Goal: Task Accomplishment & Management: Manage account settings

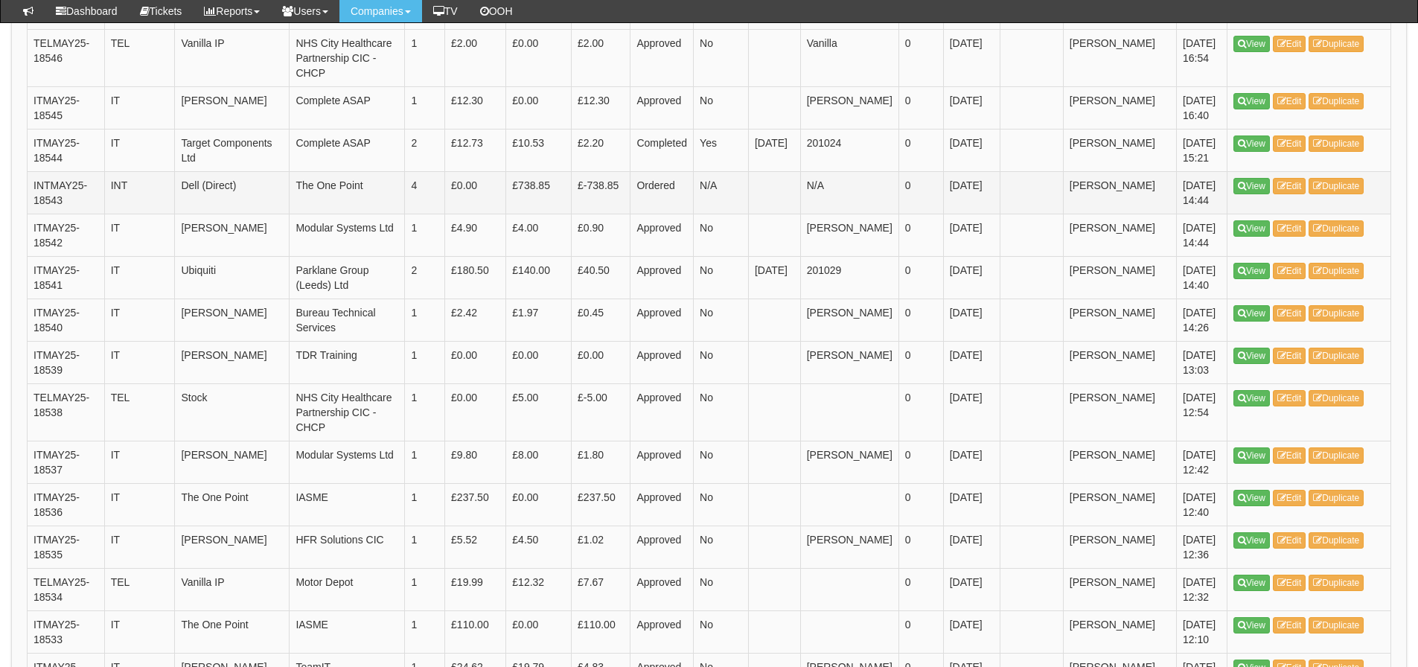
scroll to position [893, 0]
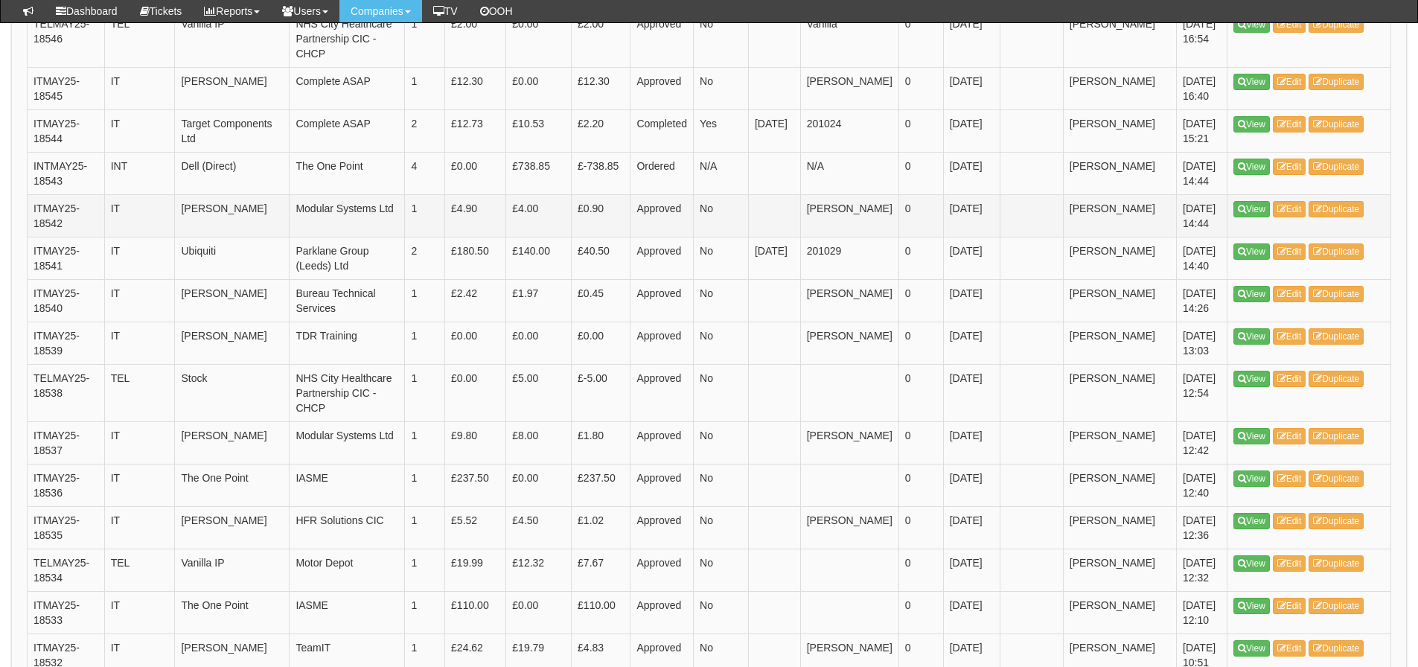
click at [667, 194] on td "Approved" at bounding box center [661, 215] width 63 height 42
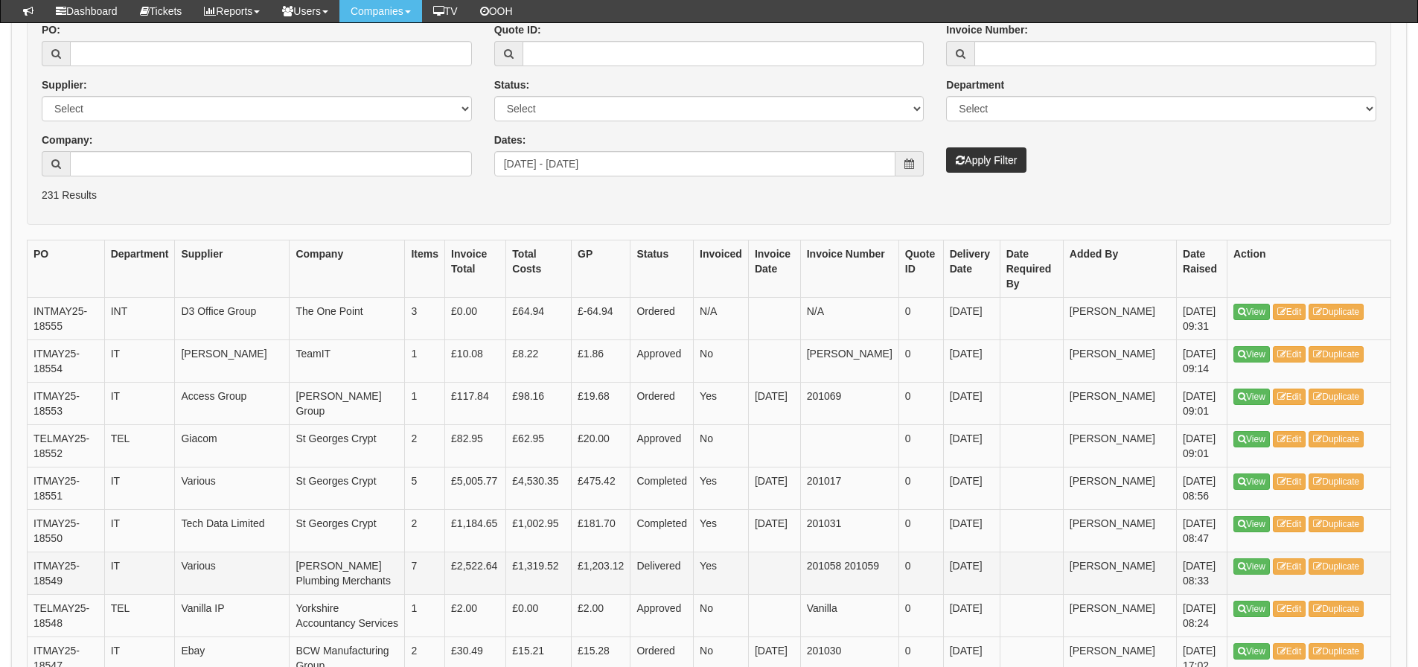
scroll to position [223, 0]
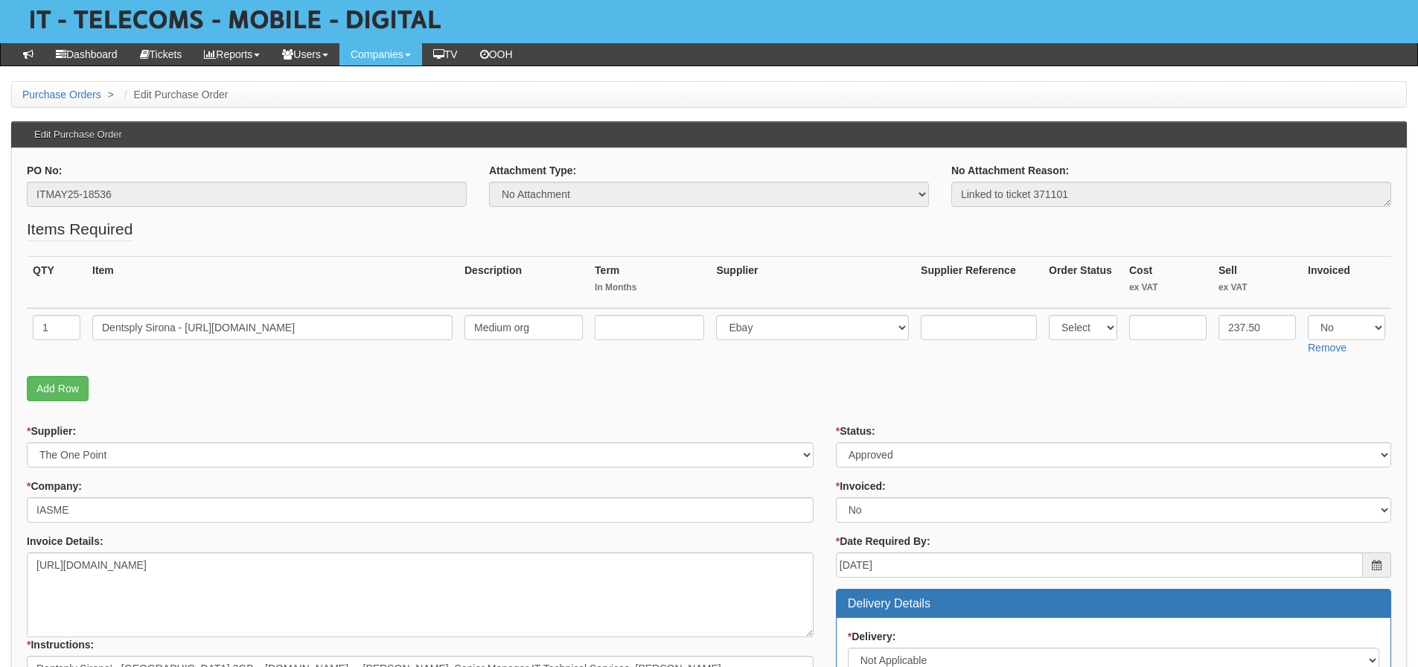
scroll to position [74, 0]
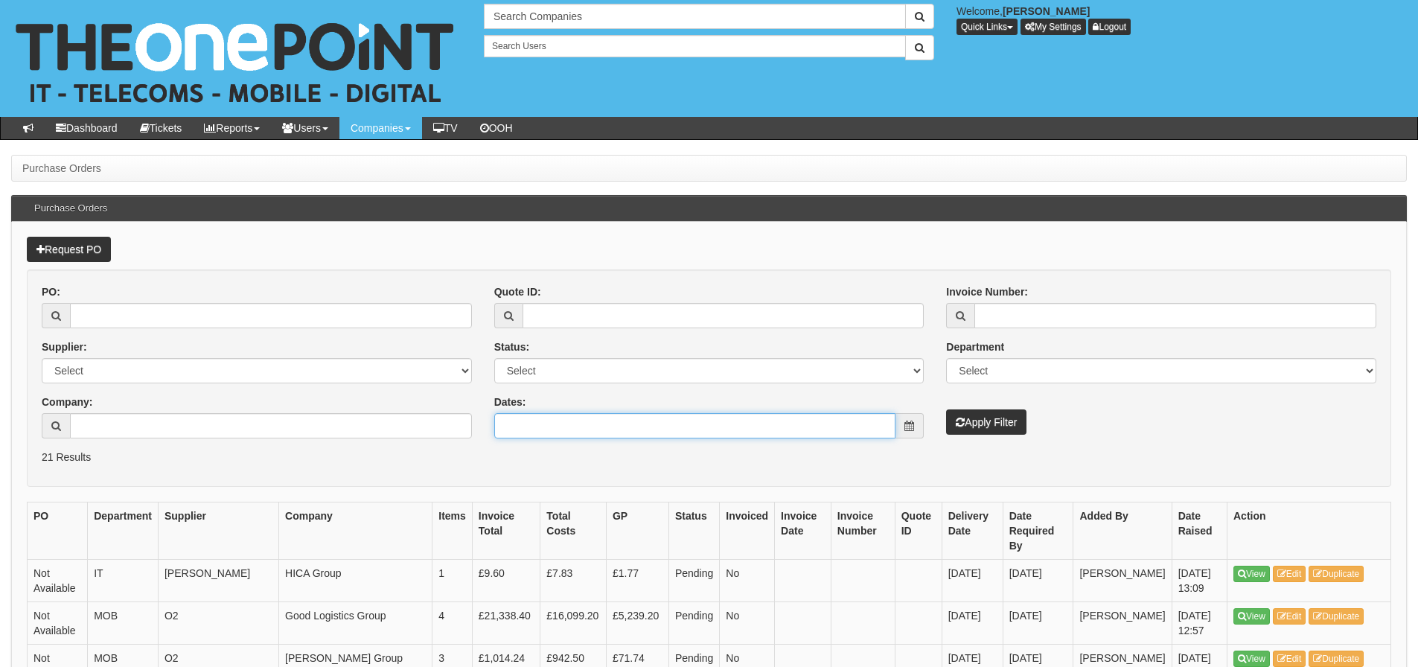
click at [514, 419] on input "Dates:" at bounding box center [695, 425] width 402 height 25
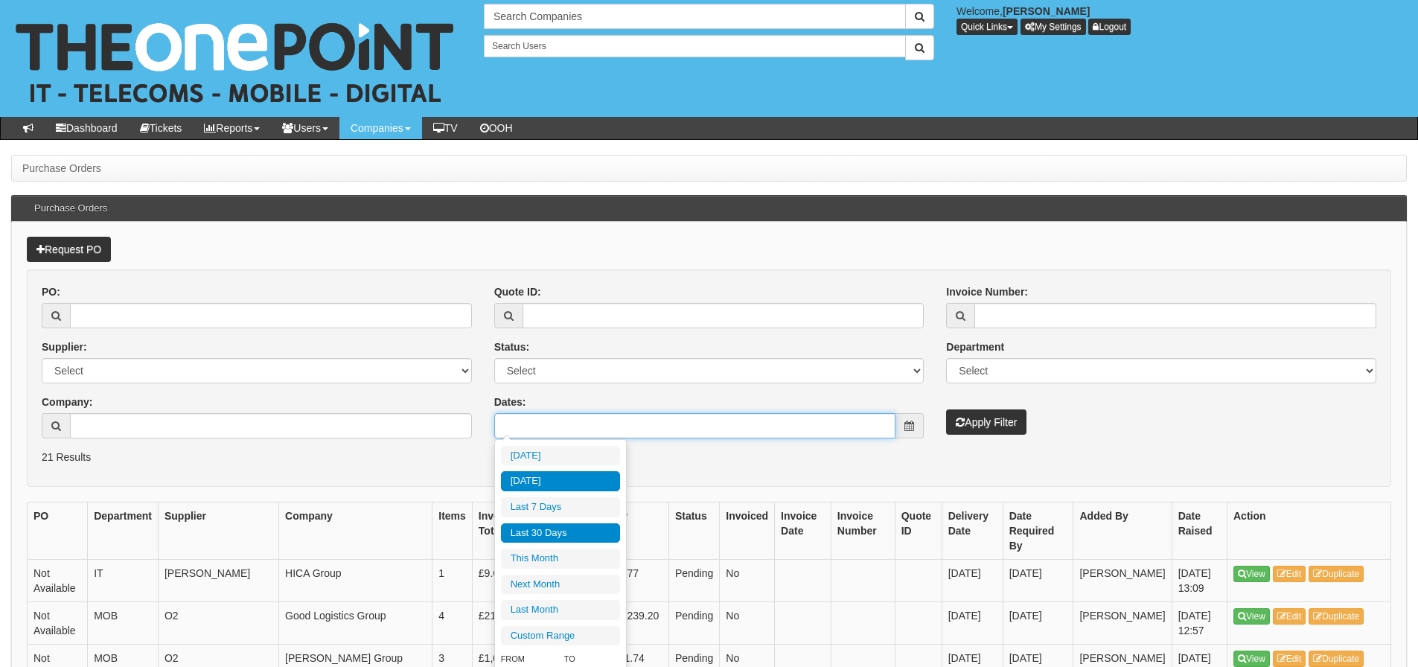
type input "2025-08-28"
type input "[DATE]"
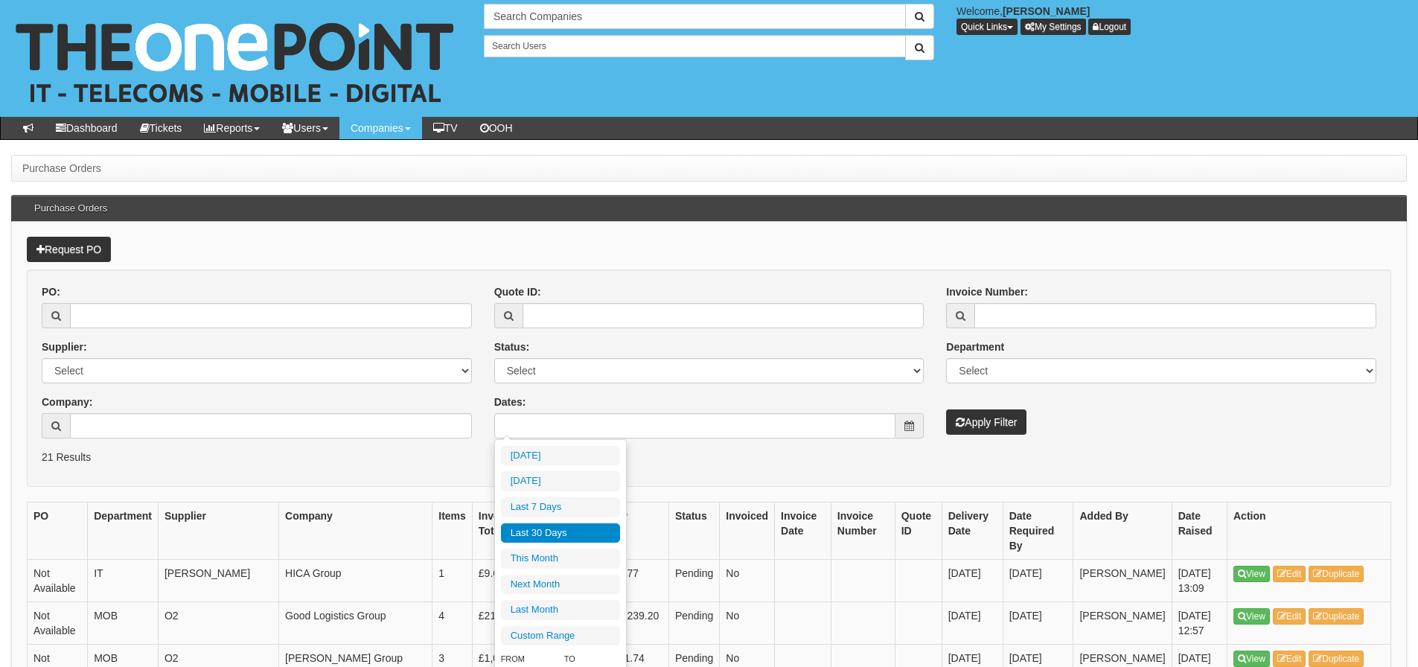
click at [522, 528] on li "Last 30 Days" at bounding box center [560, 533] width 119 height 20
type input "2025-07-31 - 2025-08-29"
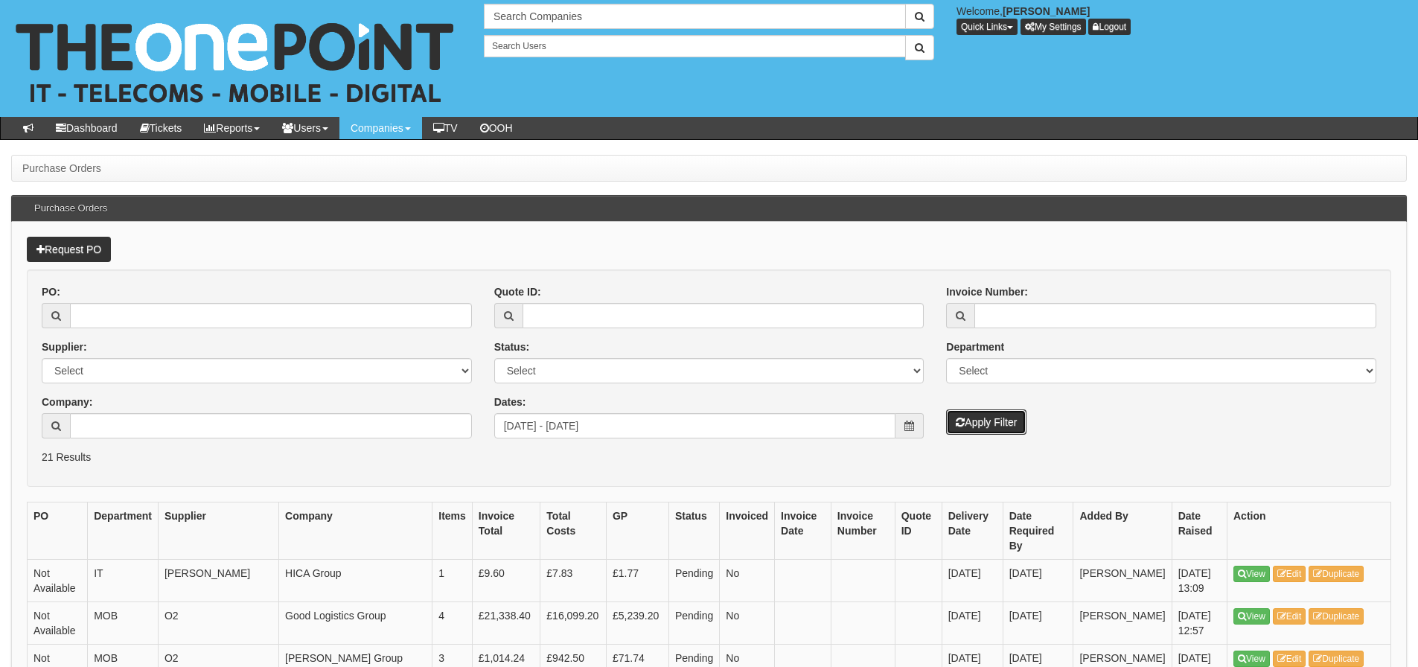
click at [951, 428] on button "Apply Filter" at bounding box center [986, 421] width 80 height 25
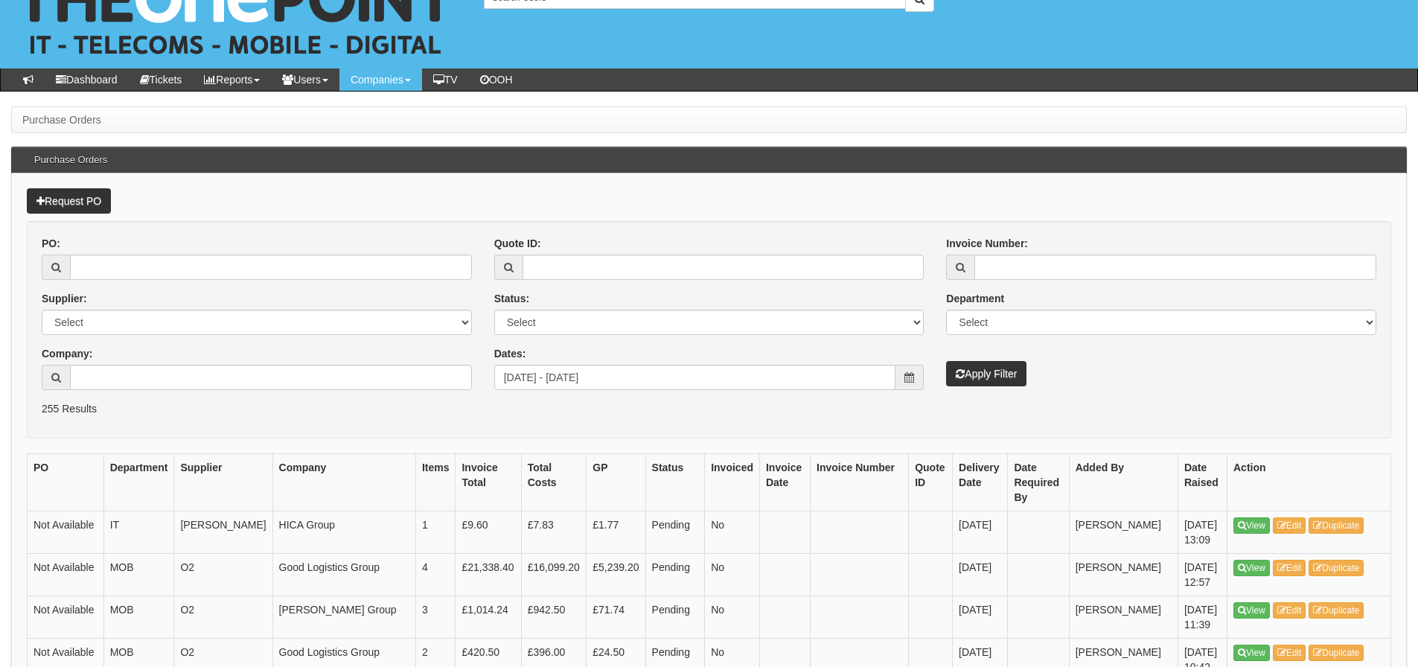
scroll to position [74, 0]
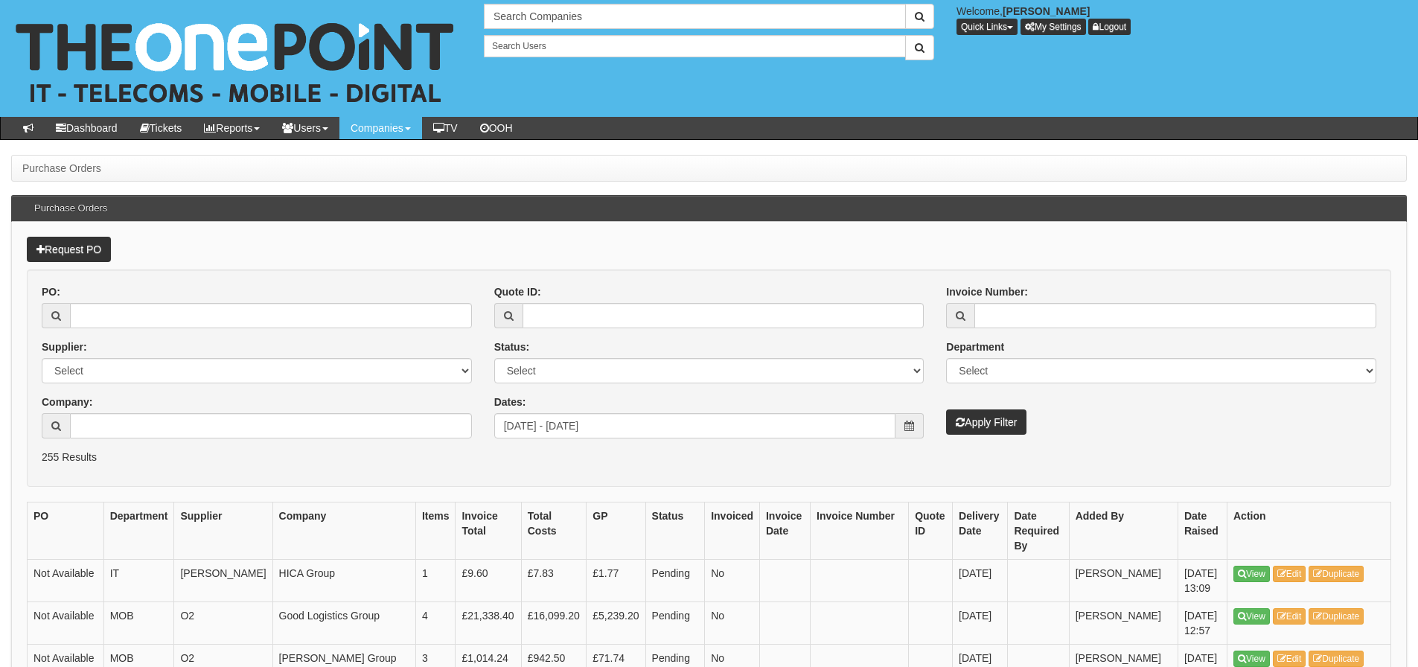
scroll to position [74, 0]
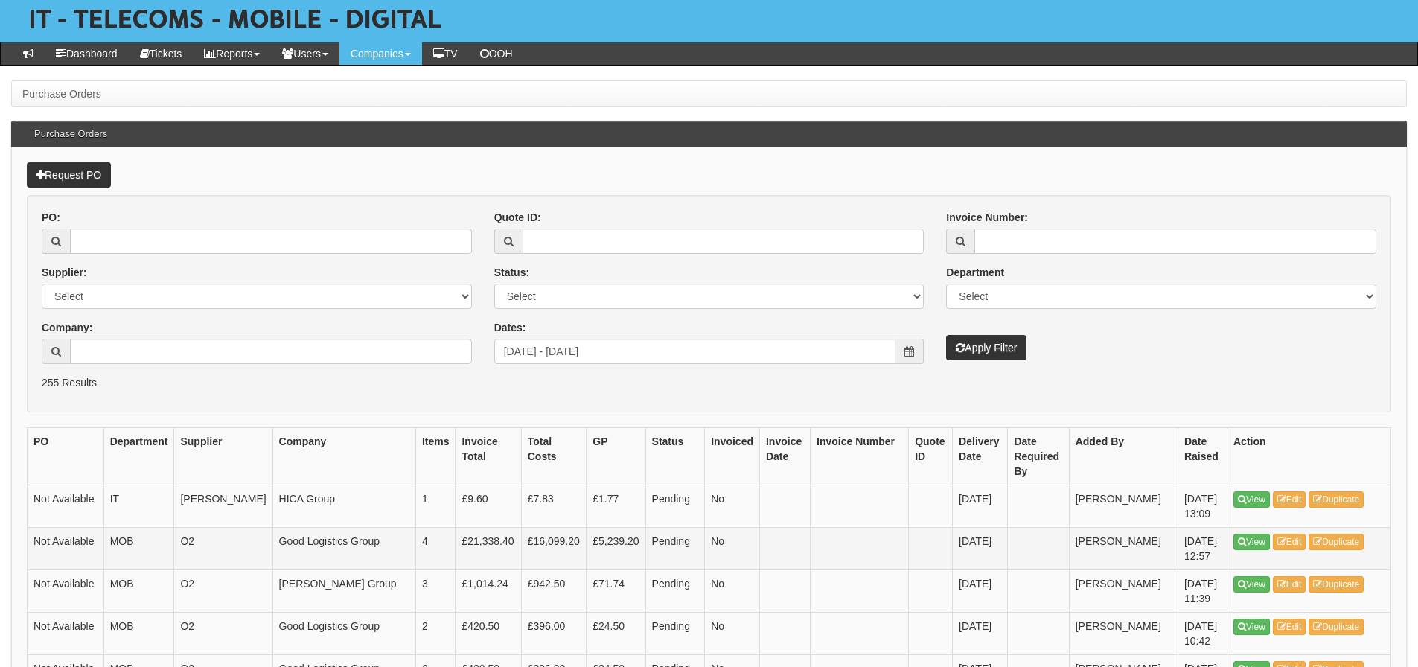
click at [80, 569] on td "Not Available" at bounding box center [66, 548] width 77 height 42
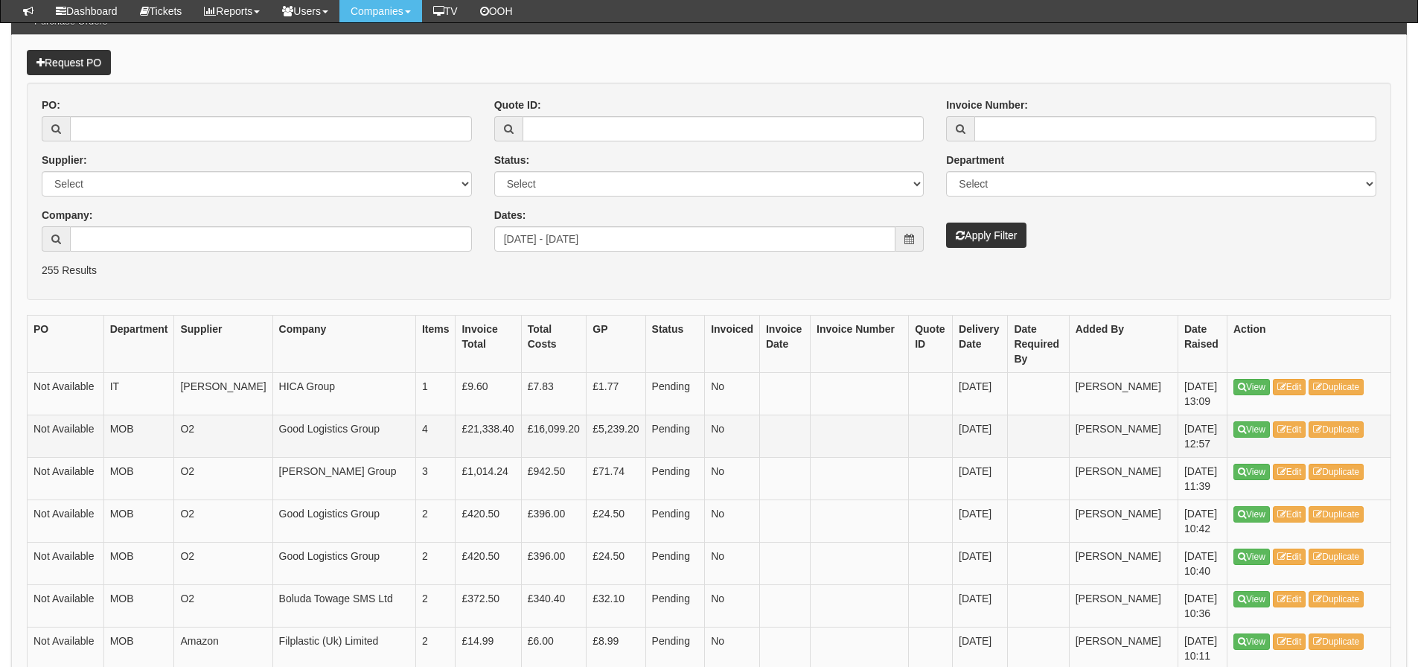
scroll to position [223, 0]
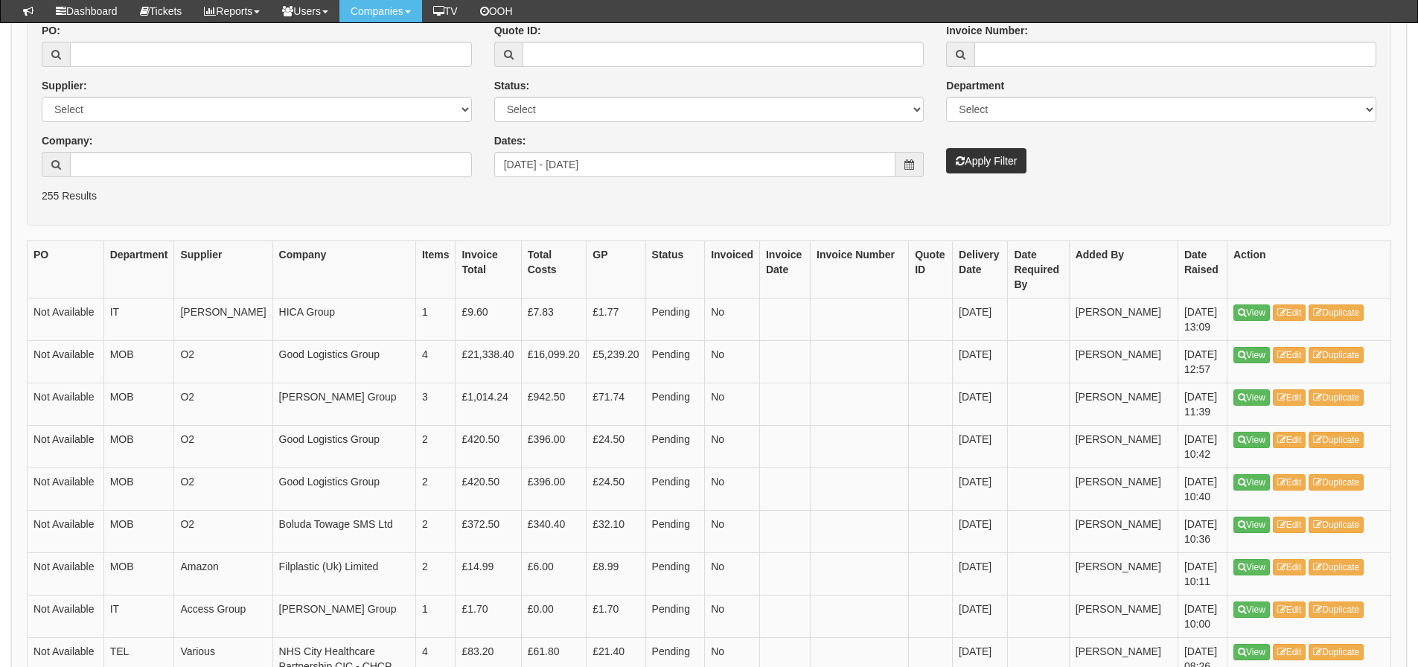
click at [703, 148] on div "Dates: 2025-07-31 - 2025-08-29" at bounding box center [709, 155] width 430 height 44
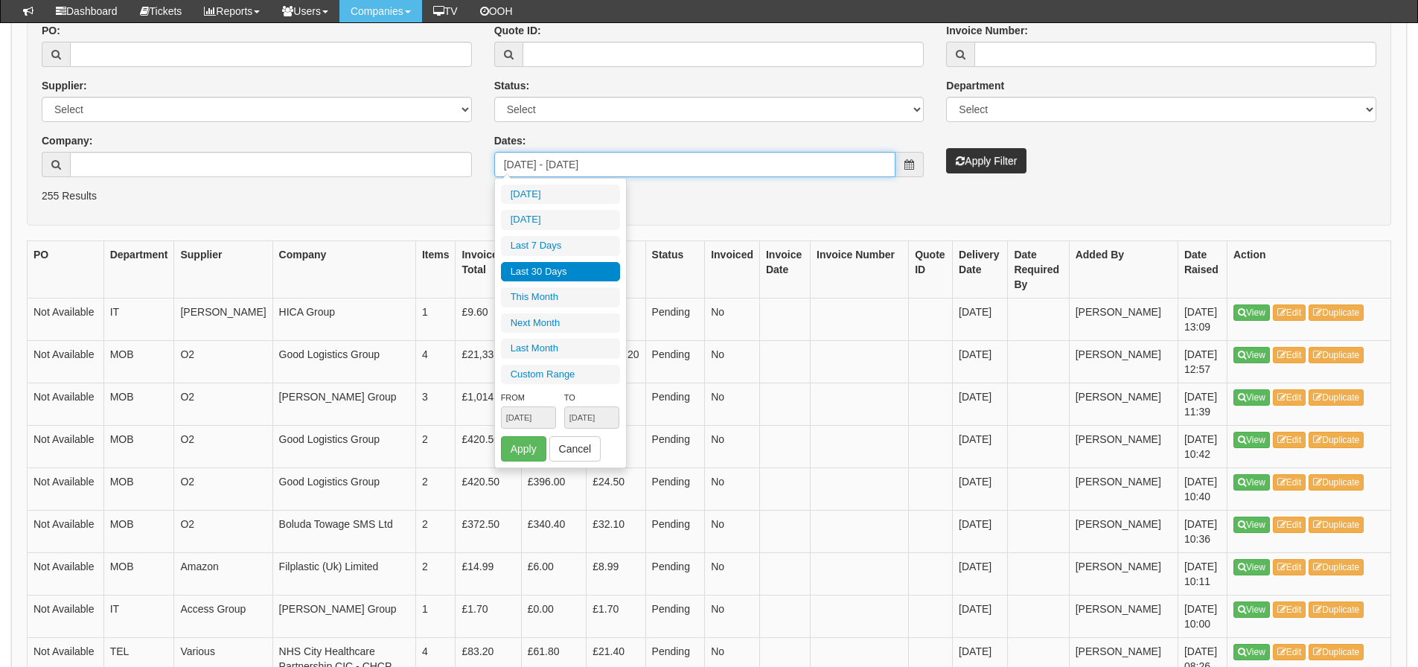
click at [699, 159] on input "2025-07-31 - 2025-08-29" at bounding box center [695, 164] width 402 height 25
click at [605, 276] on li "Last 30 Days" at bounding box center [560, 272] width 119 height 20
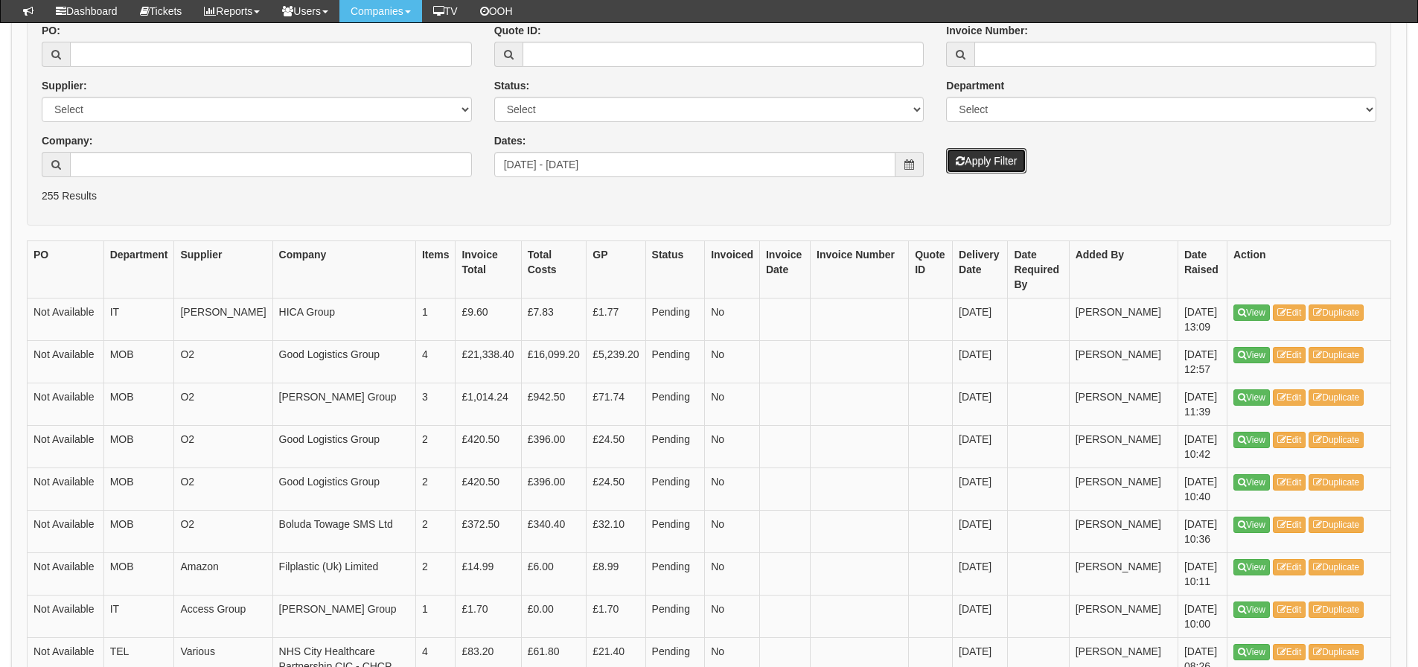
click at [954, 151] on button "Apply Filter" at bounding box center [986, 160] width 80 height 25
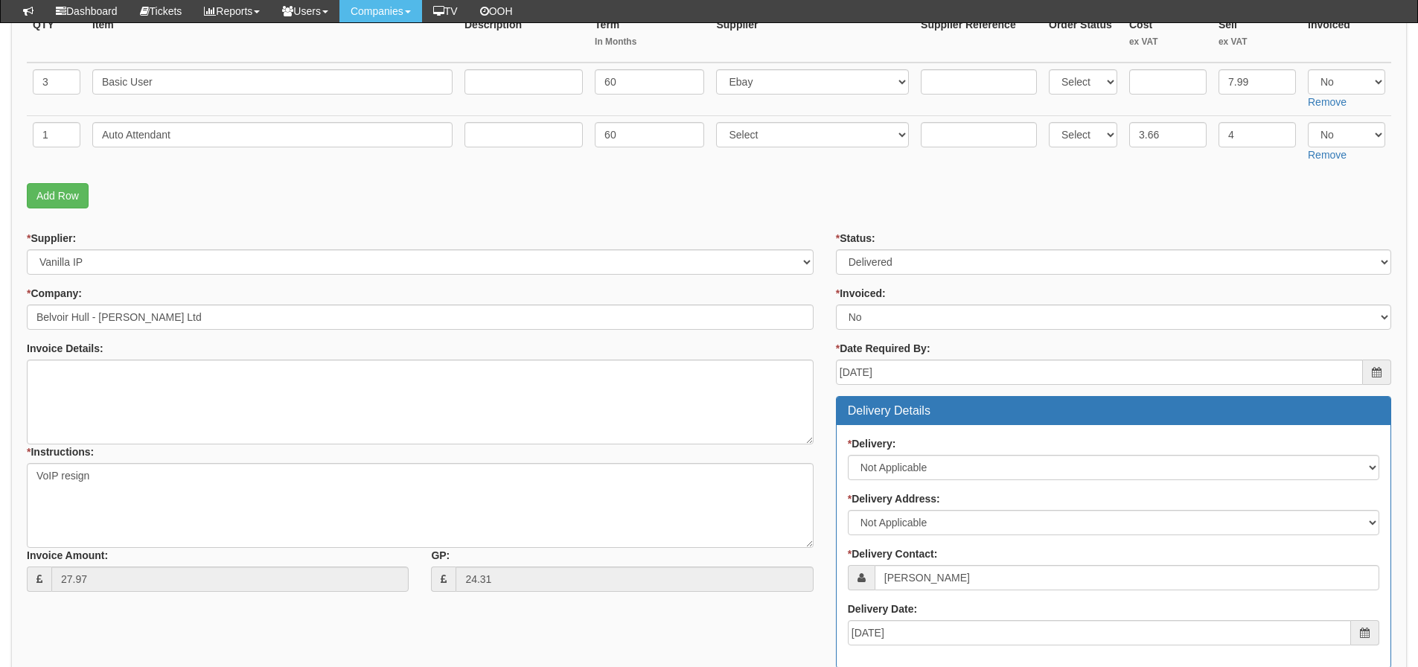
scroll to position [258, 0]
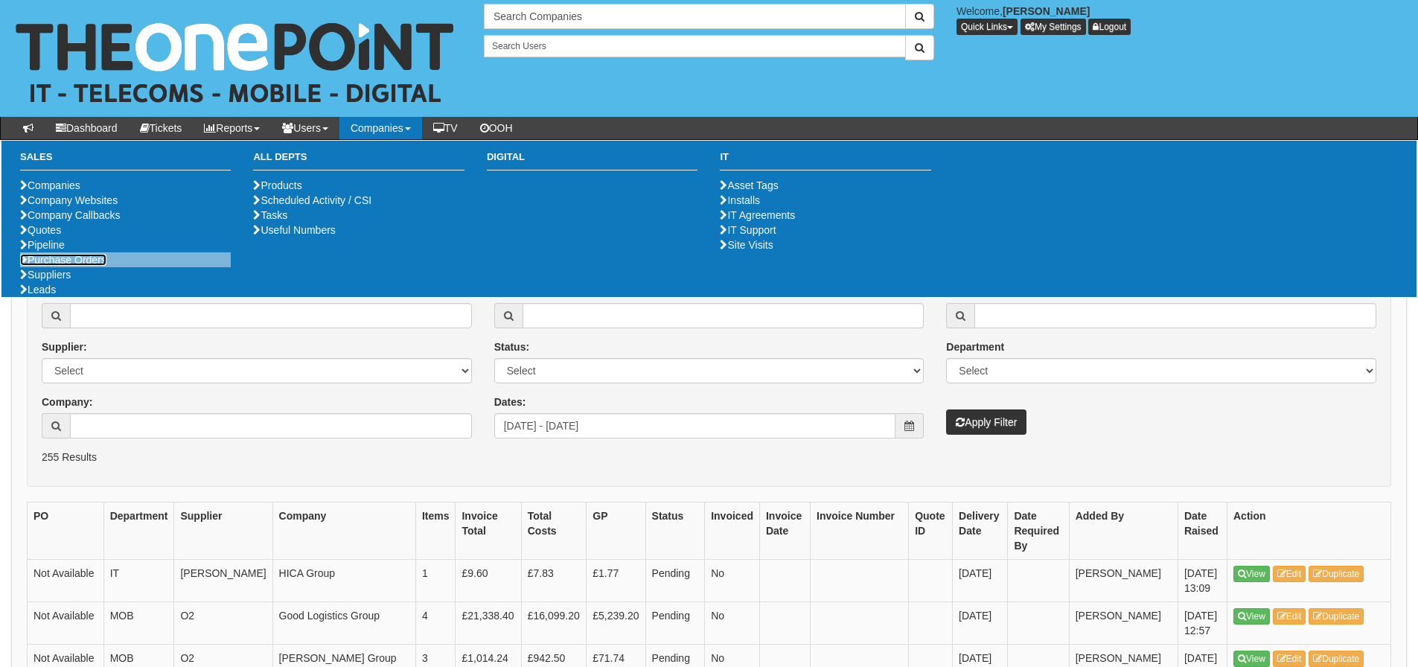
click at [57, 266] on link "Purchase Orders" at bounding box center [63, 260] width 86 height 12
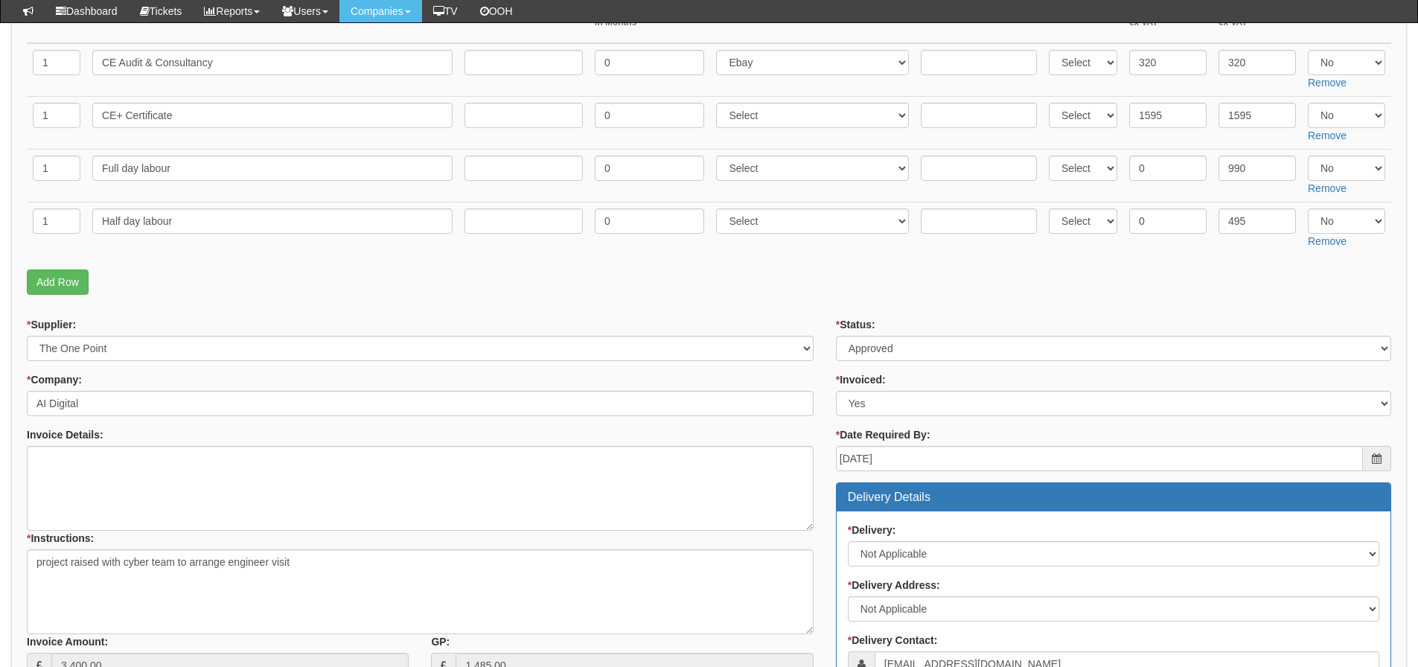
scroll to position [298, 0]
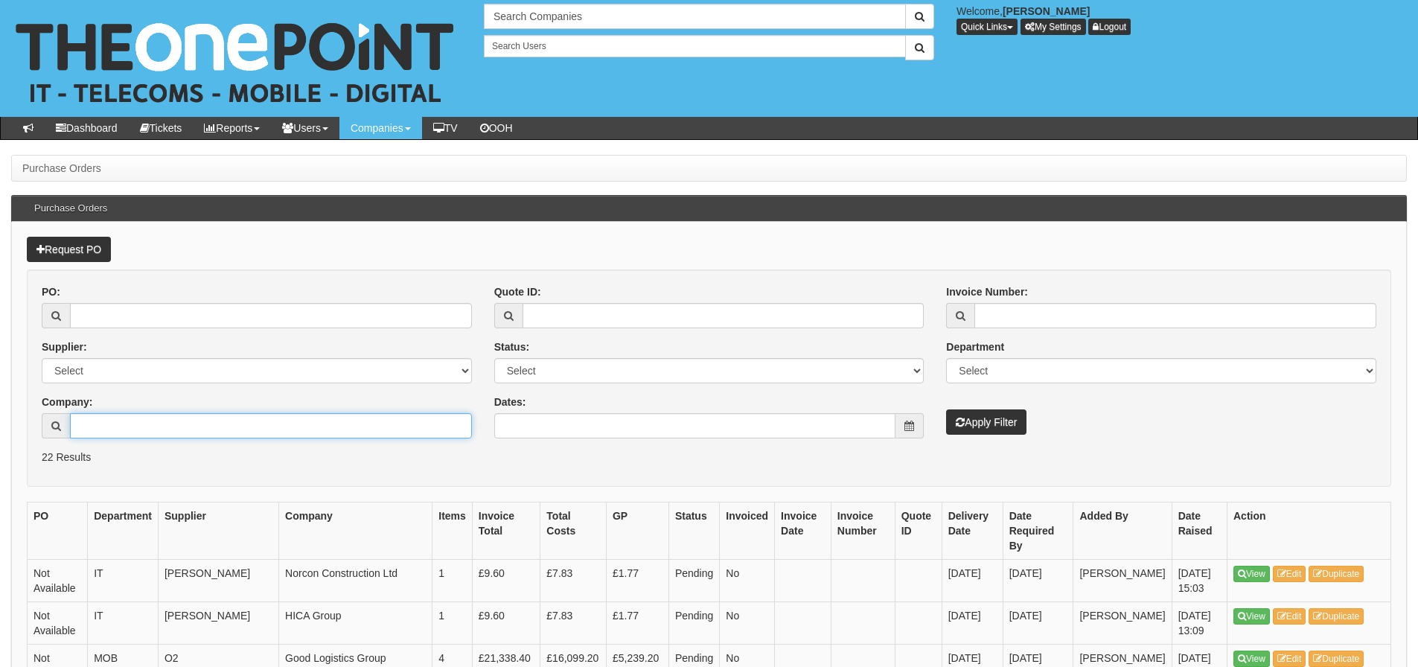
click at [170, 431] on input "Company:" at bounding box center [271, 425] width 402 height 25
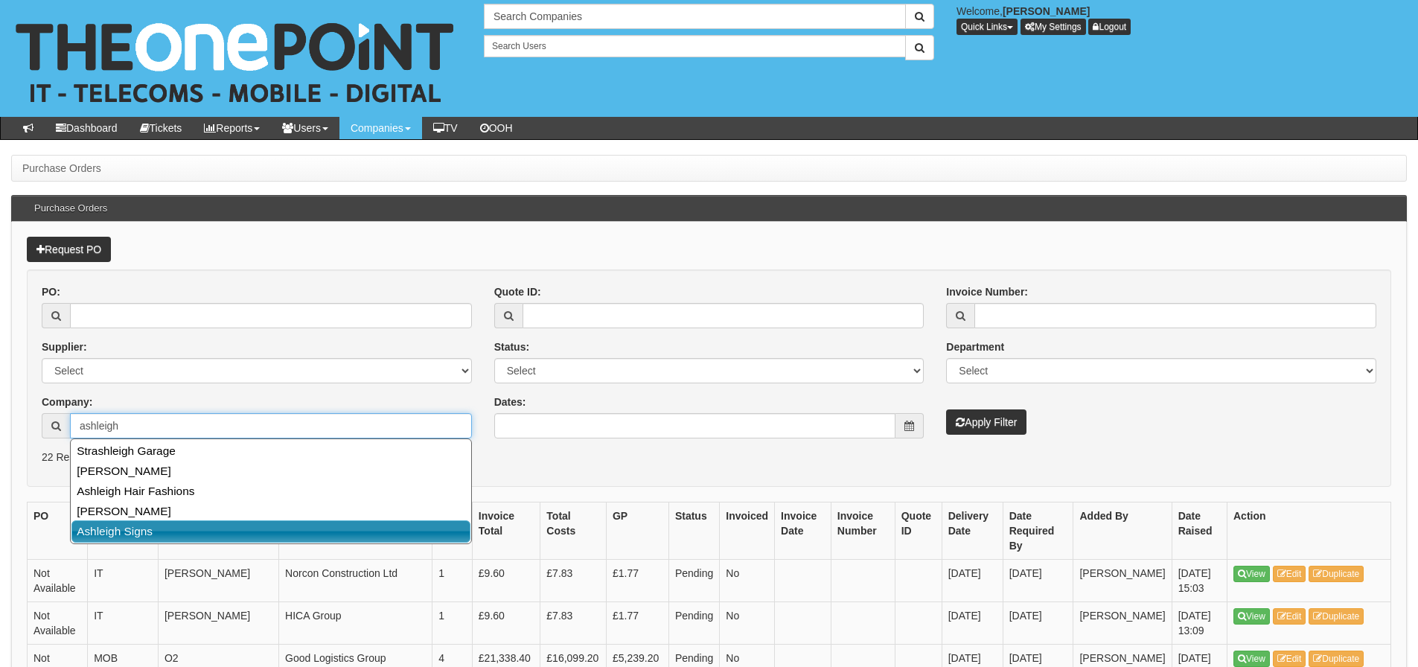
click at [150, 528] on link "Ashleigh Signs" at bounding box center [270, 531] width 399 height 22
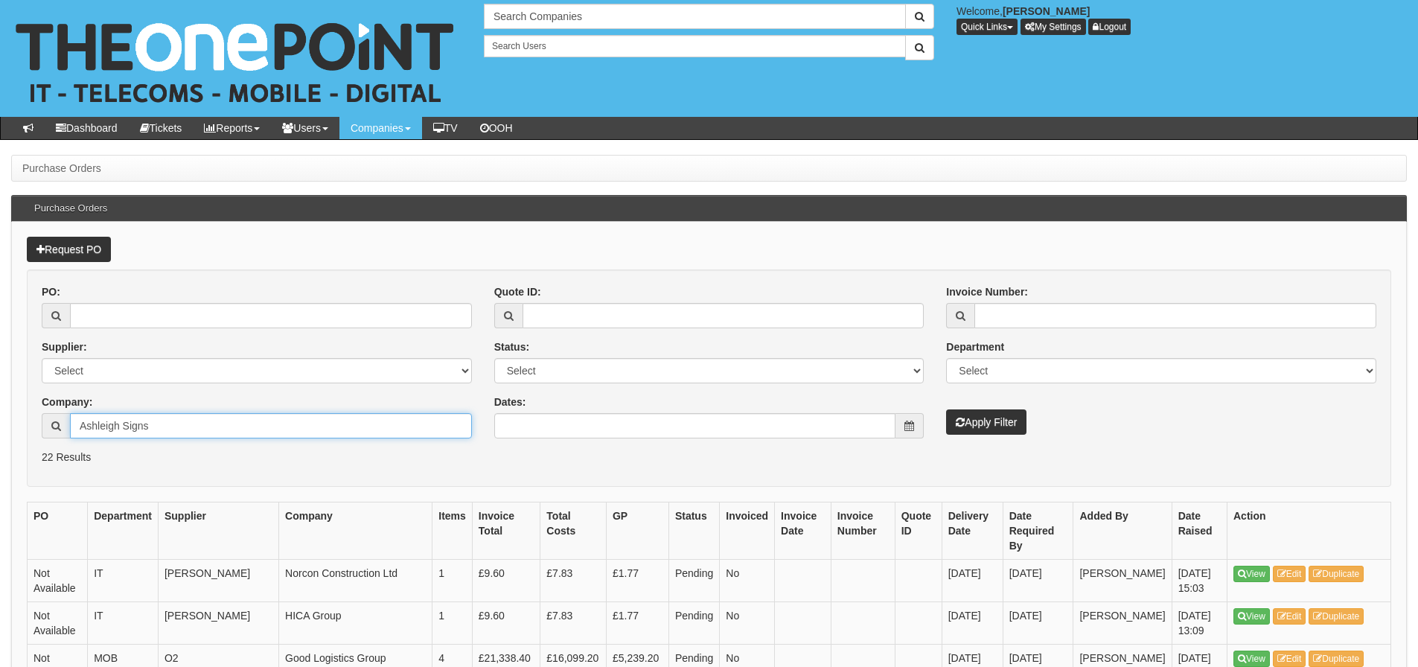
type input "Ashleigh Signs"
click at [946, 409] on button "Apply Filter" at bounding box center [986, 421] width 80 height 25
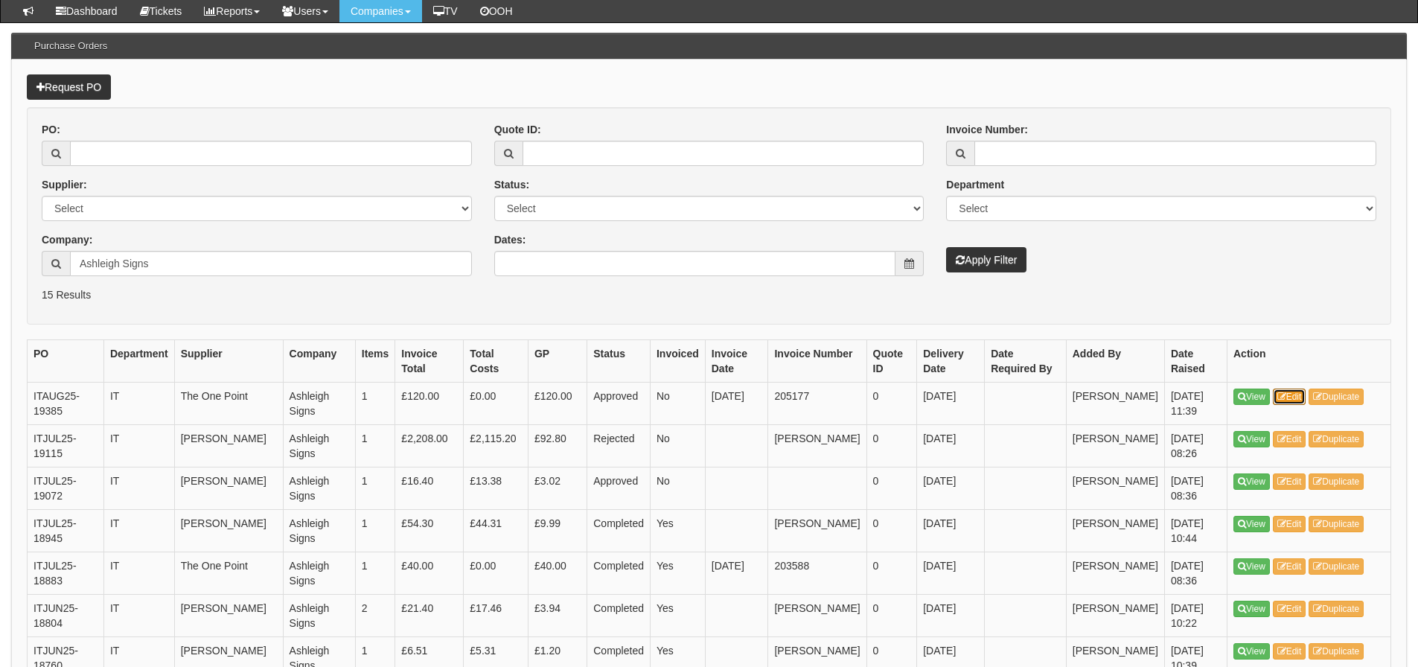
scroll to position [149, 0]
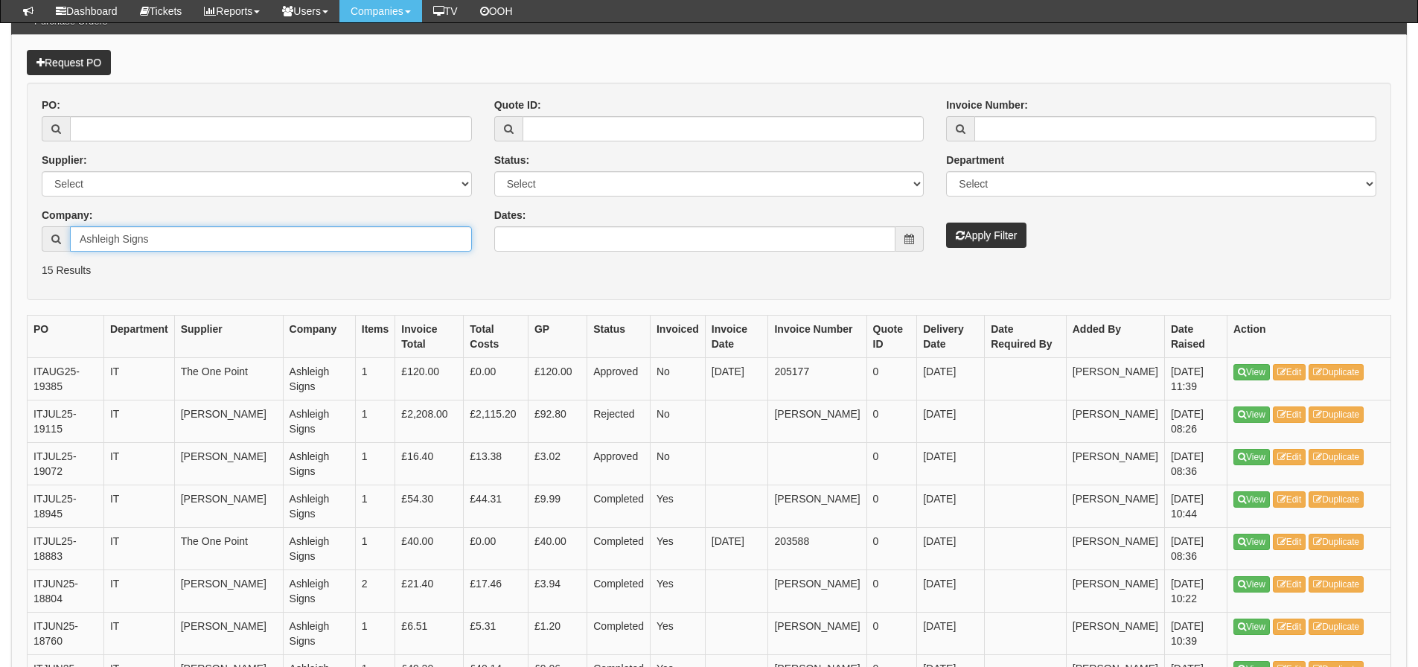
drag, startPoint x: 247, startPoint y: 242, endPoint x: -2, endPoint y: 244, distance: 249.3
click at [0, 244] on html "× Send Email × Add Appointment × Create Ticket × Create Proactive Activity × Ad…" at bounding box center [709, 481] width 1418 height 1261
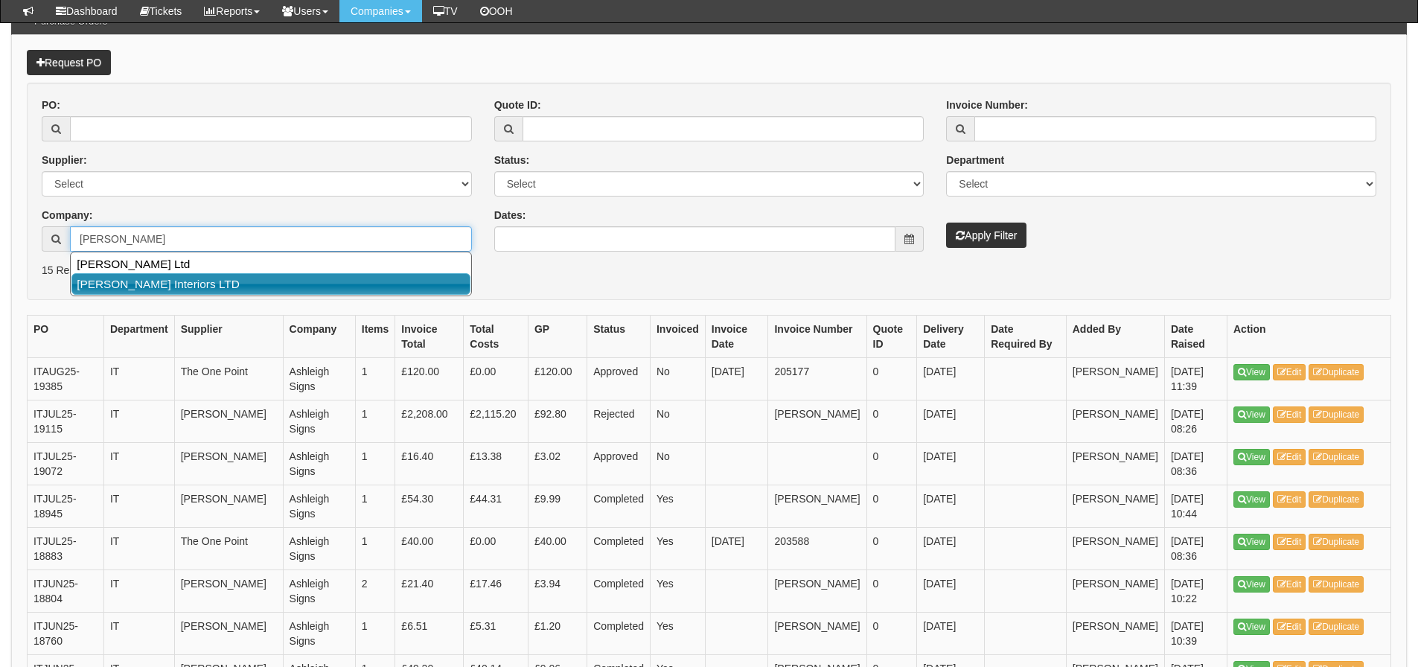
click at [99, 289] on link "[PERSON_NAME] Interiors LTD" at bounding box center [270, 284] width 399 height 22
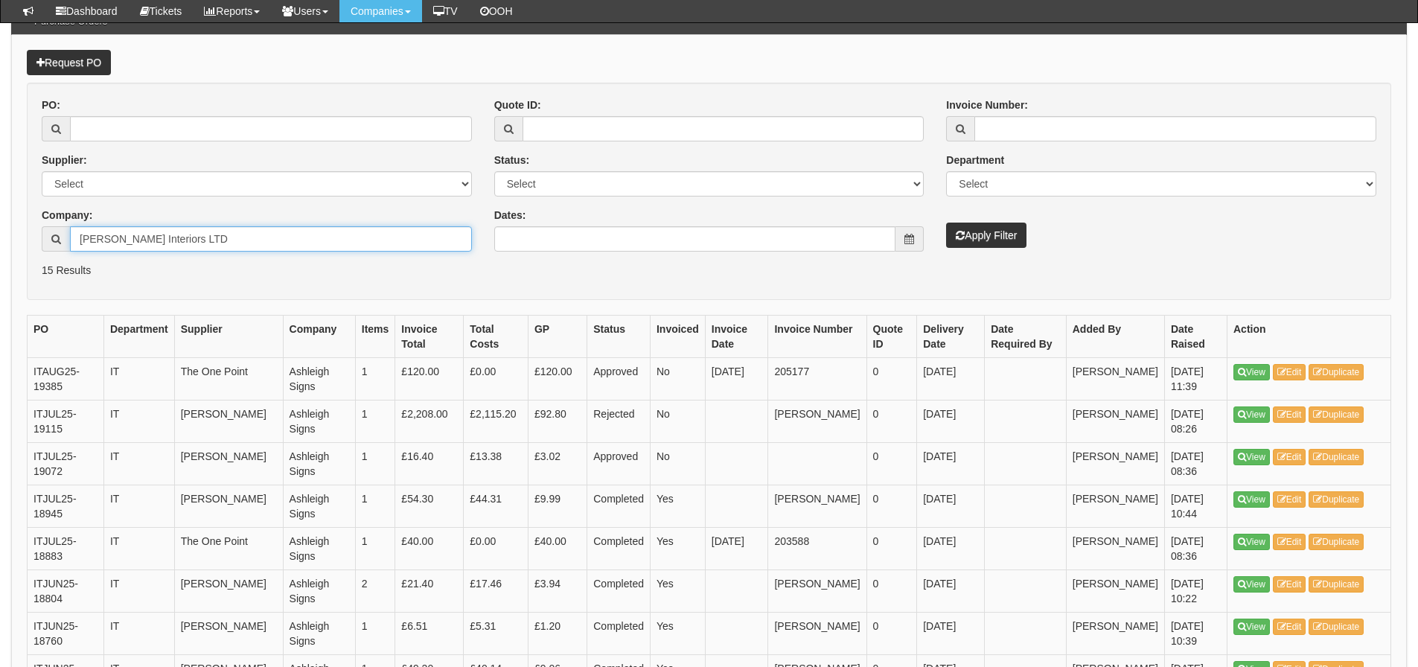
type input "[PERSON_NAME] Interiors LTD"
click at [977, 228] on button "Apply Filter" at bounding box center [986, 235] width 80 height 25
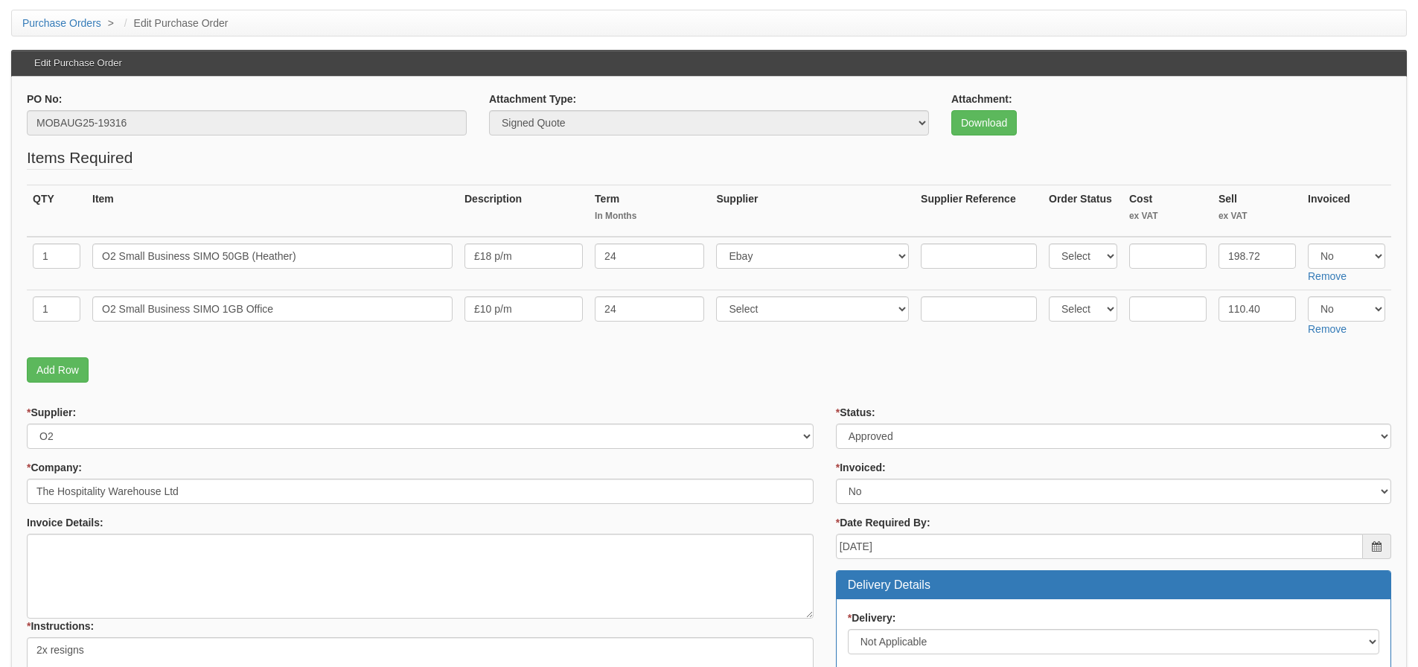
scroll to position [149, 0]
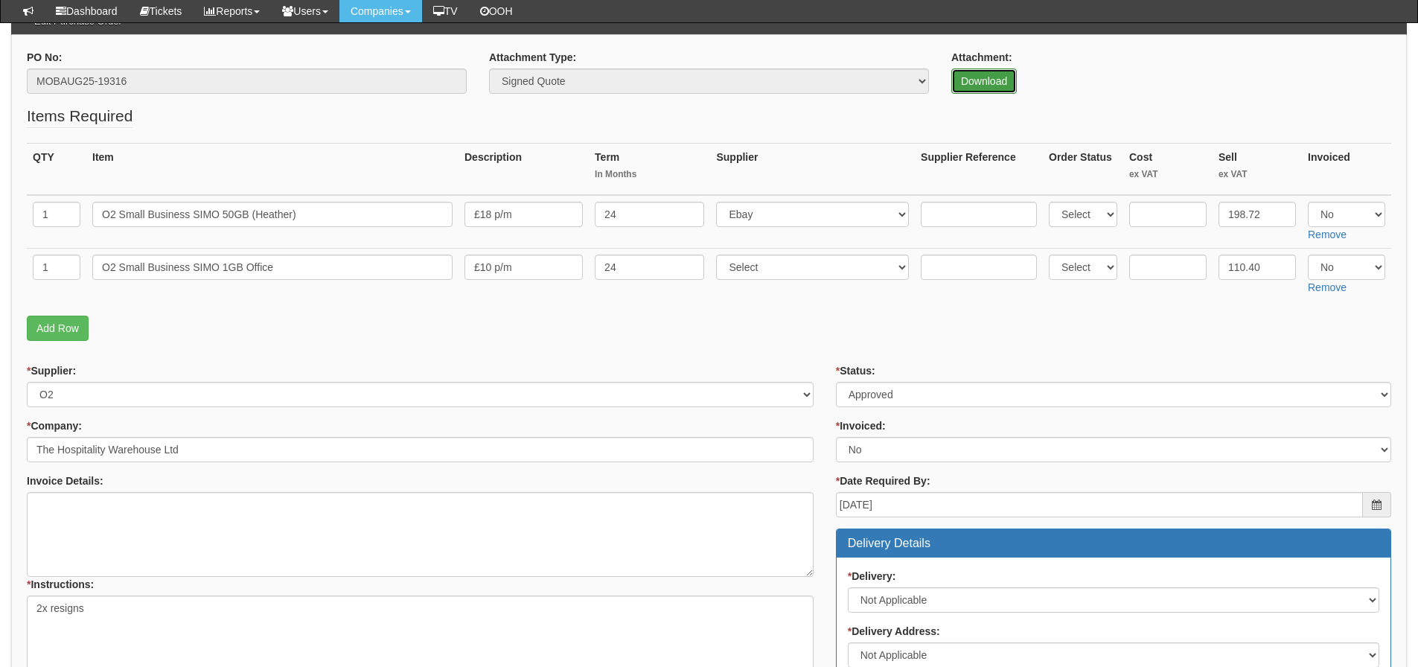
click at [961, 78] on link "Download" at bounding box center [983, 80] width 65 height 25
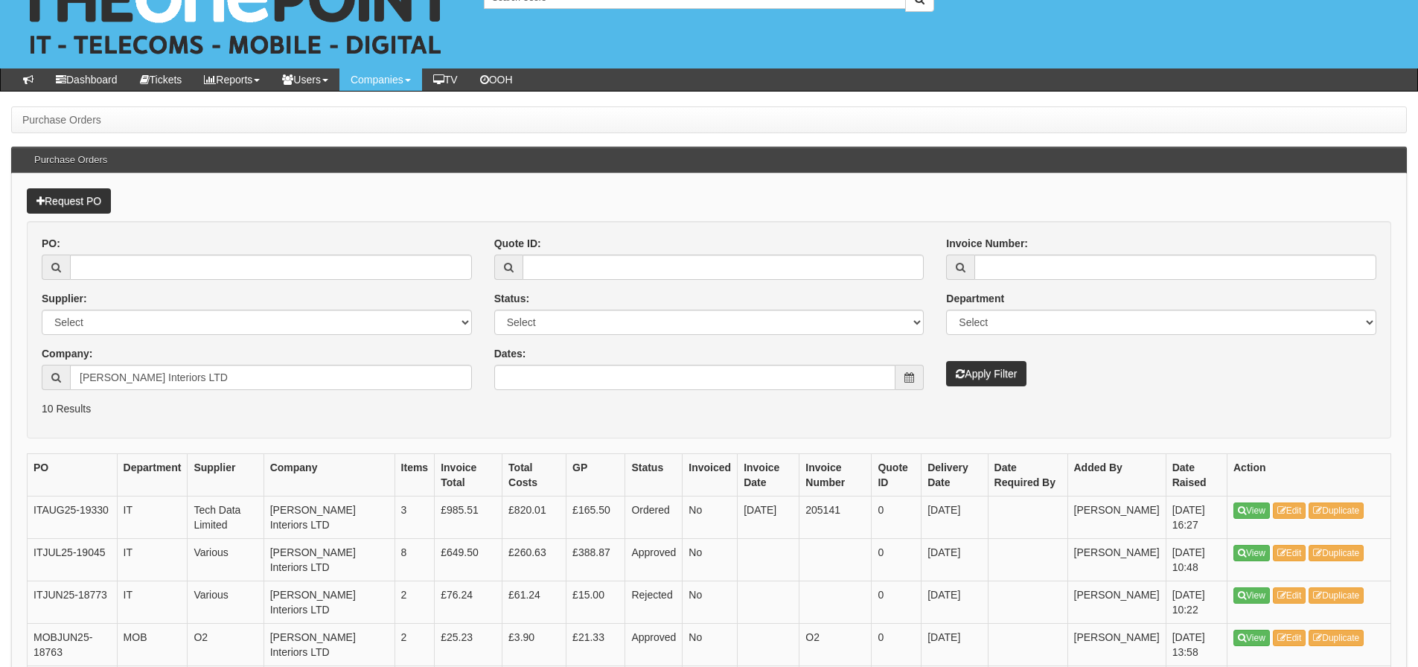
scroll to position [74, 0]
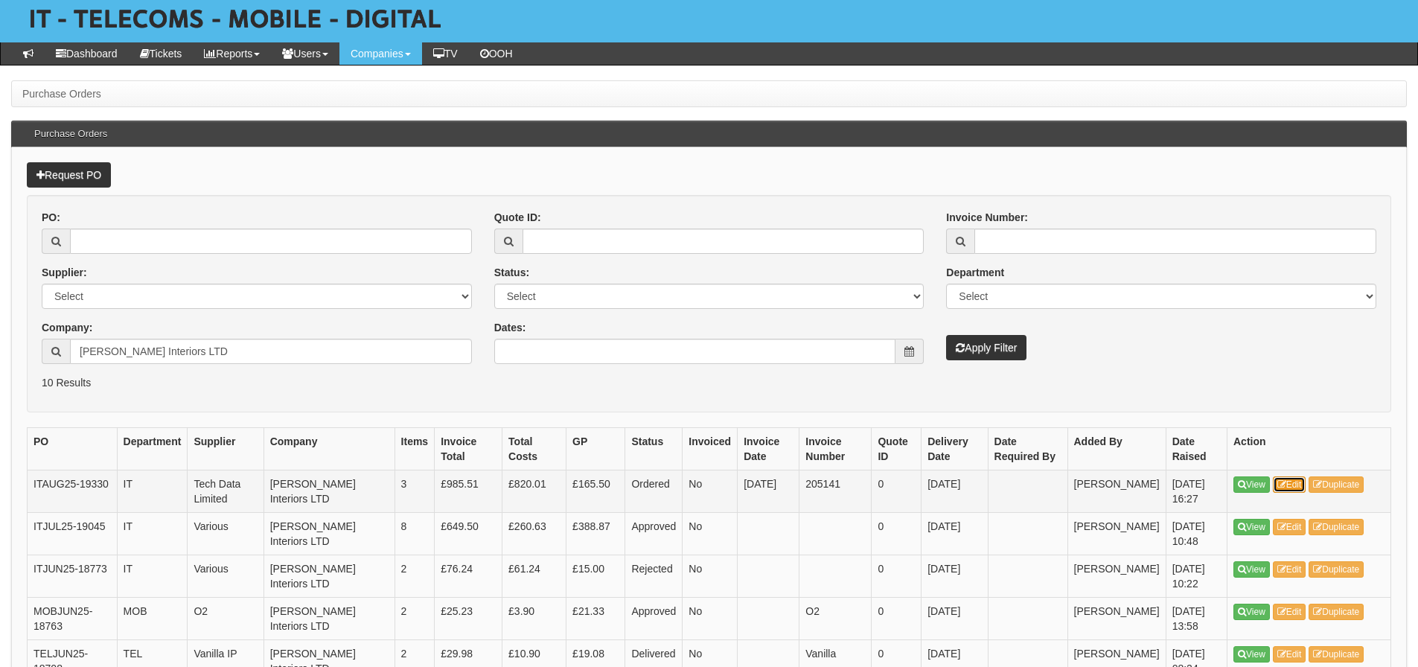
click at [1286, 490] on link "Edit" at bounding box center [1289, 484] width 33 height 16
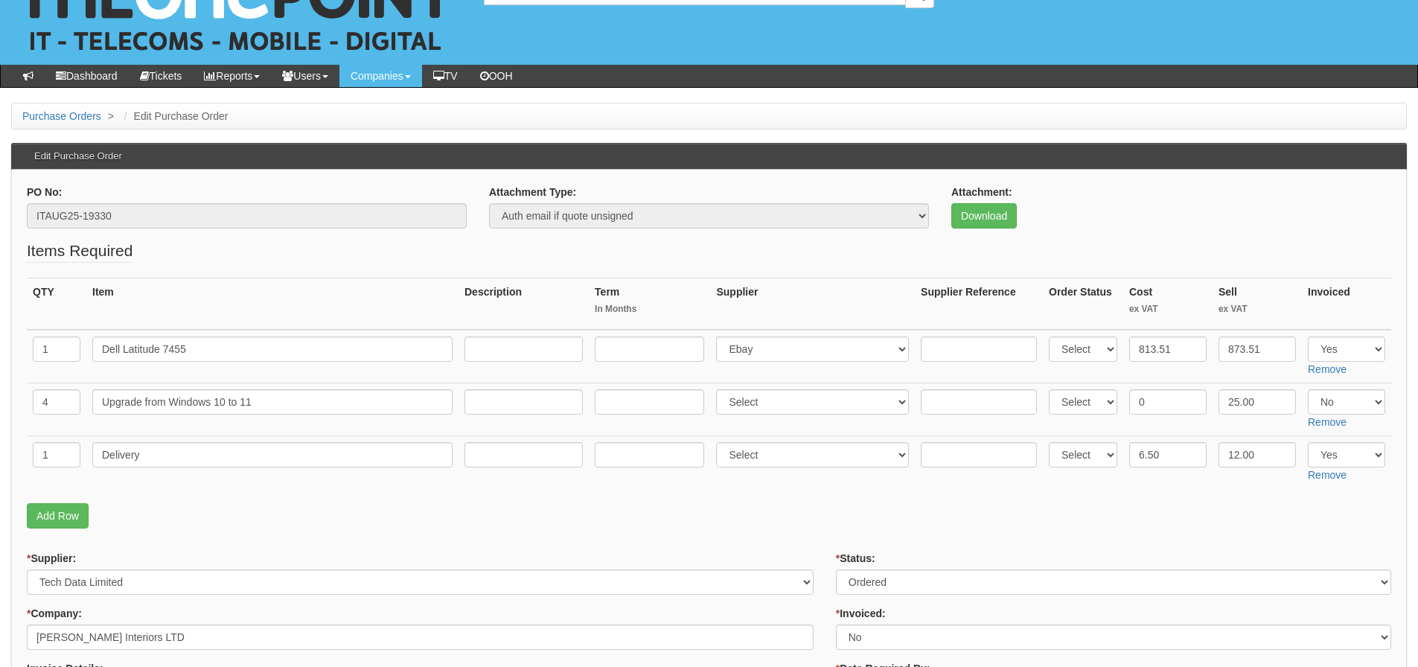
scroll to position [74, 0]
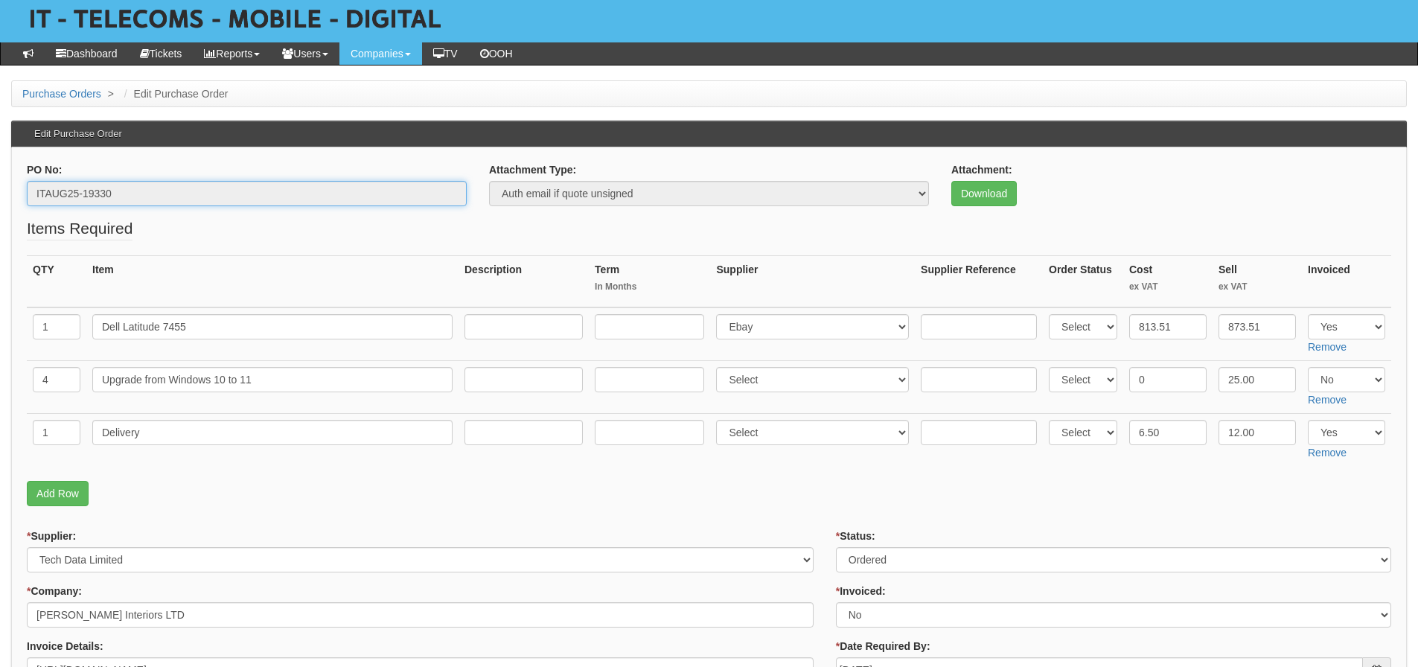
drag, startPoint x: 151, startPoint y: 186, endPoint x: 24, endPoint y: 205, distance: 128.6
click at [24, 205] on div "PO No: ITAUG25-19330" at bounding box center [247, 189] width 462 height 55
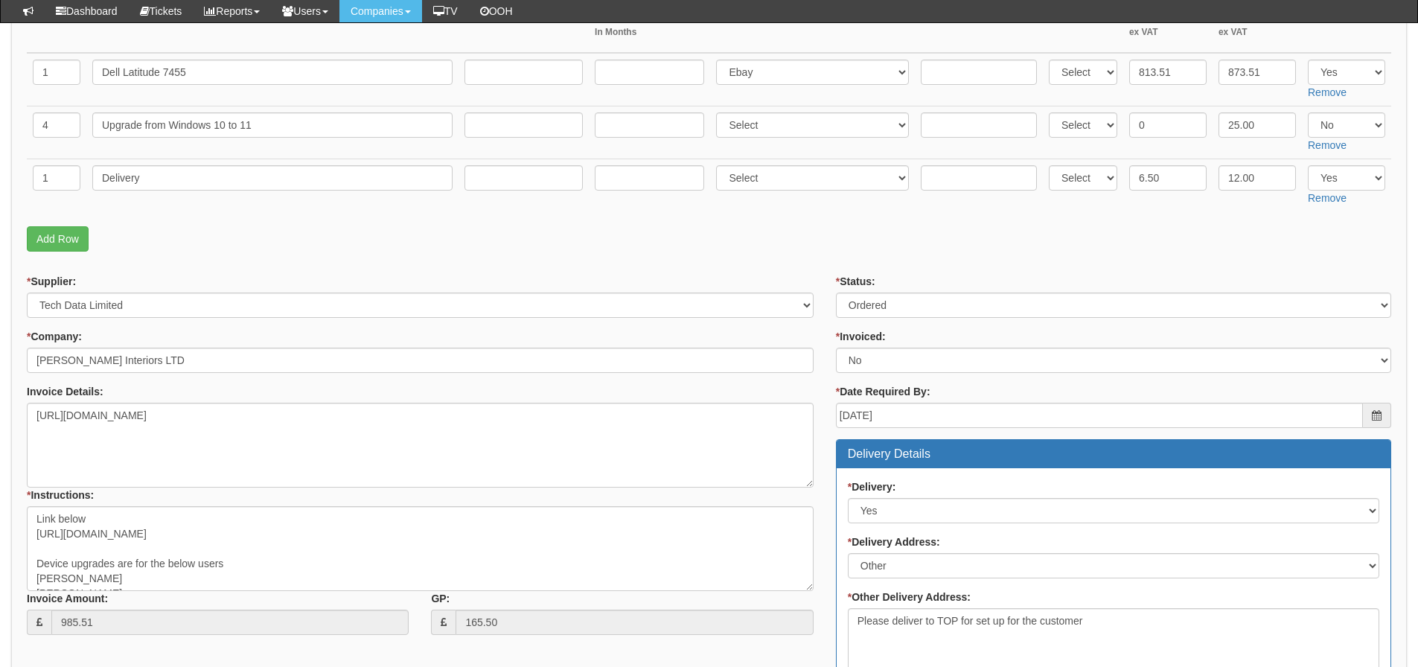
scroll to position [298, 0]
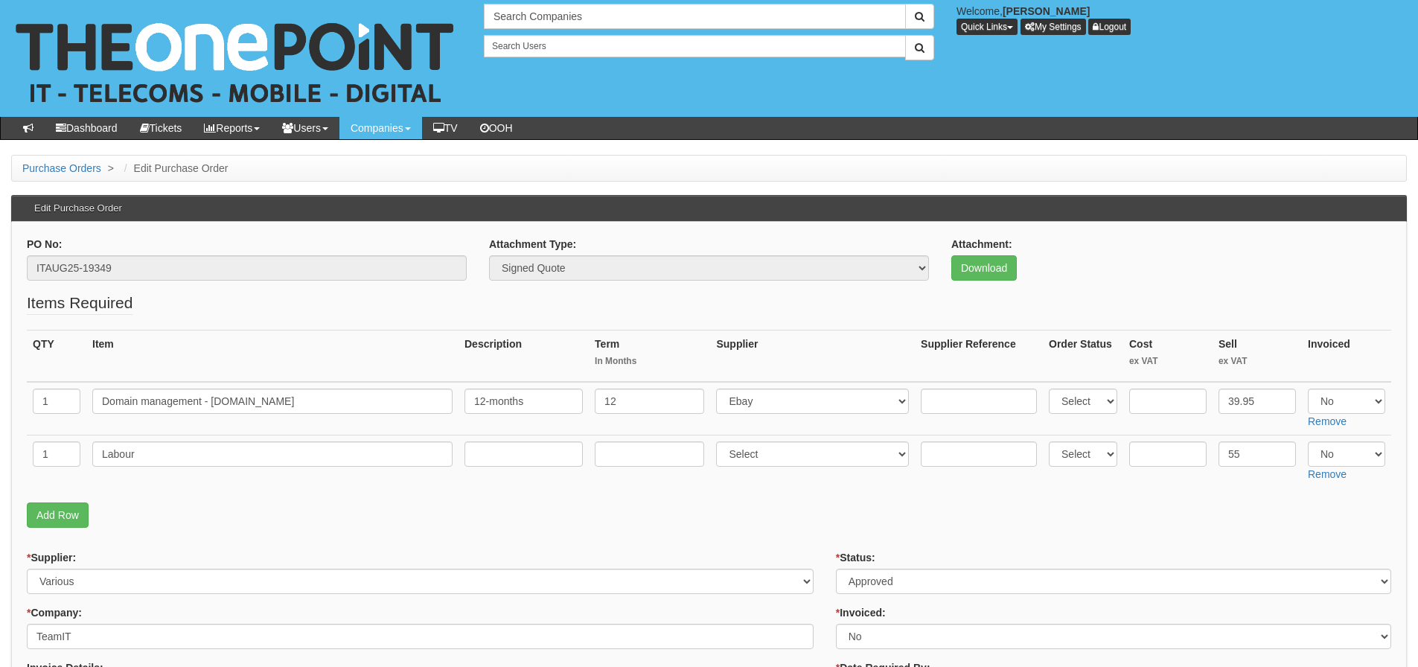
scroll to position [74, 0]
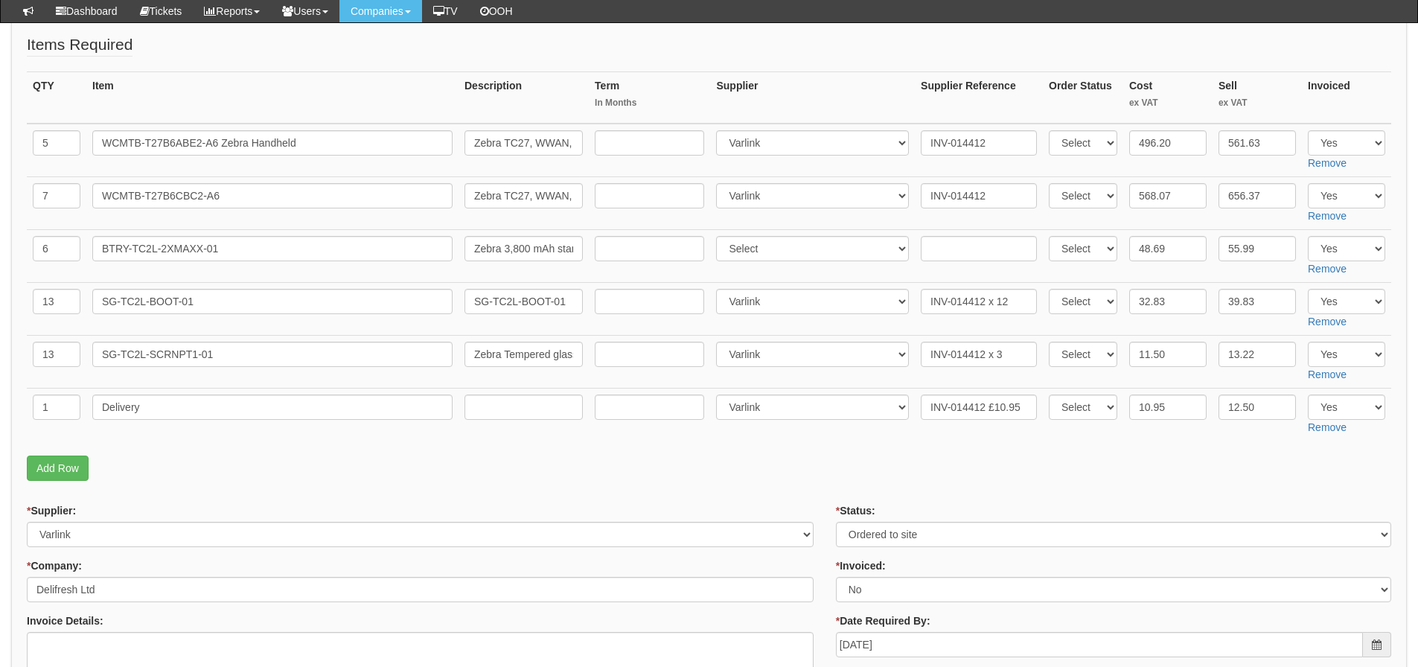
scroll to position [444, 0]
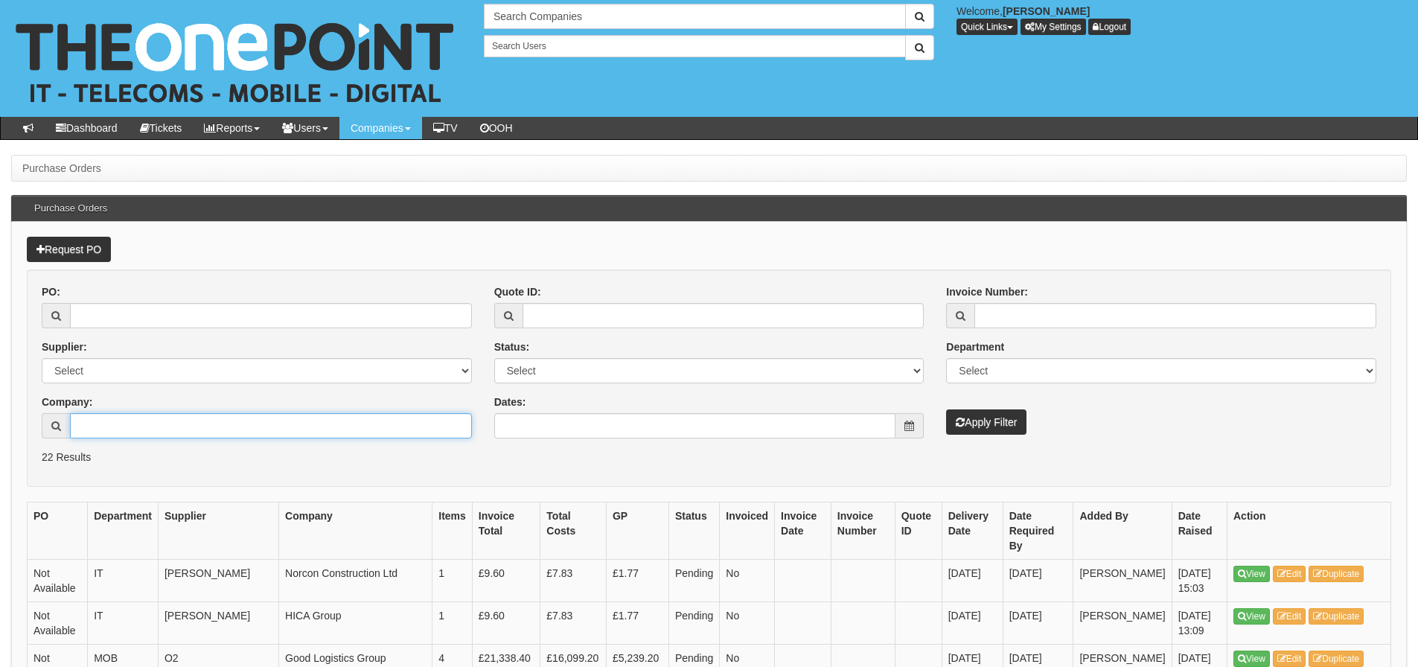
click at [153, 414] on input "Company:" at bounding box center [271, 425] width 402 height 25
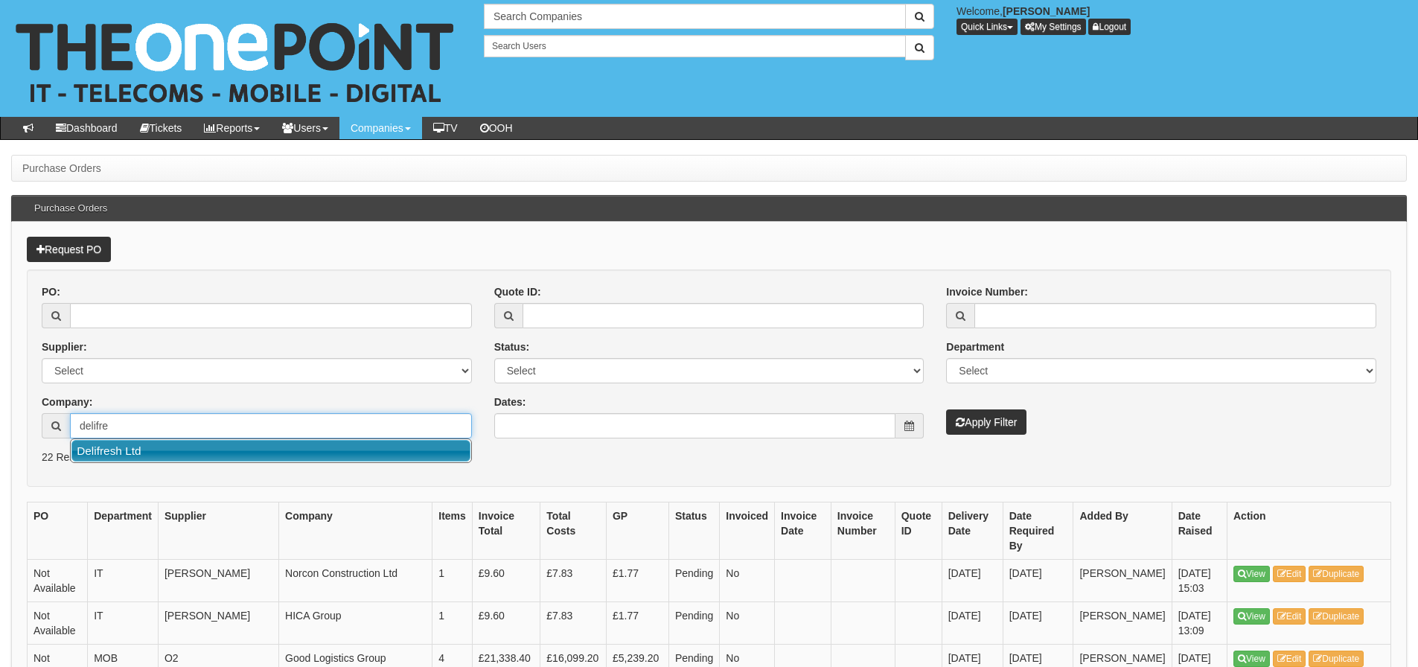
click at [143, 452] on link "Delifresh Ltd" at bounding box center [270, 451] width 399 height 22
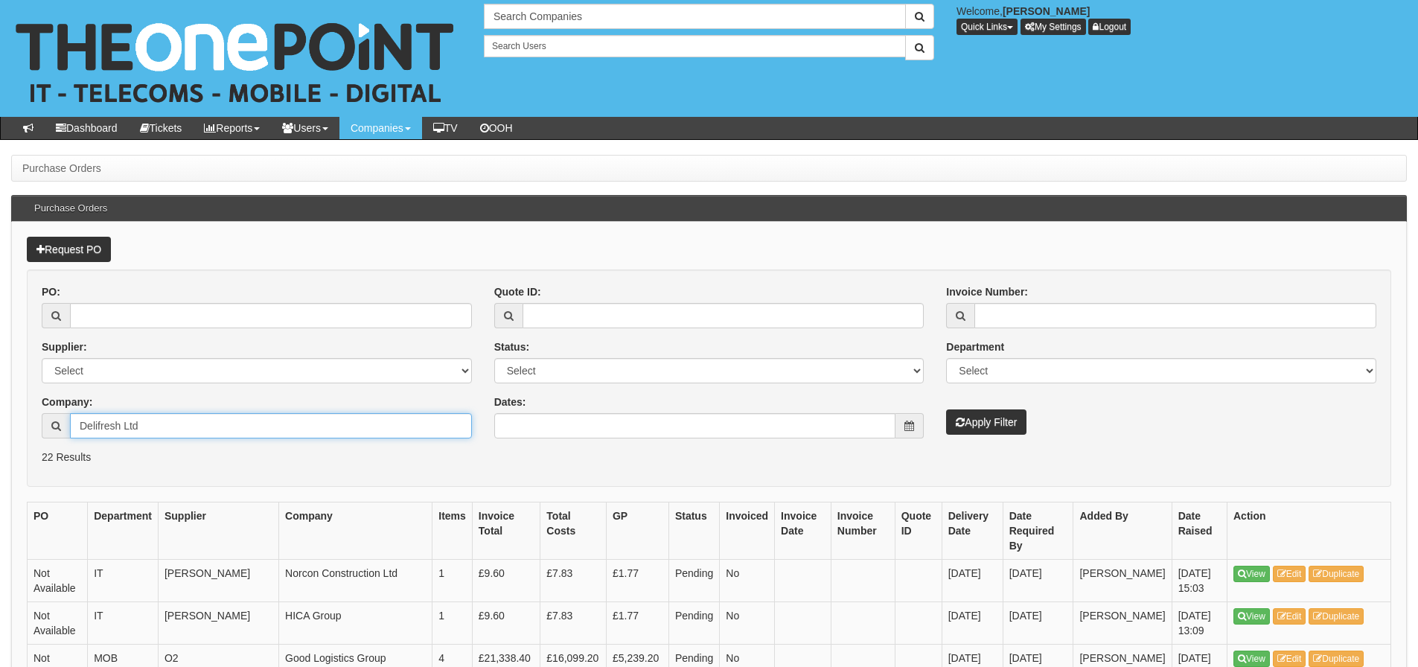
type input "Delifresh Ltd"
click at [946, 409] on button "Apply Filter" at bounding box center [986, 421] width 80 height 25
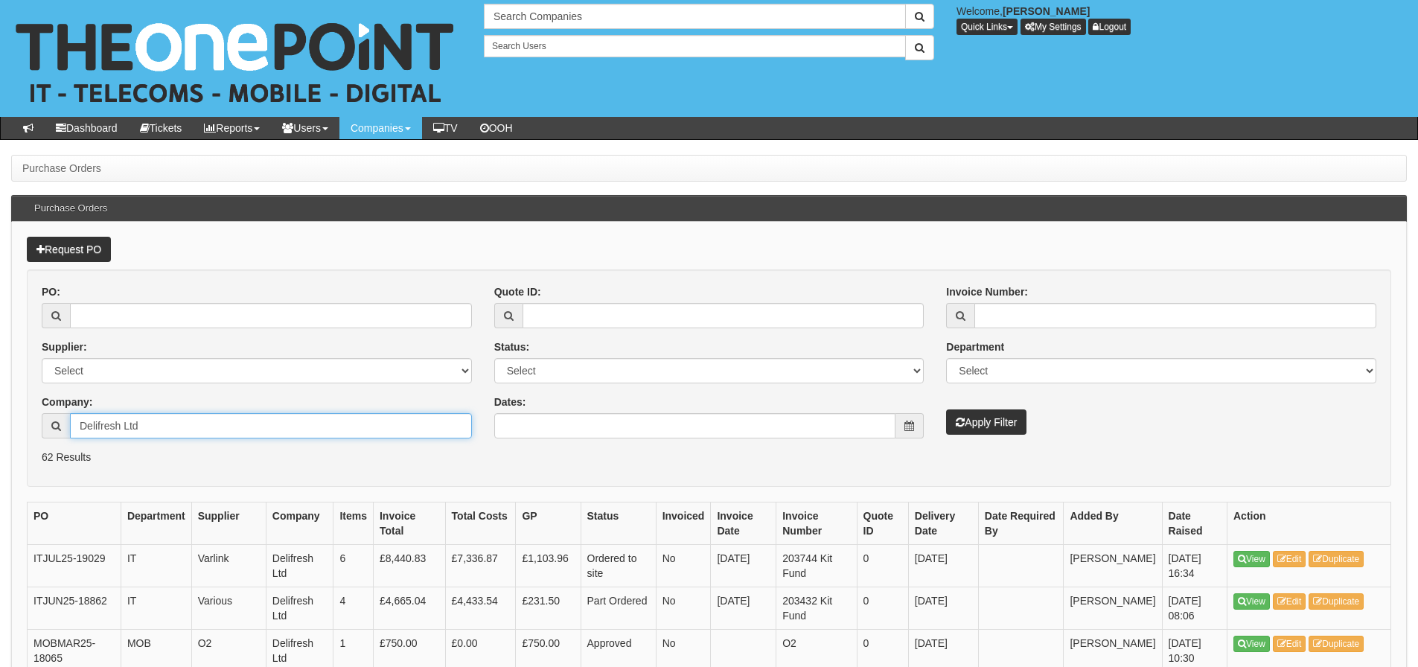
drag, startPoint x: 163, startPoint y: 420, endPoint x: 71, endPoint y: 445, distance: 95.5
click at [71, 445] on div "PO: Supplier: Select 123 [DOMAIN_NAME] 1Password 3 4Gon [PERSON_NAME] Electric …" at bounding box center [257, 366] width 452 height 165
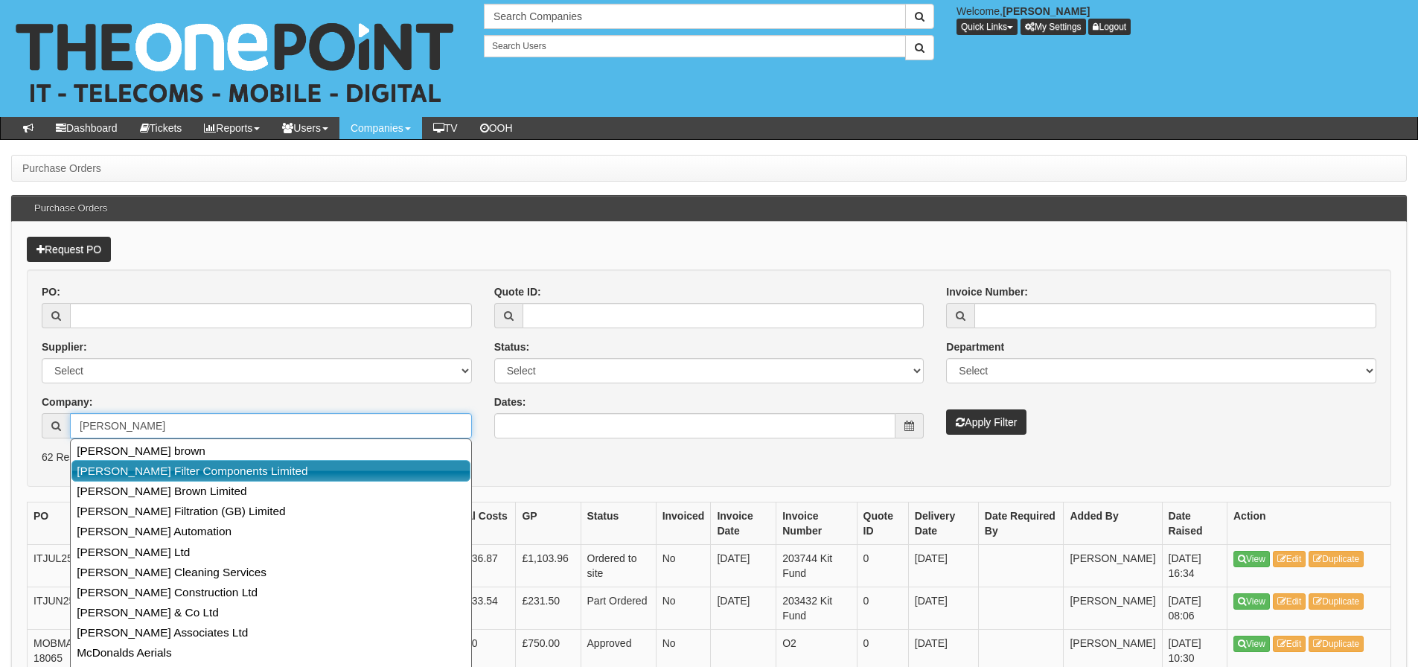
click at [94, 467] on link "[PERSON_NAME] Filter Components Limited" at bounding box center [270, 471] width 399 height 22
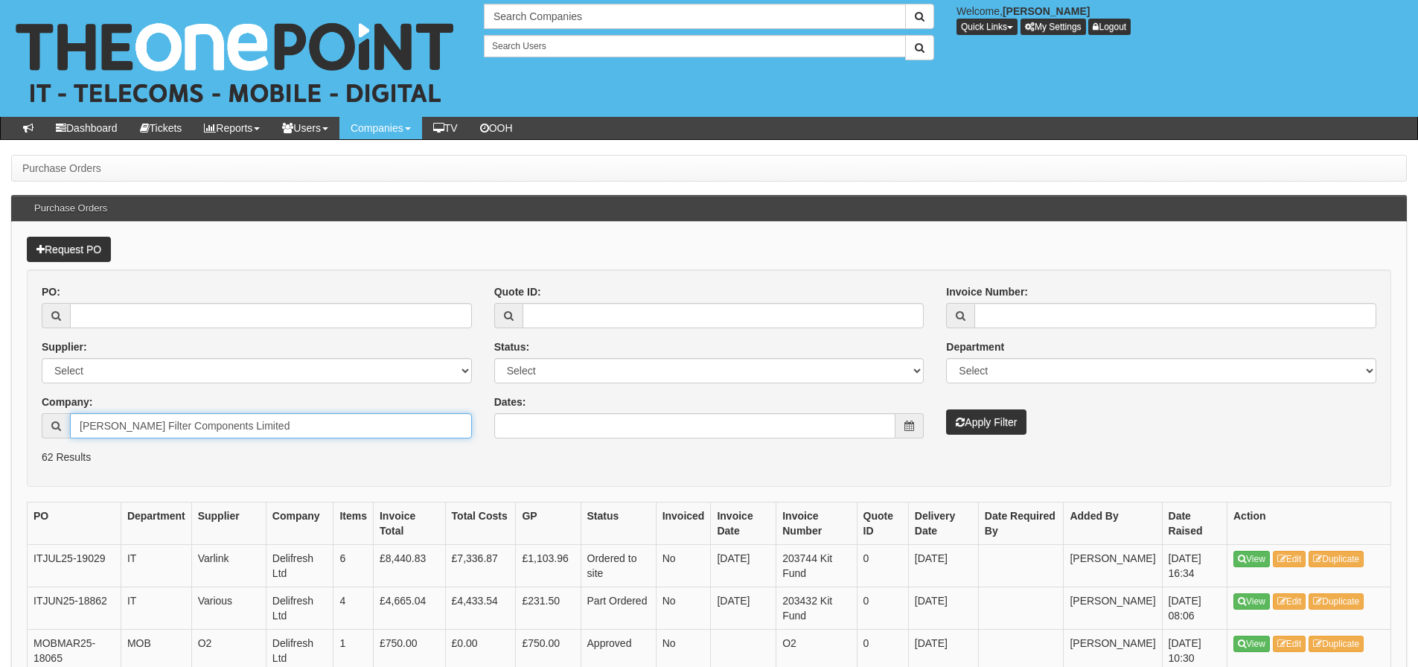
type input "[PERSON_NAME] Filter Components Limited"
click at [946, 409] on button "Apply Filter" at bounding box center [986, 421] width 80 height 25
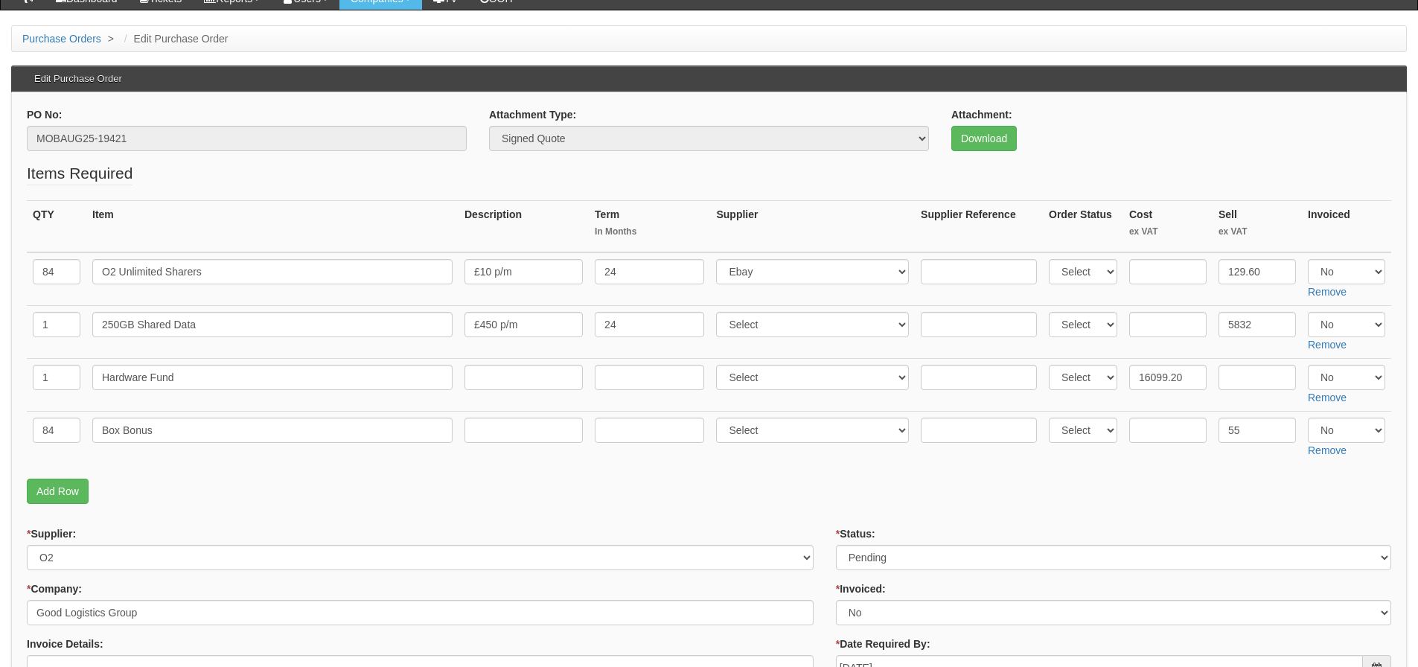
scroll to position [149, 0]
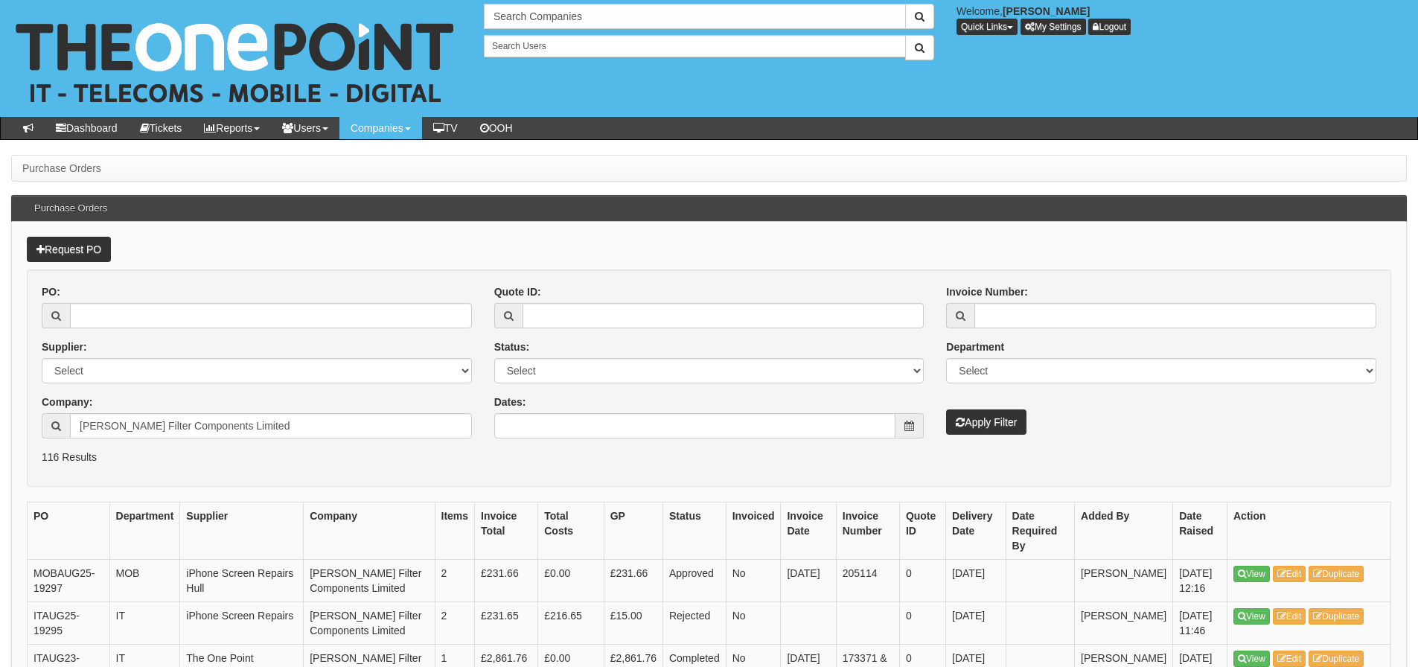
scroll to position [74, 0]
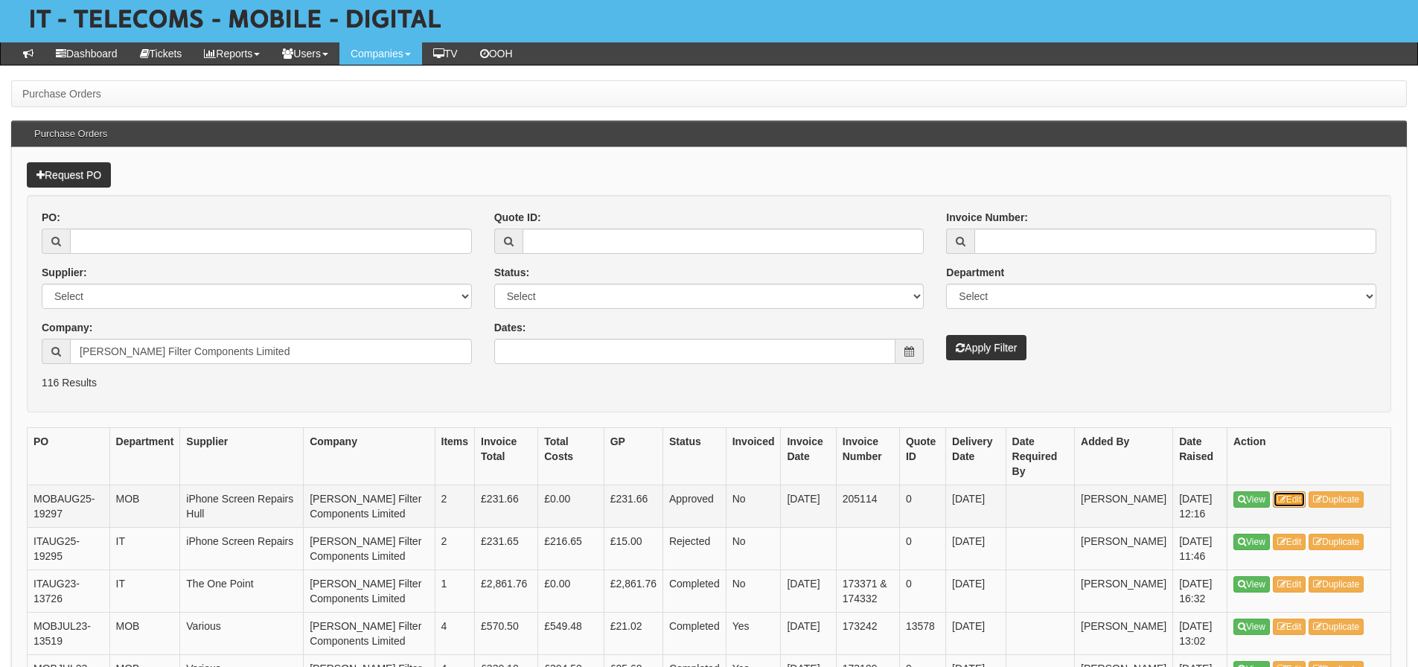
click at [1296, 491] on link "Edit" at bounding box center [1289, 499] width 33 height 16
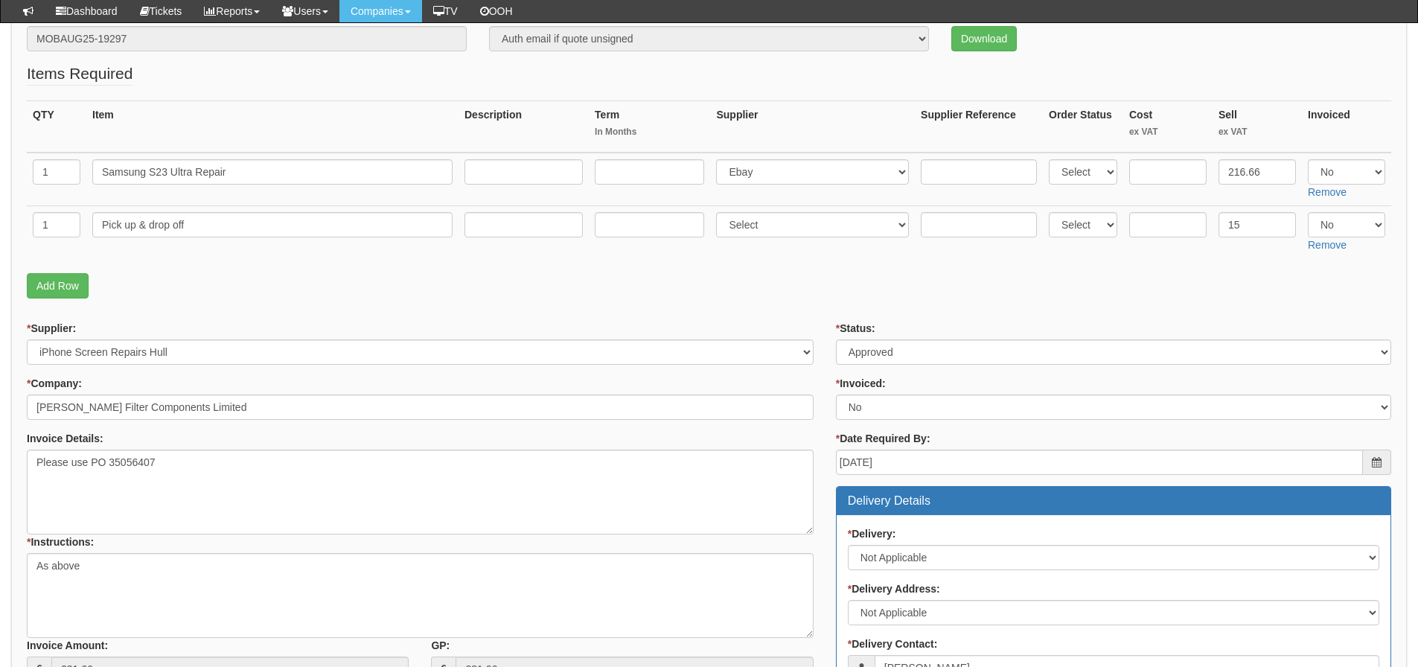
scroll to position [298, 0]
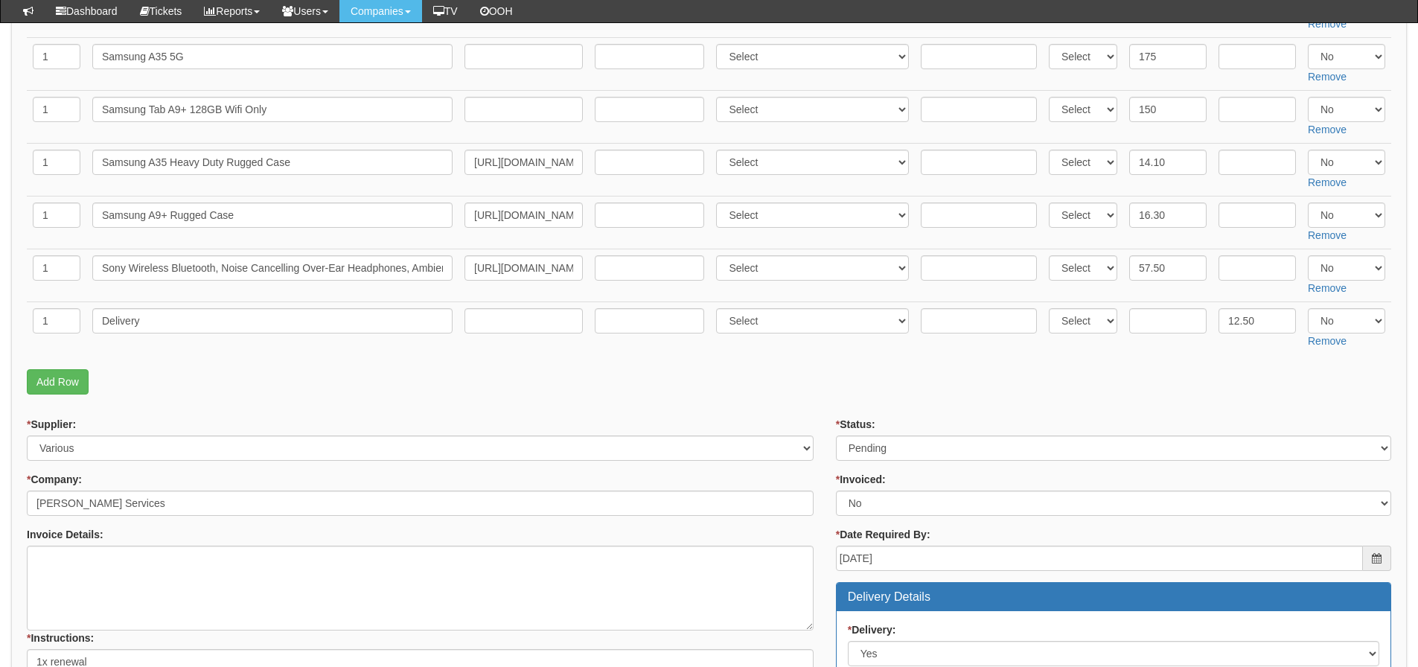
scroll to position [372, 0]
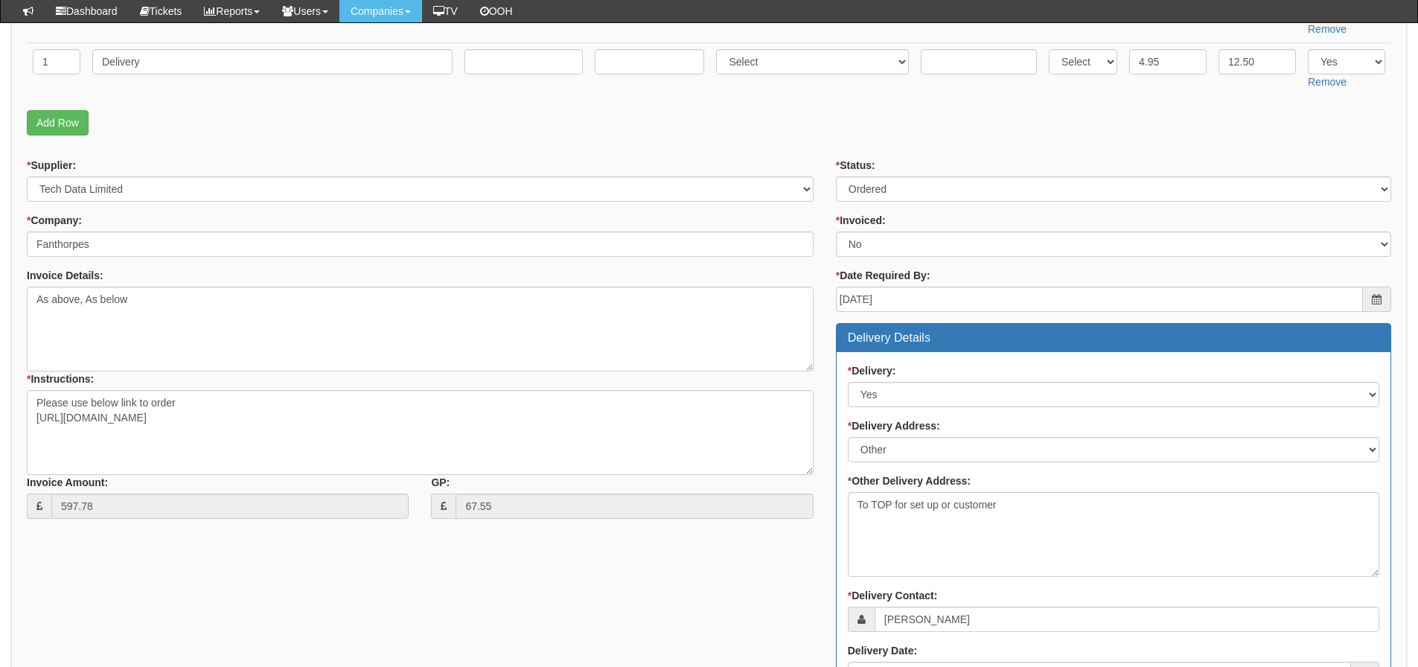
scroll to position [372, 0]
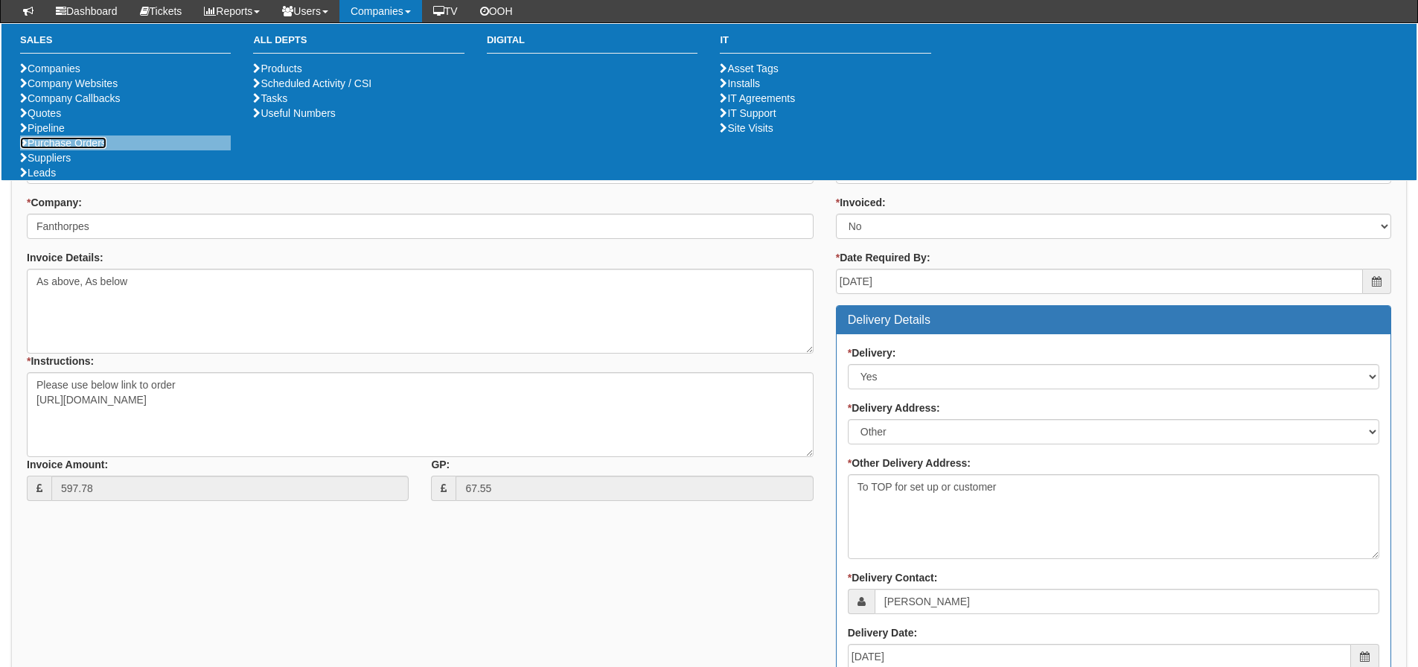
click at [83, 149] on link "Purchase Orders" at bounding box center [63, 143] width 86 height 12
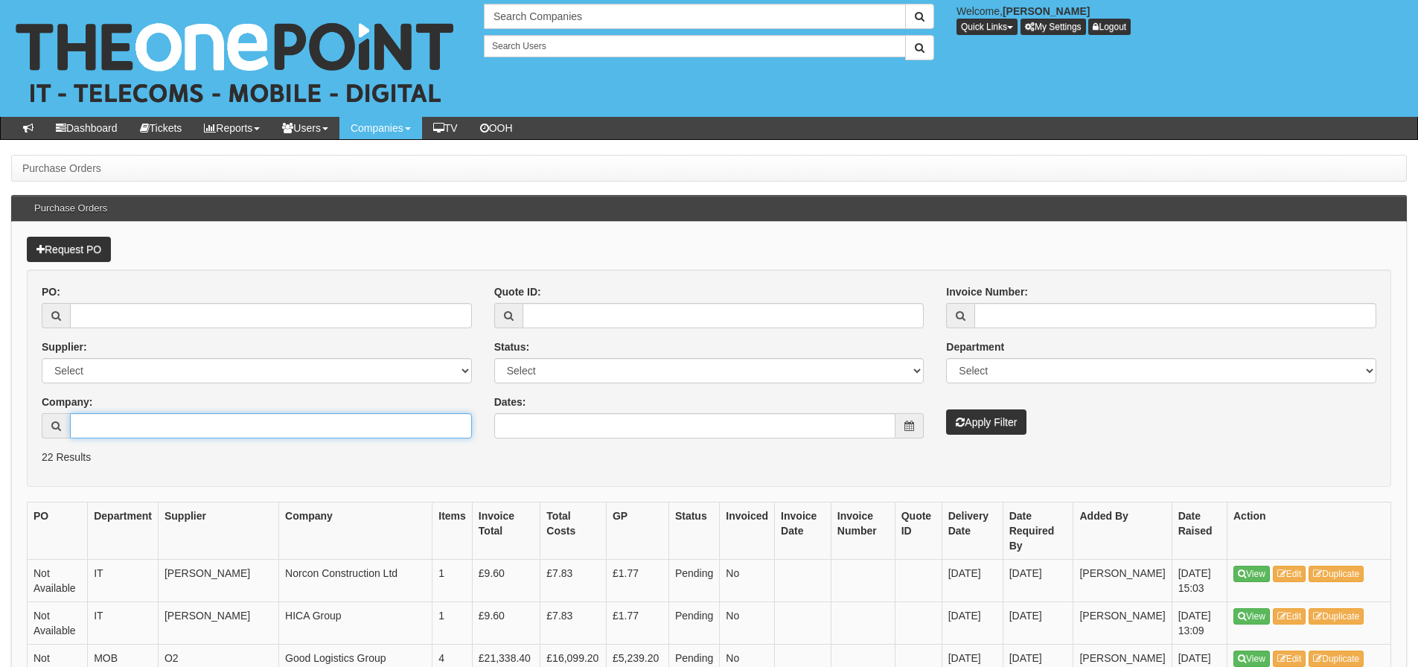
click at [93, 432] on input "Company:" at bounding box center [271, 425] width 402 height 25
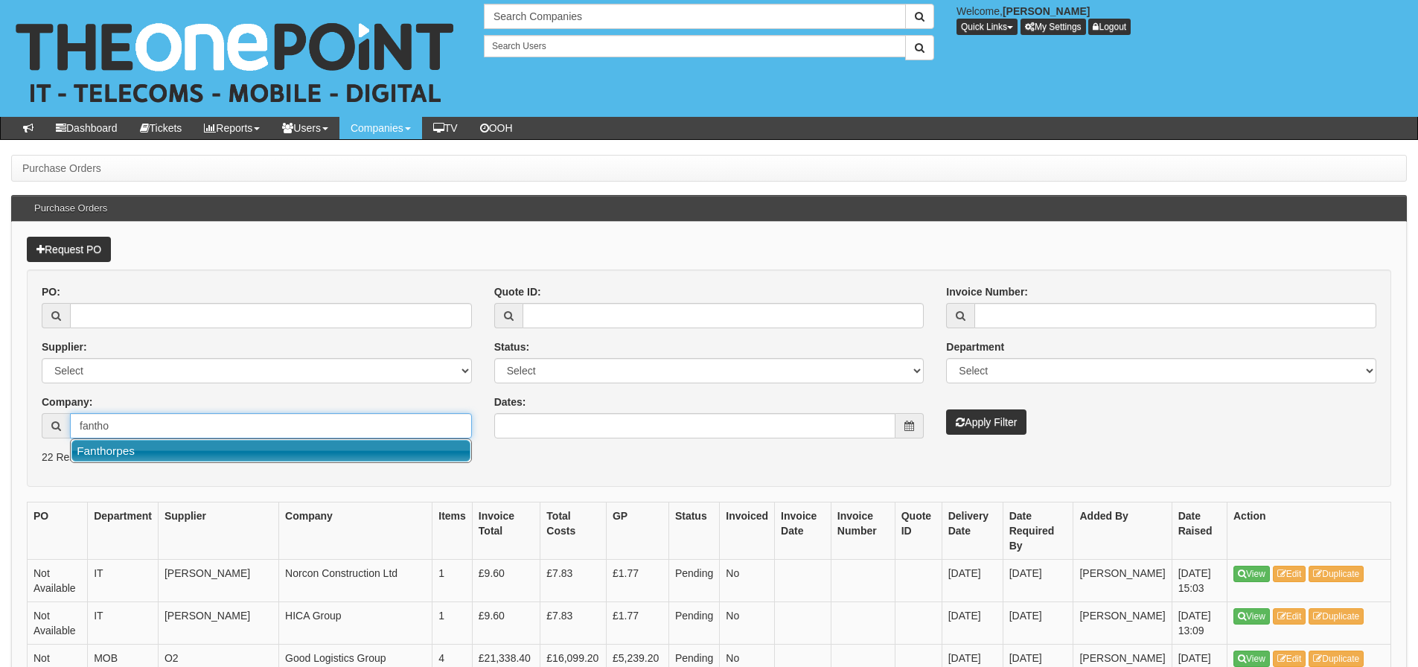
click at [110, 447] on link "Fanthorpes" at bounding box center [270, 451] width 399 height 22
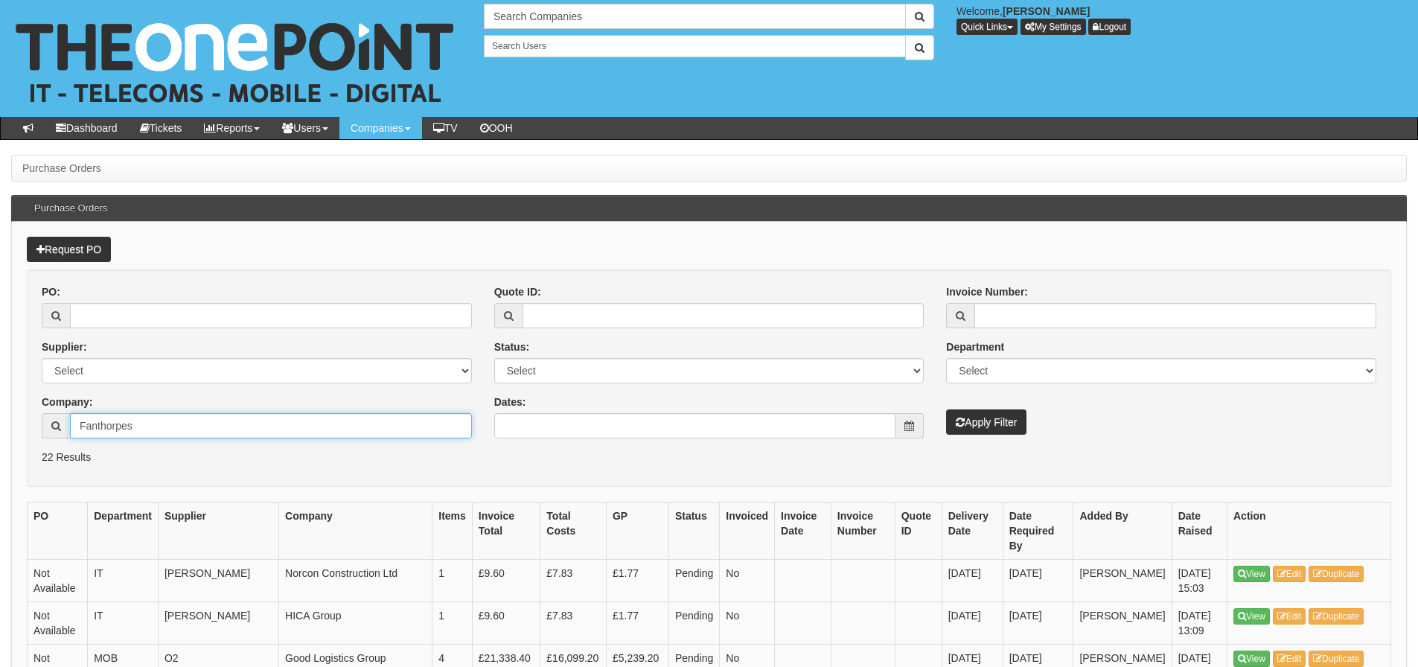
type input "Fanthorpes"
click at [1009, 414] on button "Apply Filter" at bounding box center [986, 421] width 80 height 25
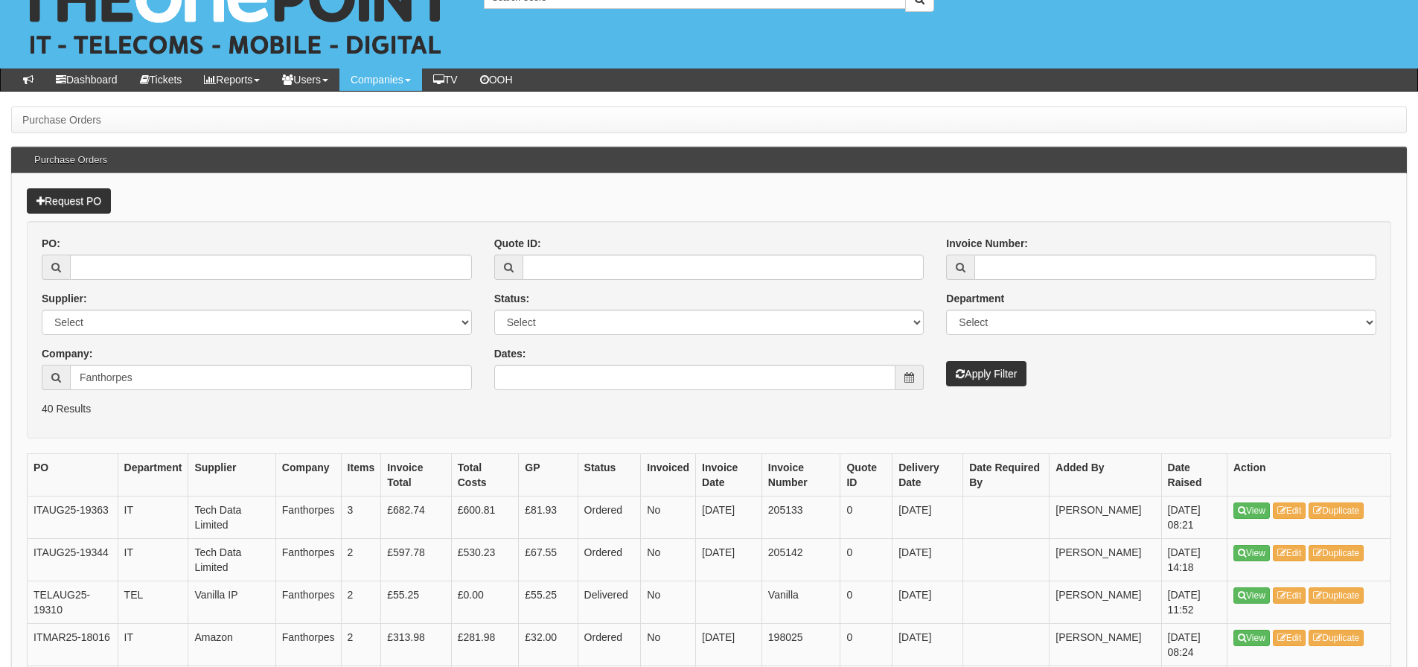
scroll to position [74, 0]
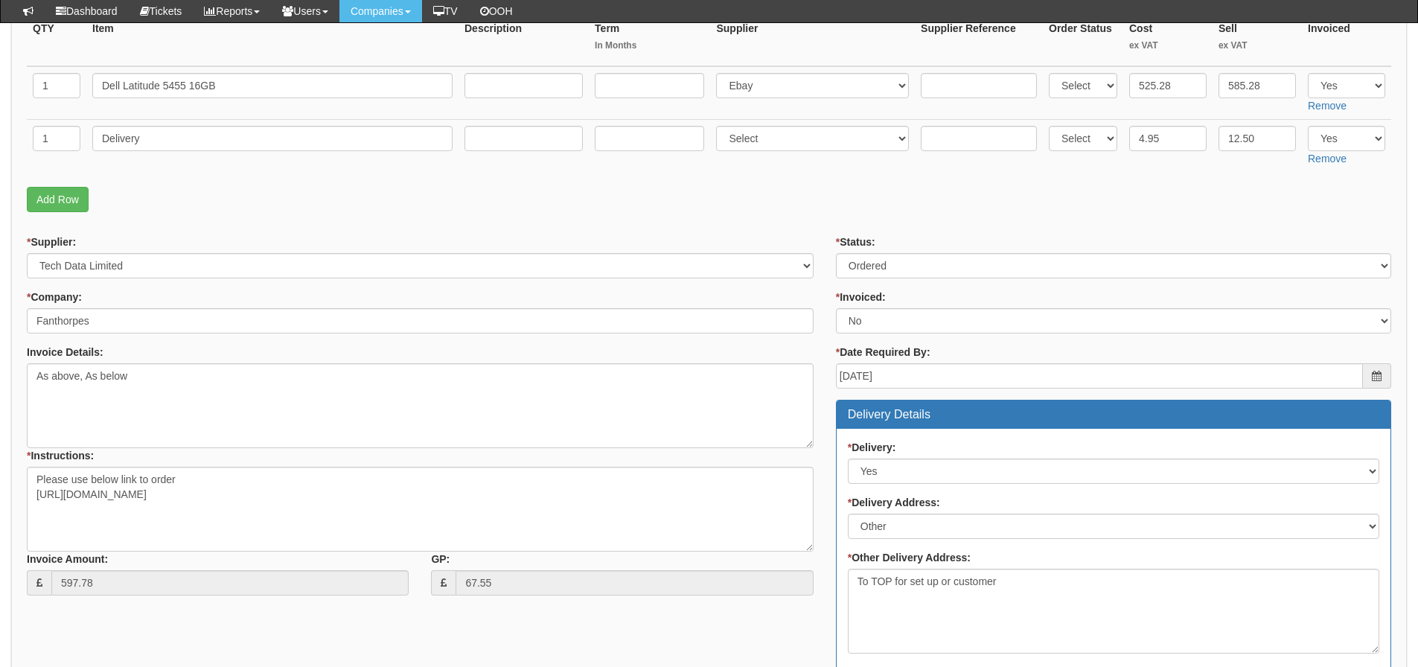
scroll to position [298, 0]
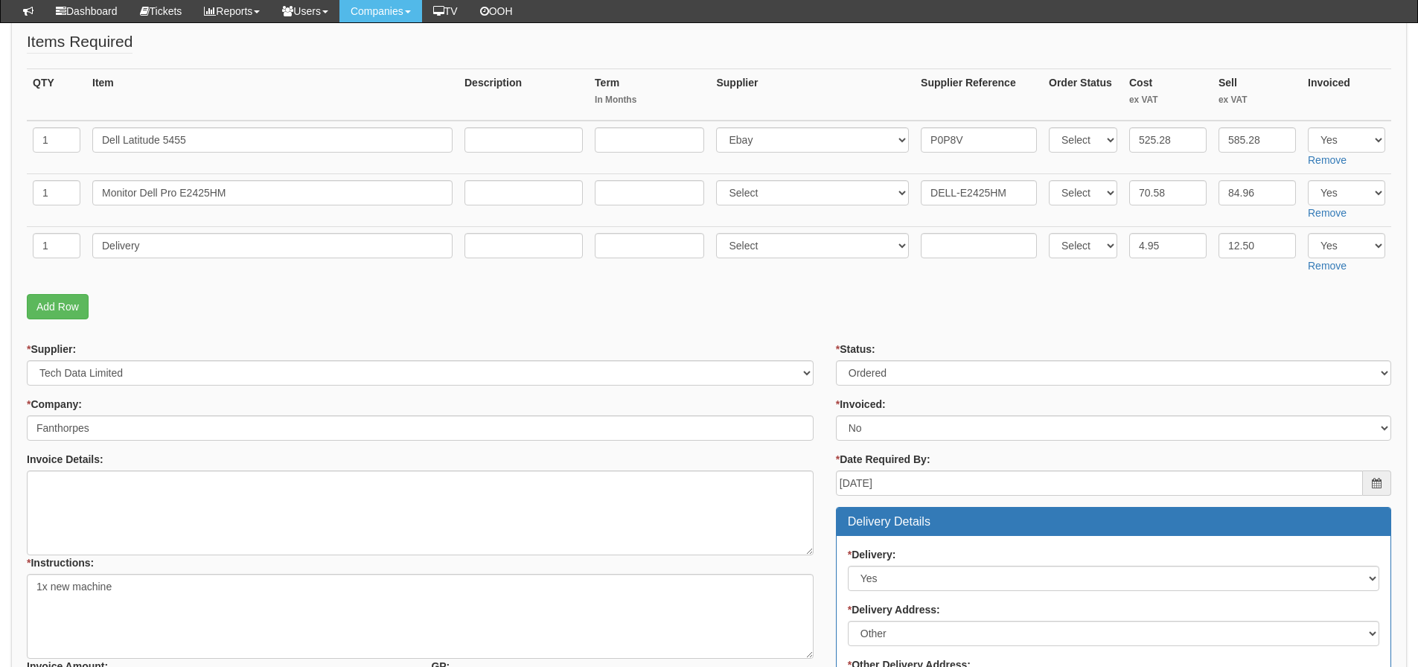
scroll to position [298, 0]
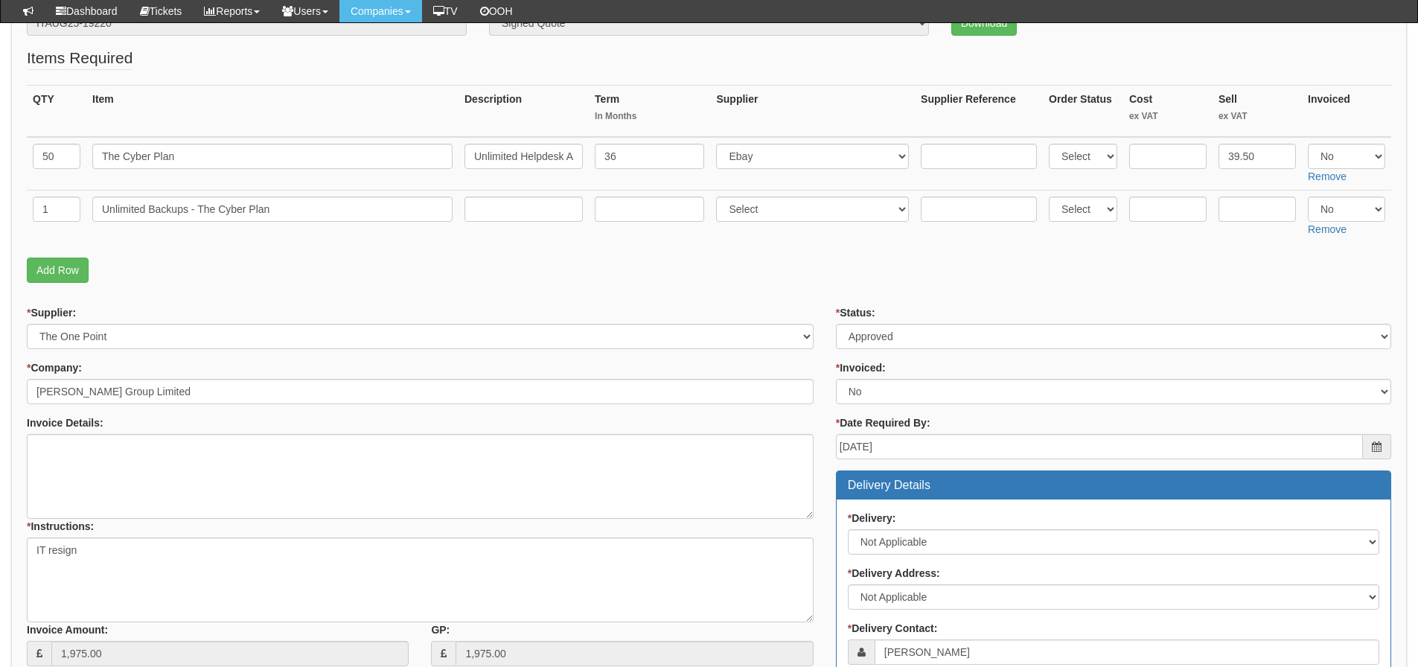
scroll to position [192, 0]
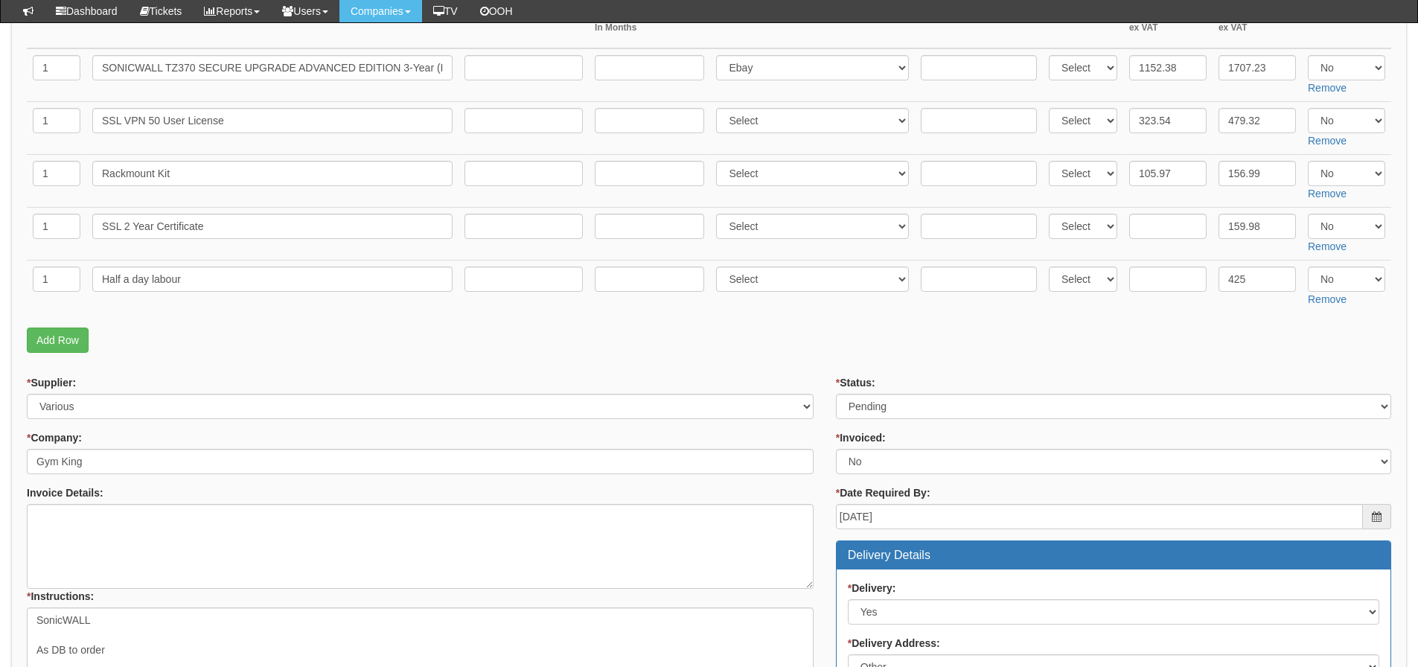
scroll to position [298, 0]
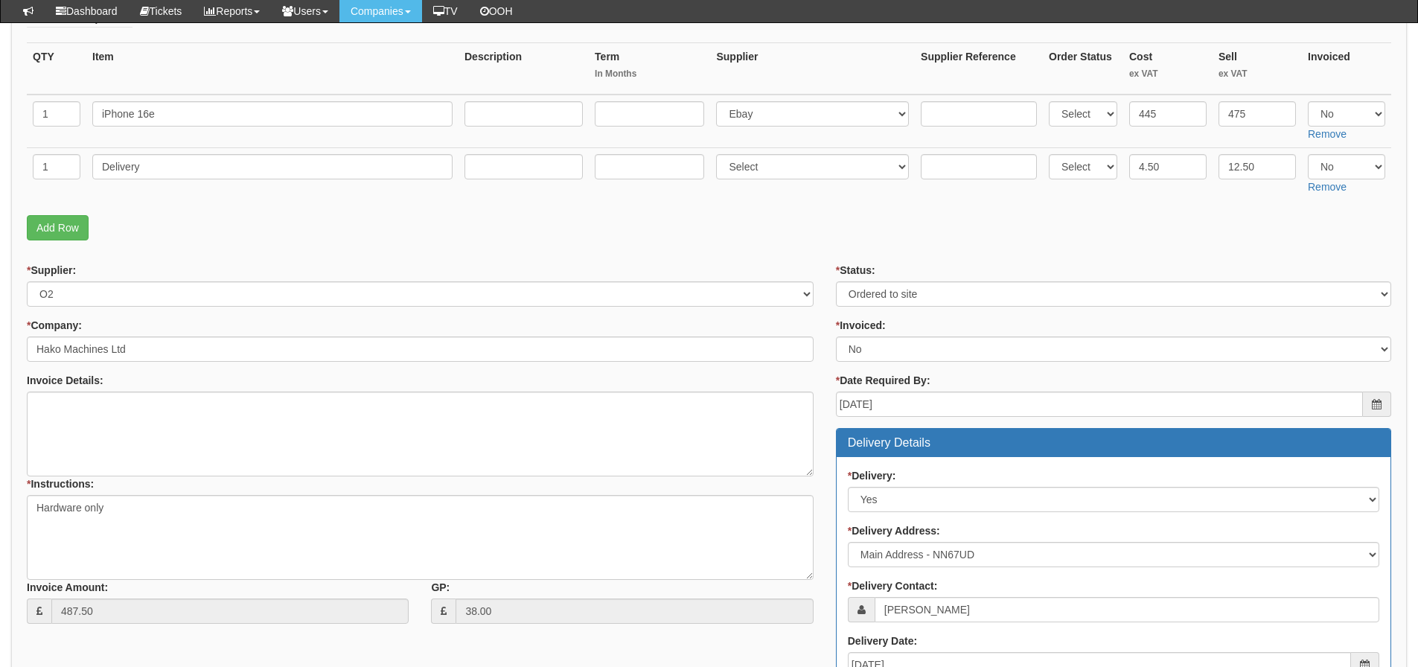
scroll to position [223, 0]
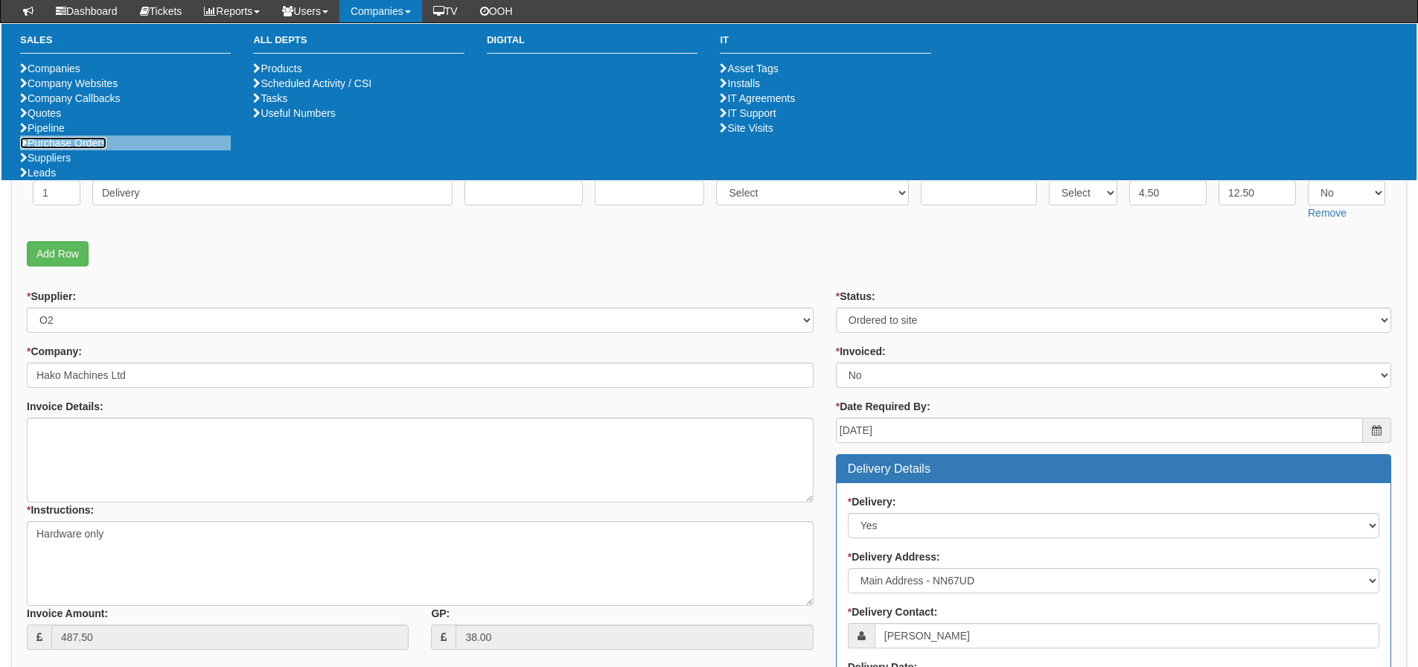
click at [78, 149] on link "Purchase Orders" at bounding box center [63, 143] width 86 height 12
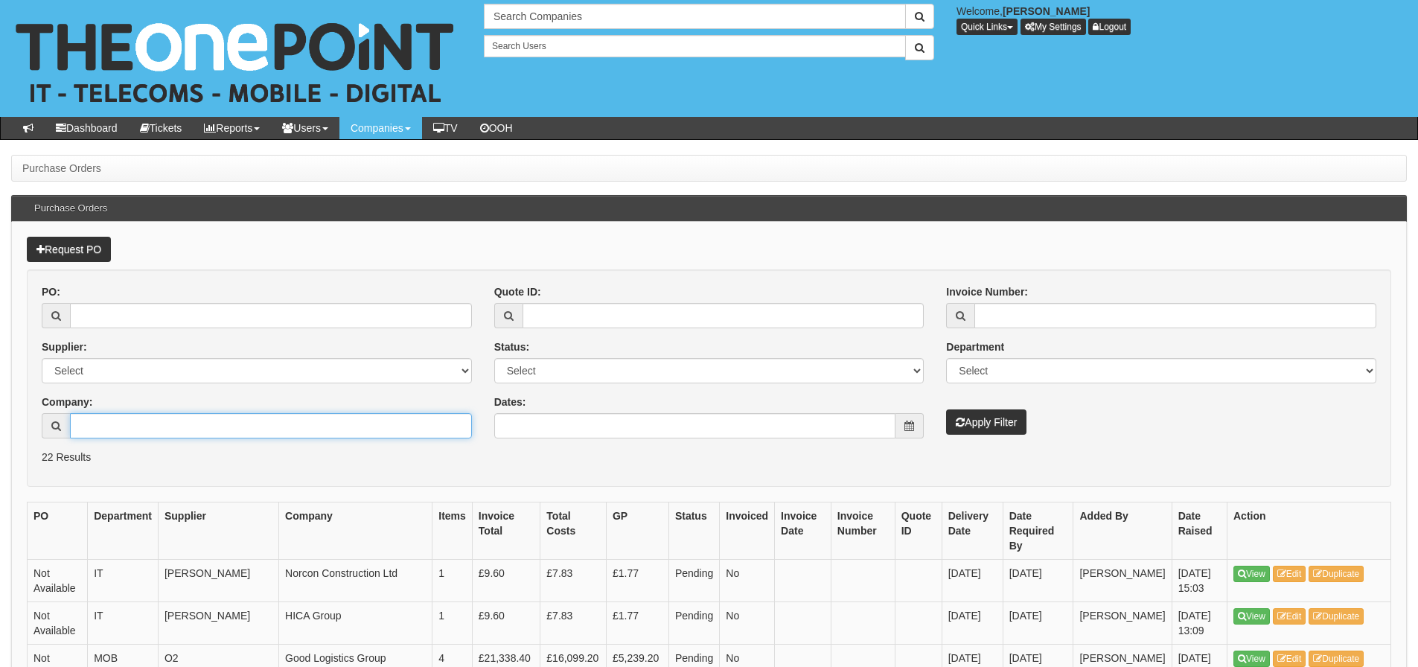
click at [220, 417] on input "Company:" at bounding box center [271, 425] width 402 height 25
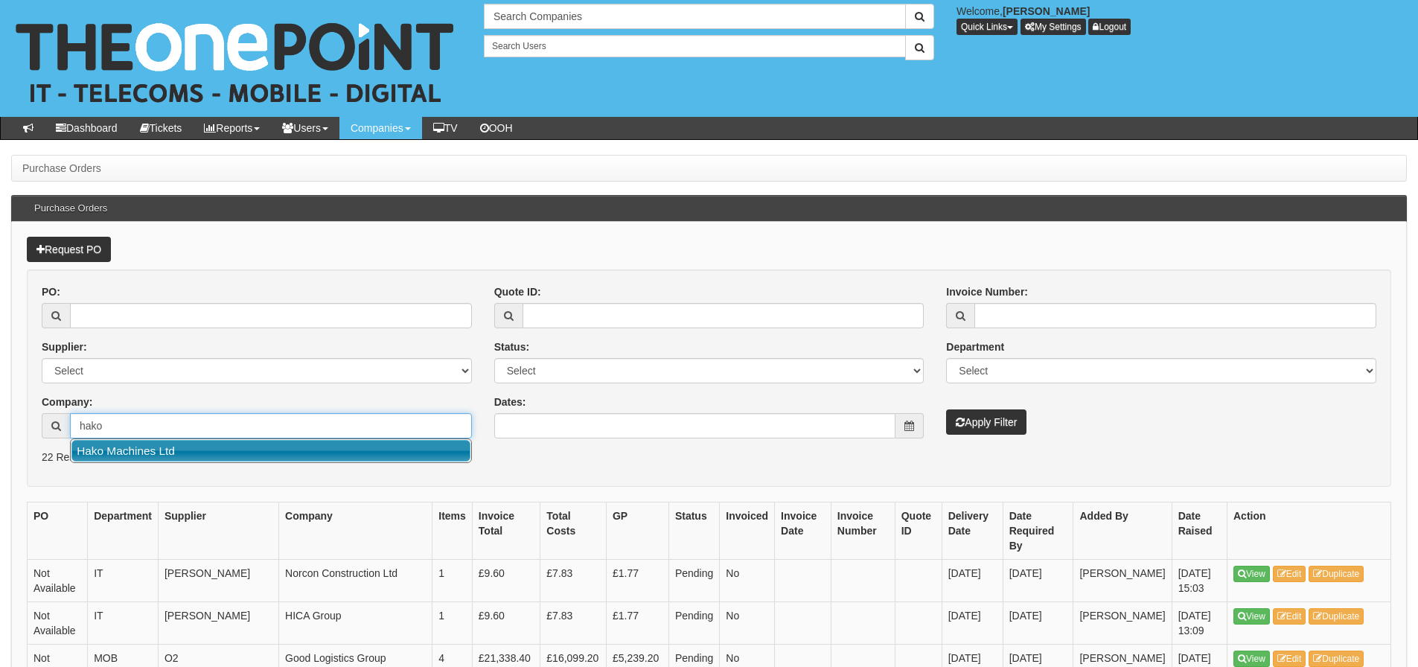
click at [105, 452] on link "Hako Machines Ltd" at bounding box center [270, 451] width 399 height 22
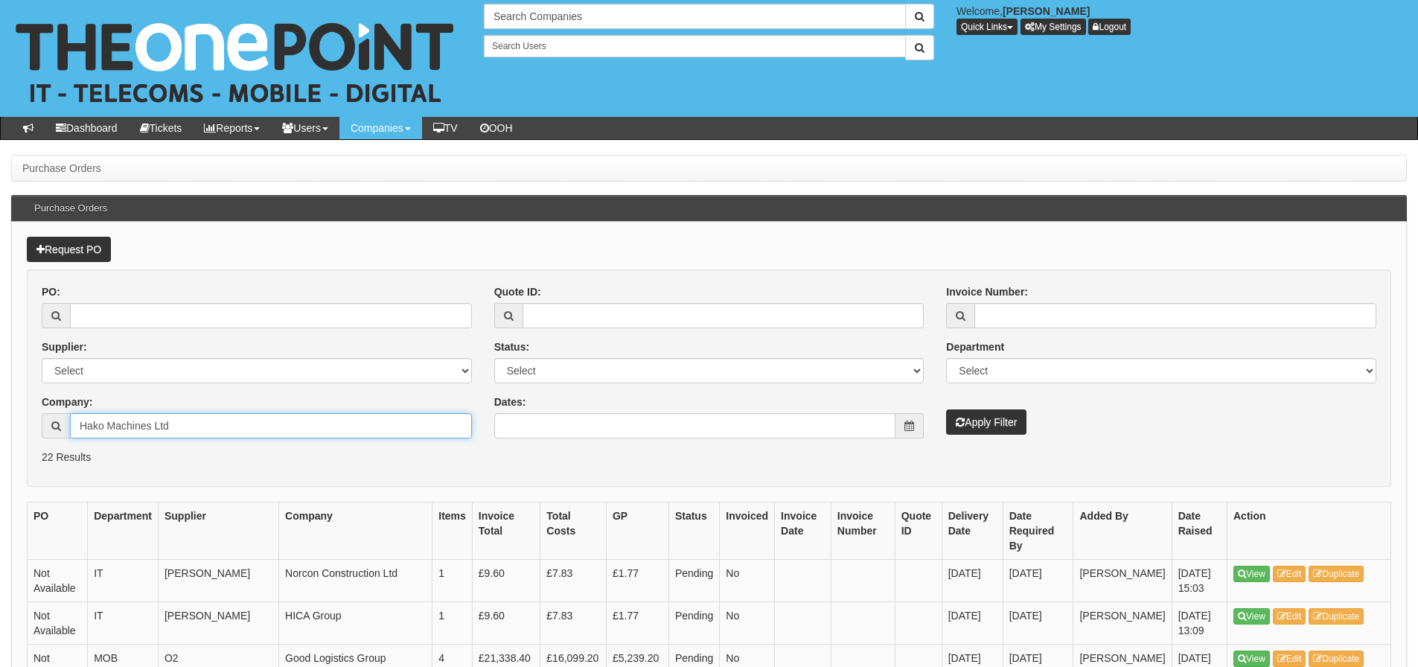
type input "Hako Machines Ltd"
click at [1008, 424] on button "Apply Filter" at bounding box center [986, 421] width 80 height 25
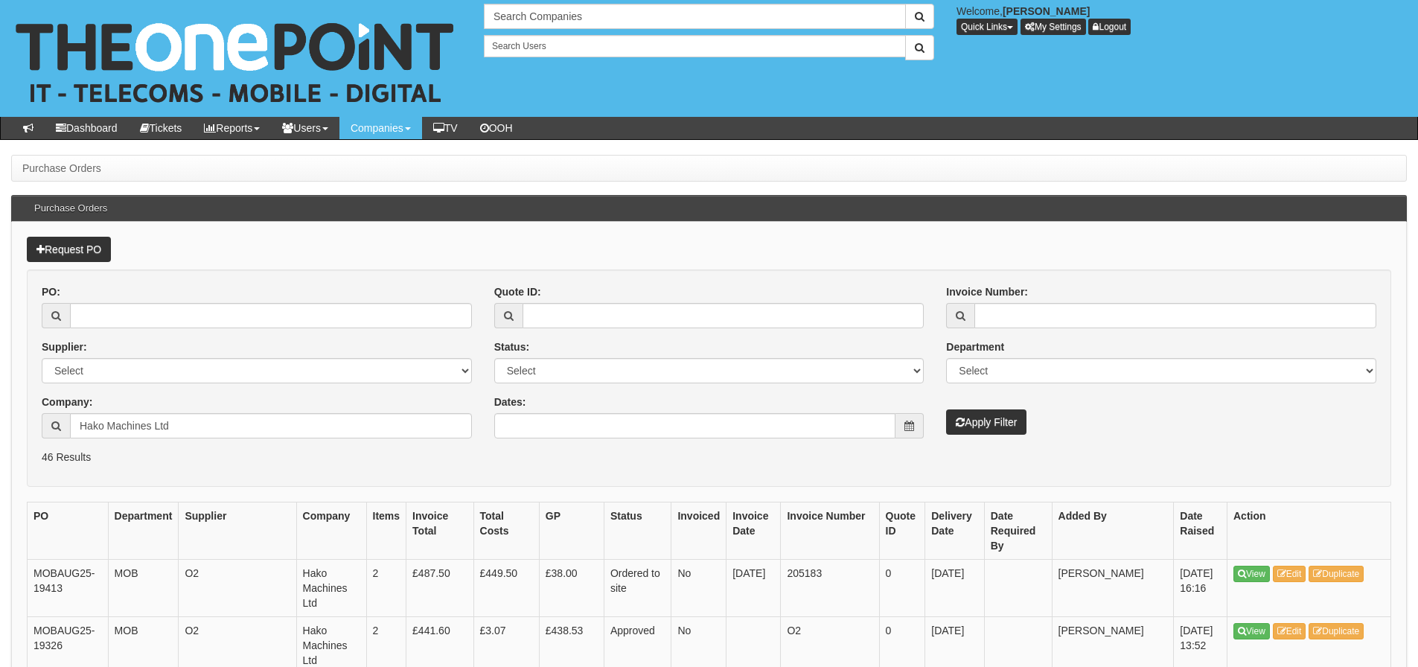
scroll to position [74, 0]
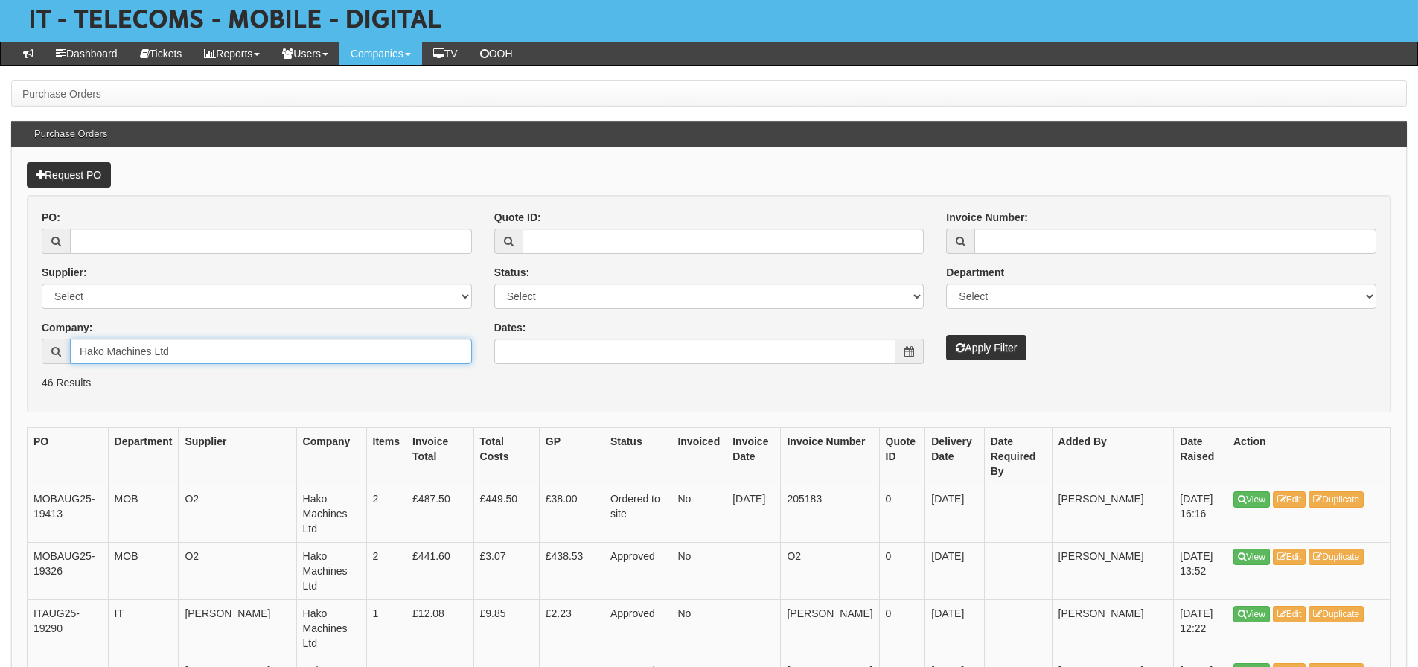
drag, startPoint x: 190, startPoint y: 351, endPoint x: -33, endPoint y: 368, distance: 223.9
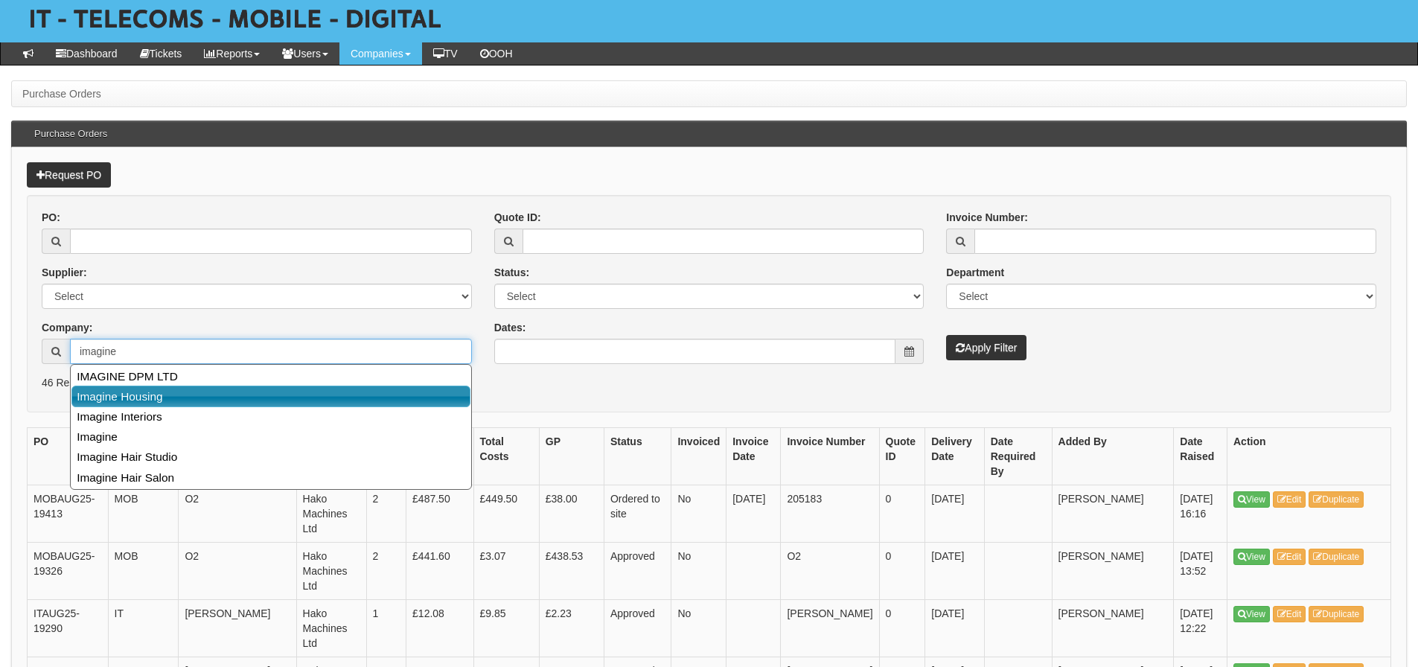
click at [257, 403] on link "Imagine Housing" at bounding box center [270, 397] width 399 height 22
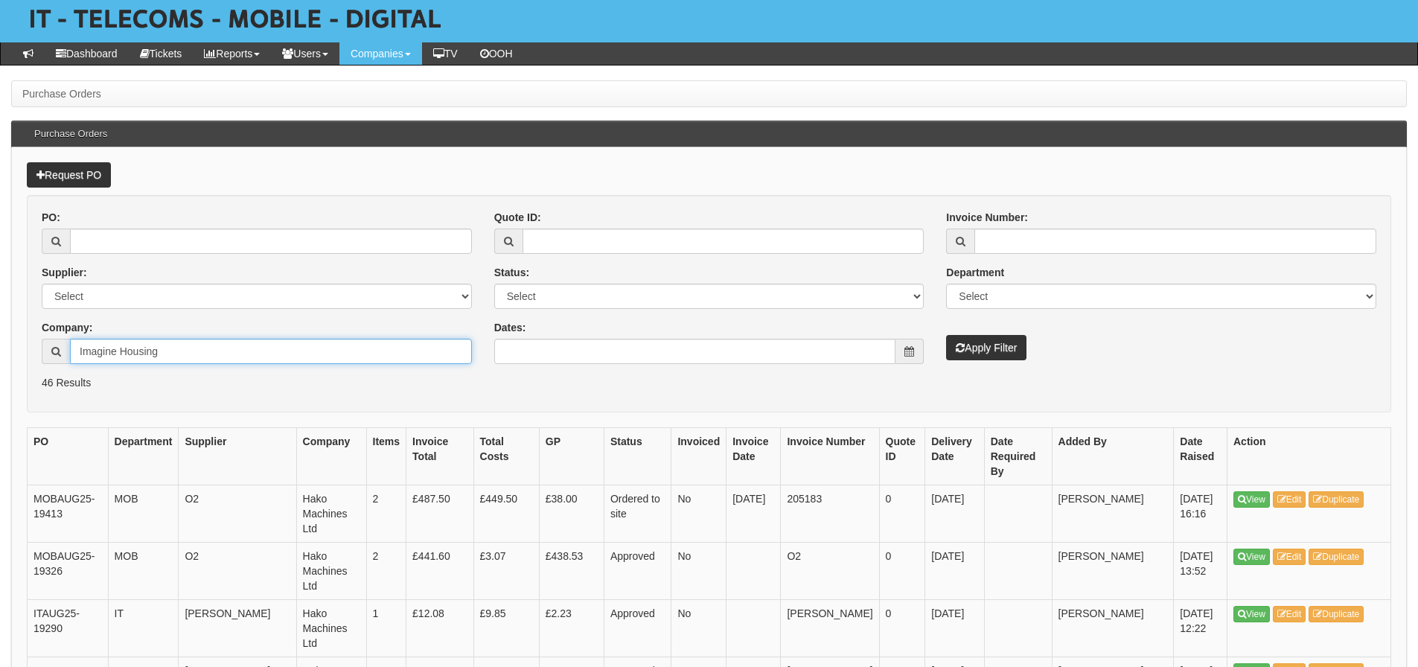
type input "Imagine Housing"
click at [1013, 358] on button "Apply Filter" at bounding box center [986, 347] width 80 height 25
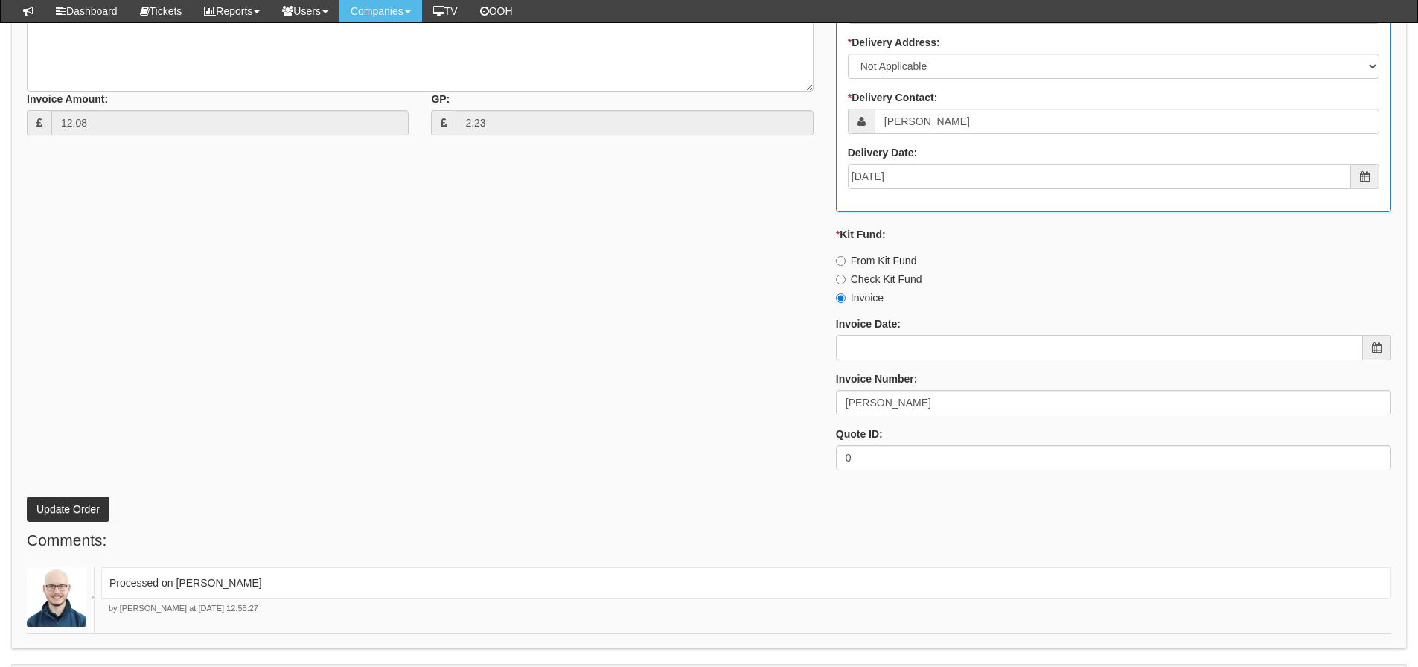
scroll to position [726, 0]
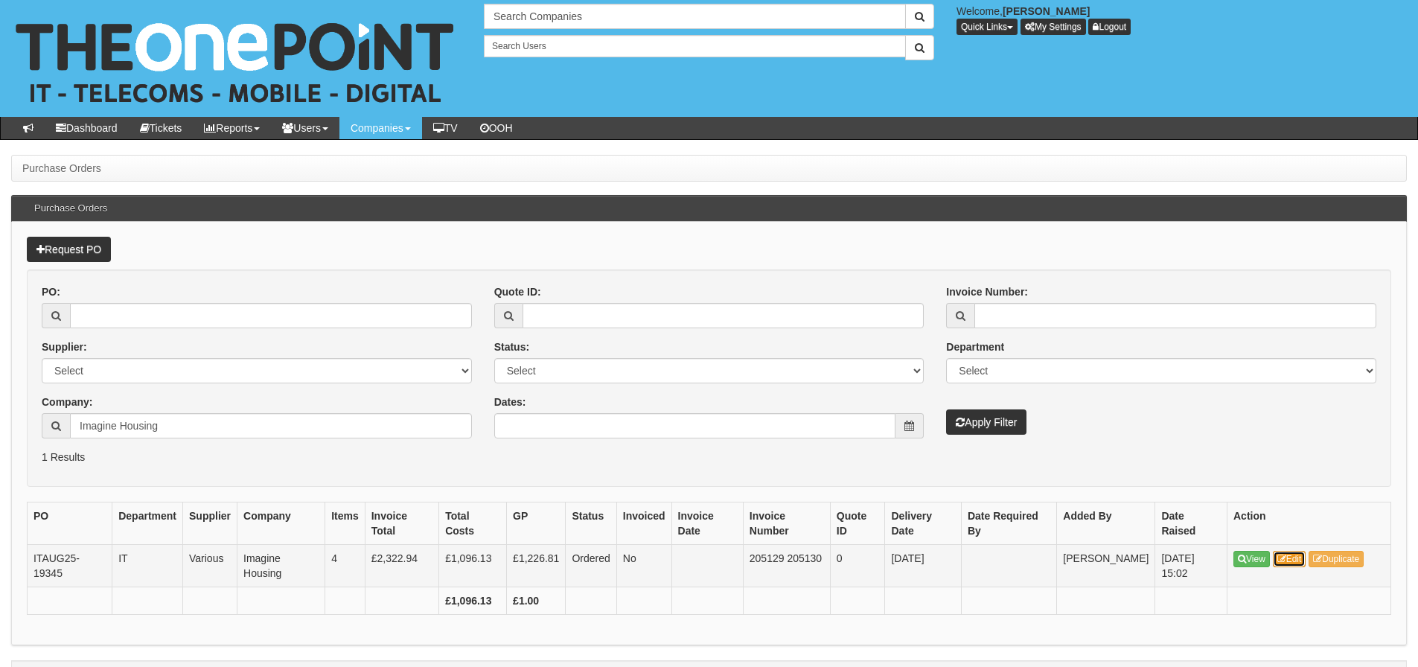
click at [1290, 551] on link "Edit" at bounding box center [1289, 559] width 33 height 16
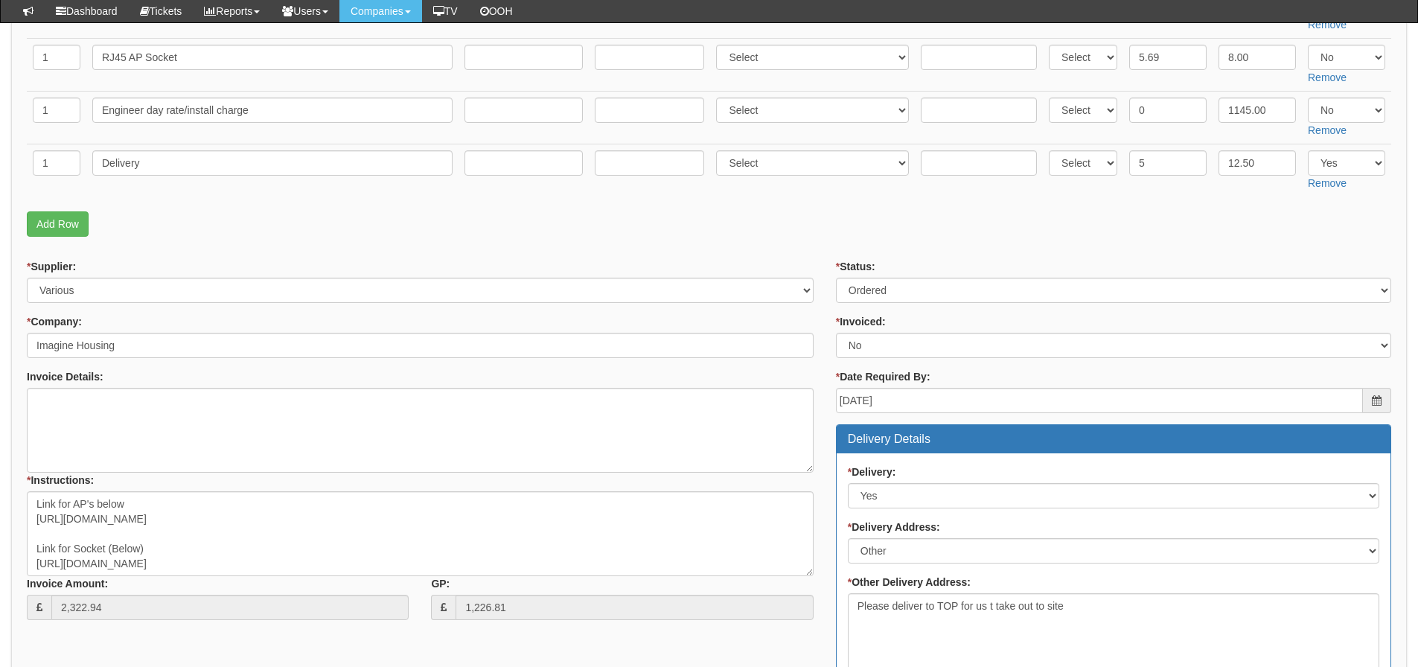
scroll to position [447, 0]
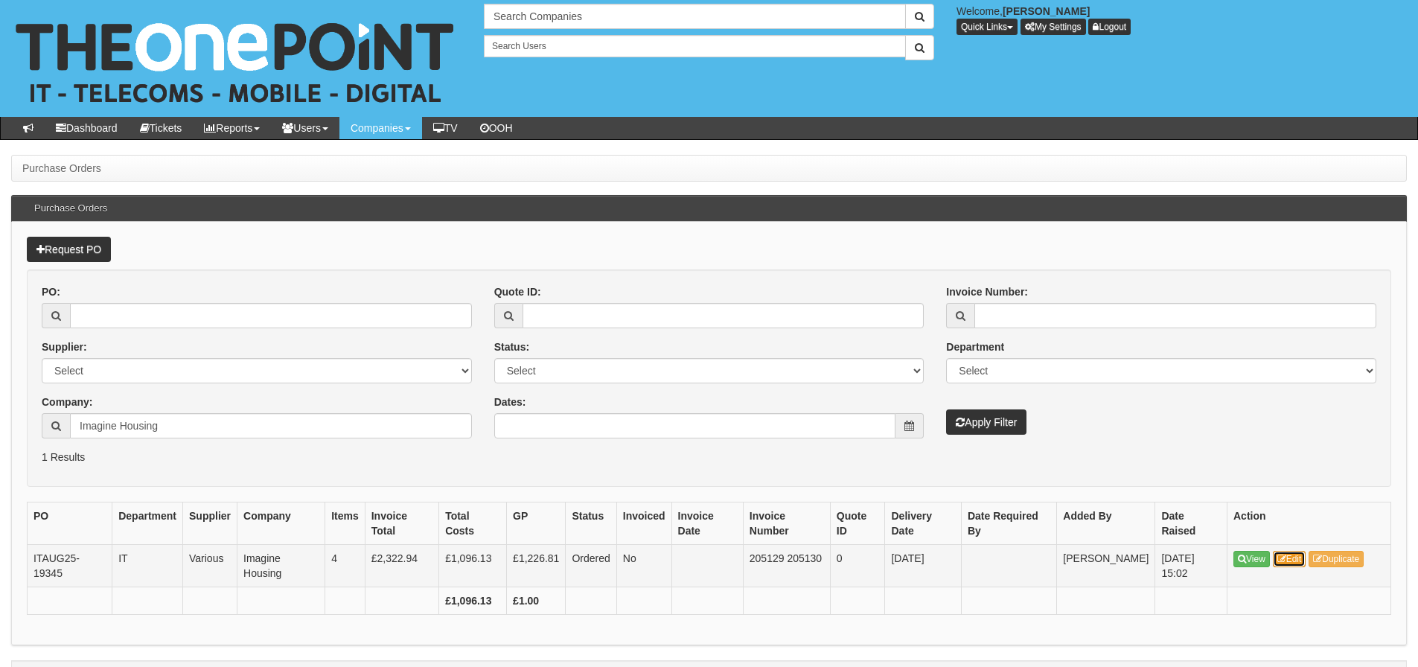
click at [1285, 558] on icon at bounding box center [1281, 558] width 9 height 9
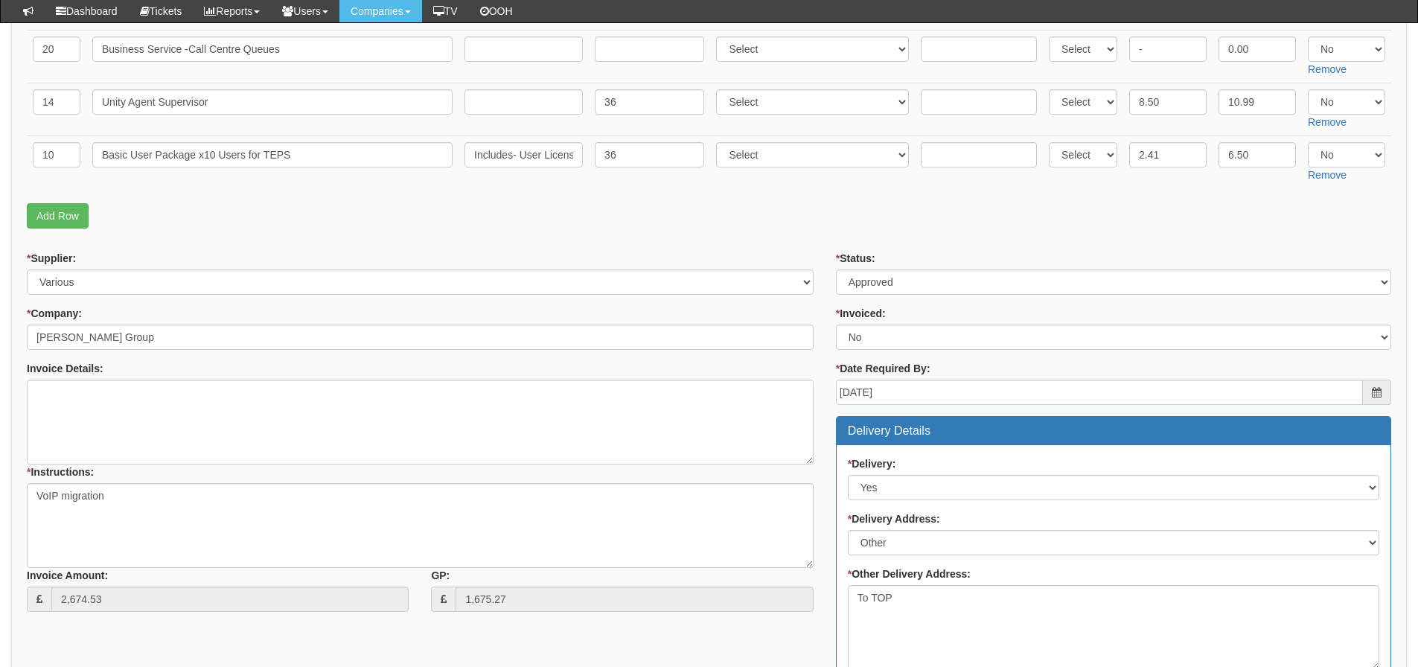
scroll to position [744, 0]
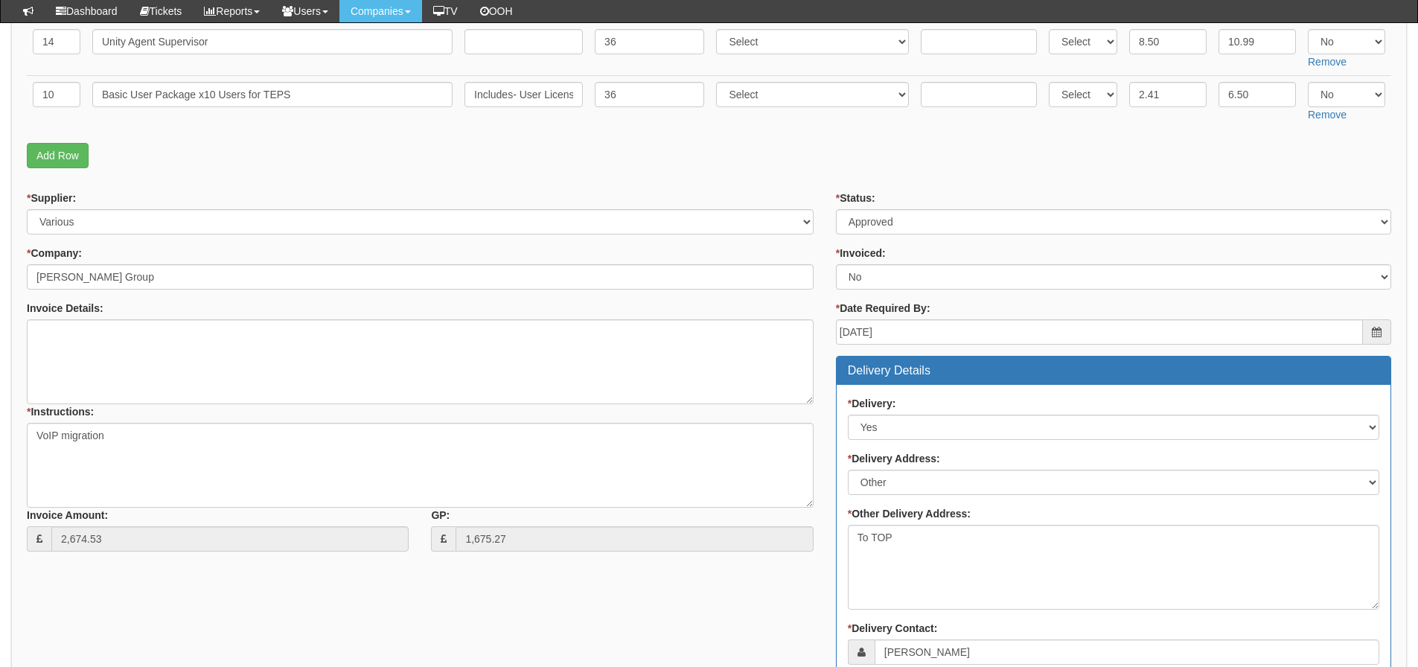
drag, startPoint x: 583, startPoint y: 258, endPoint x: 473, endPoint y: 179, distance: 135.9
click at [473, 179] on form "PO No: TELAUG25-19261 Attachment Type: Select Signed Quote Auth email if quote …" at bounding box center [709, 253] width 1364 height 1599
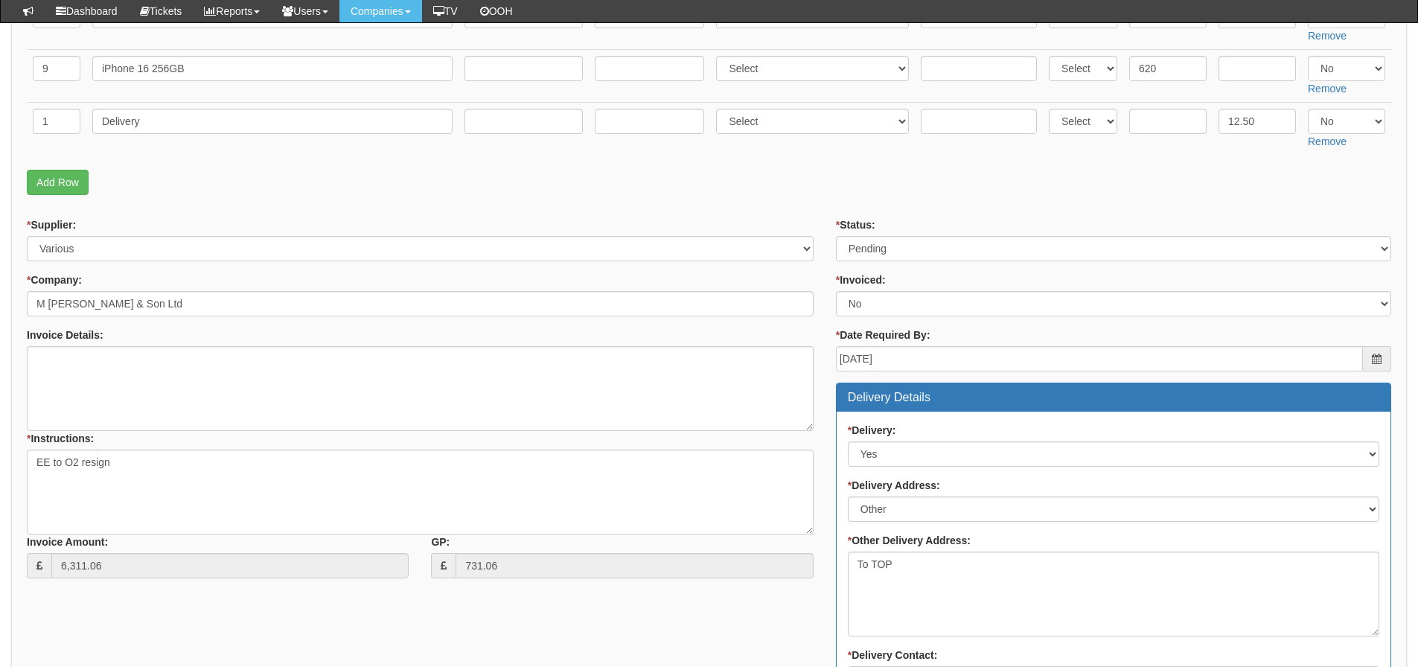
scroll to position [149, 0]
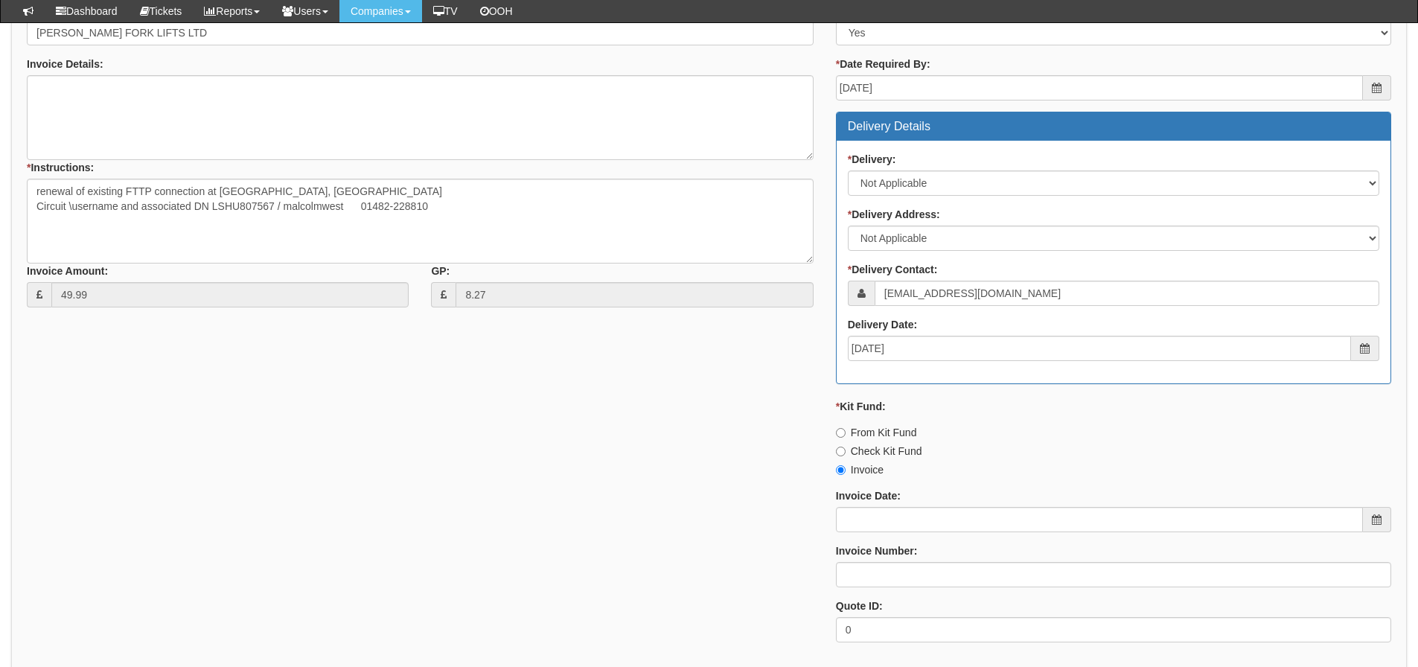
scroll to position [660, 0]
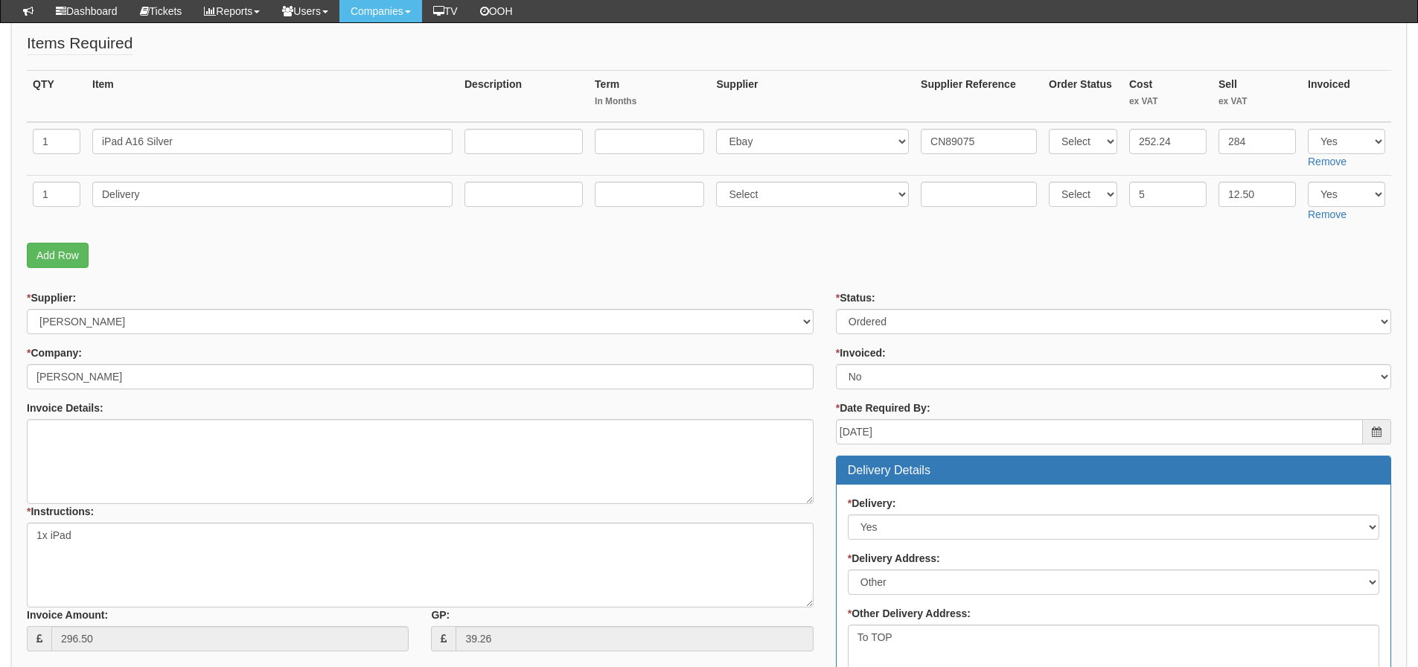
scroll to position [223, 0]
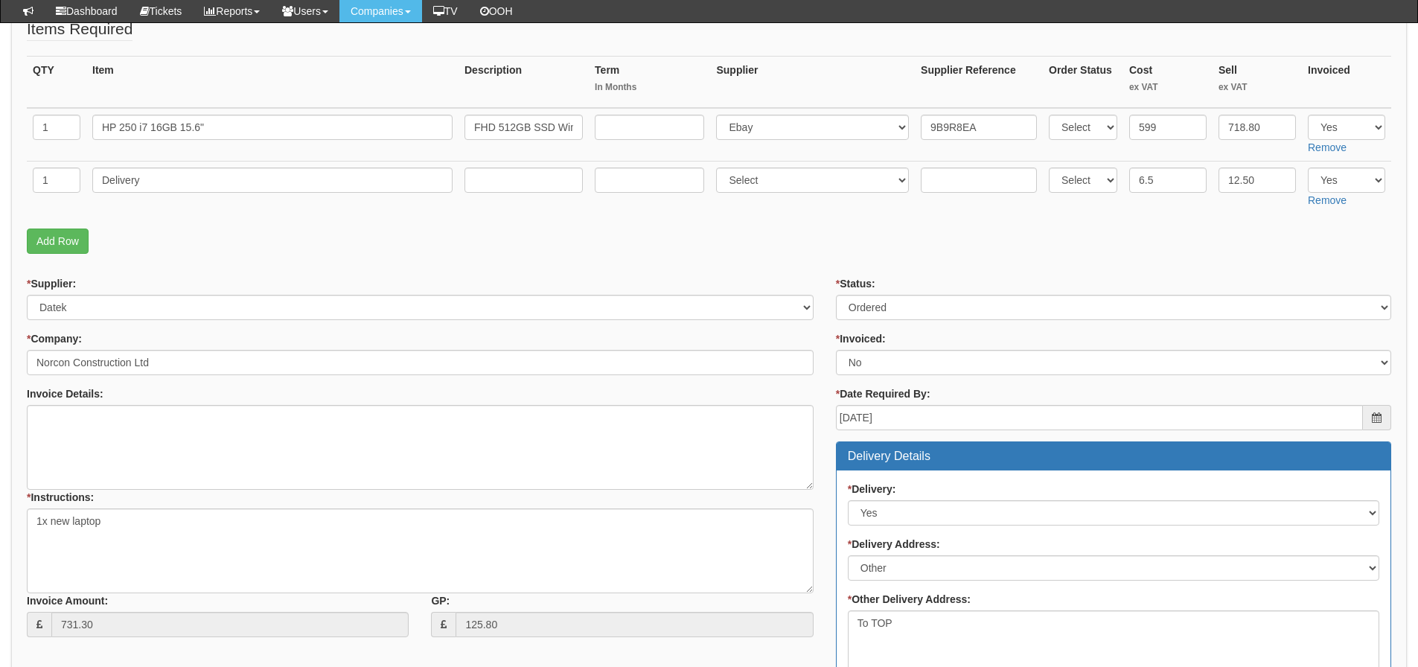
scroll to position [232, 0]
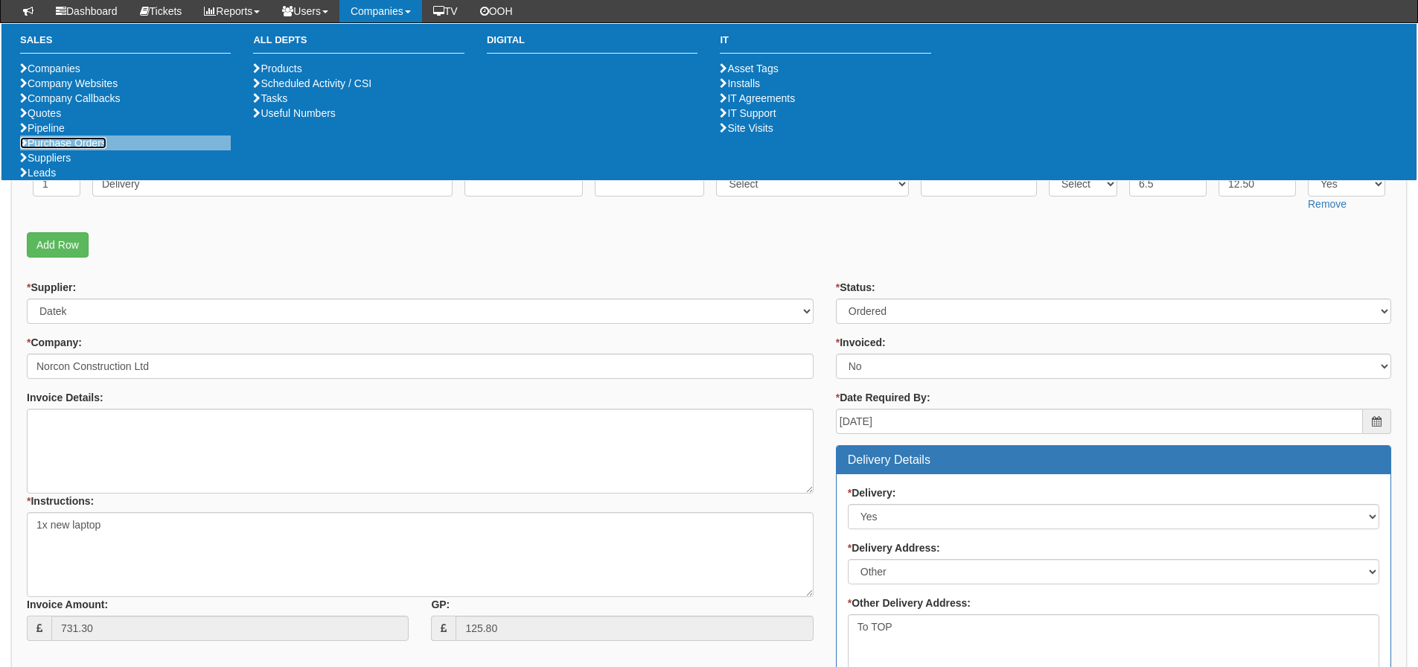
click at [95, 149] on link "Purchase Orders" at bounding box center [63, 143] width 86 height 12
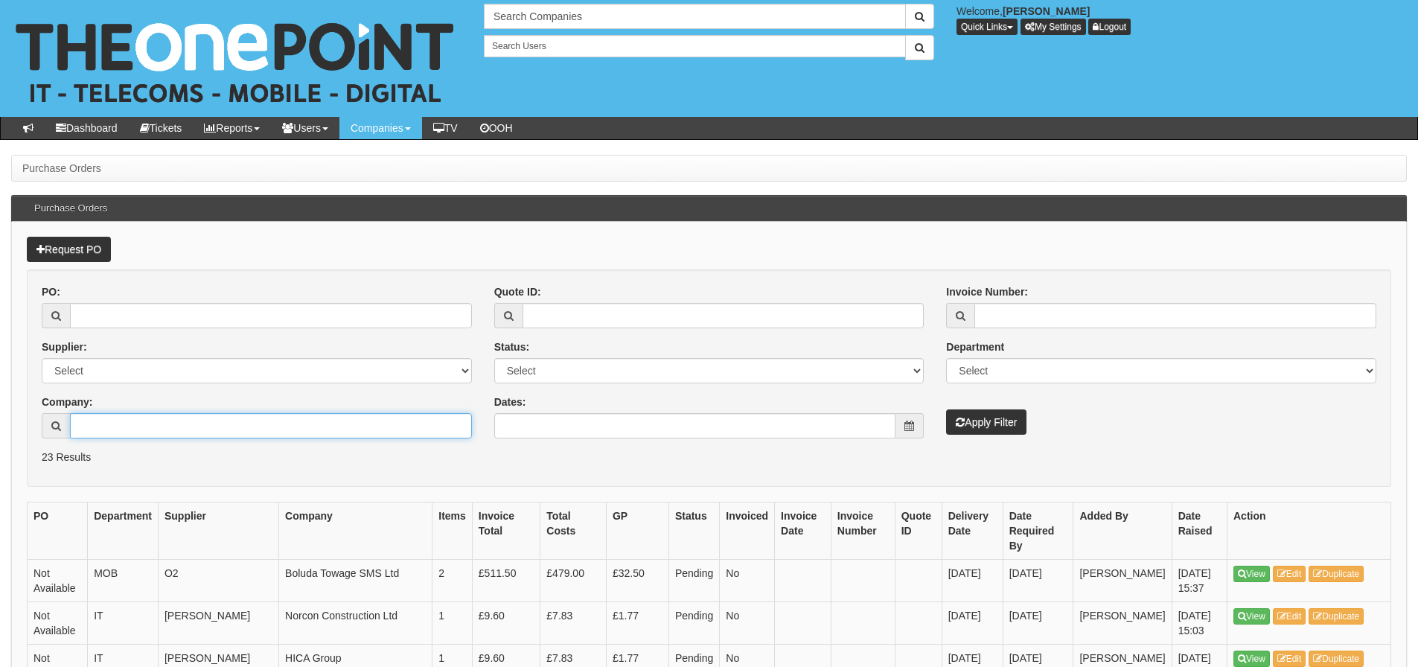
click at [146, 417] on input "Company:" at bounding box center [271, 425] width 402 height 25
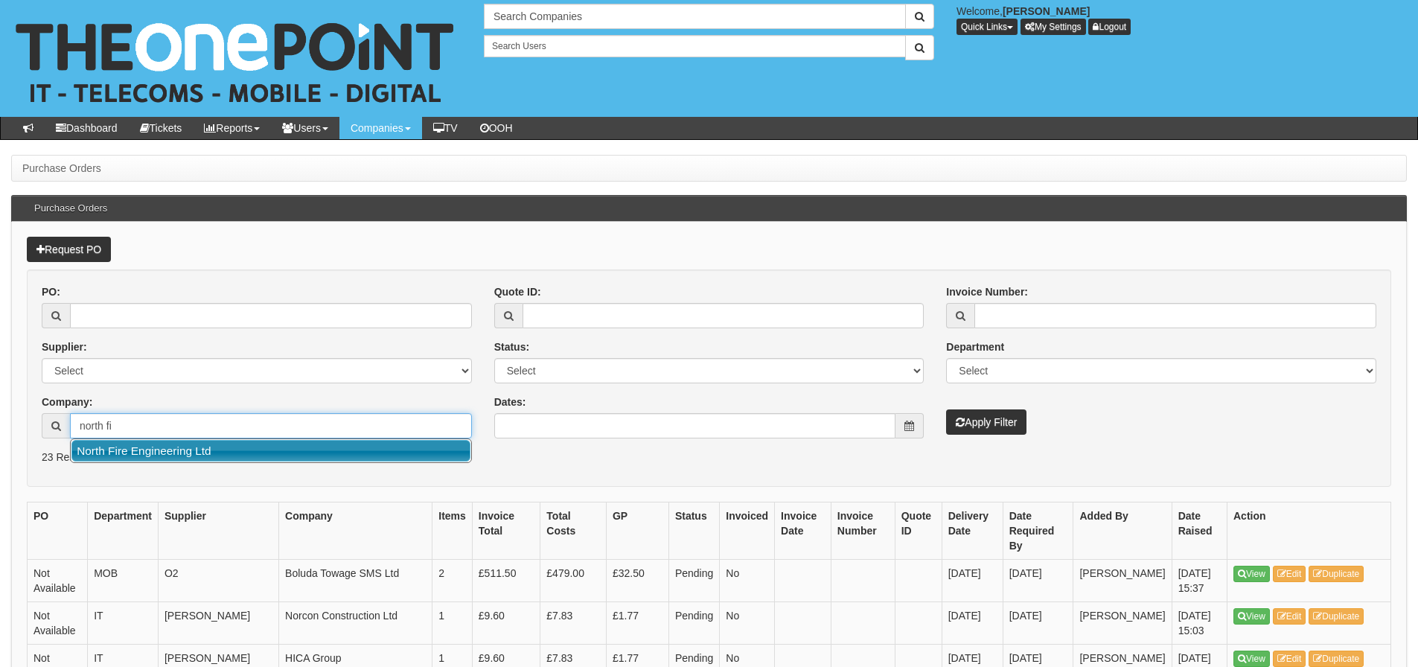
click at [158, 451] on link "North Fire Engineering Ltd" at bounding box center [270, 451] width 399 height 22
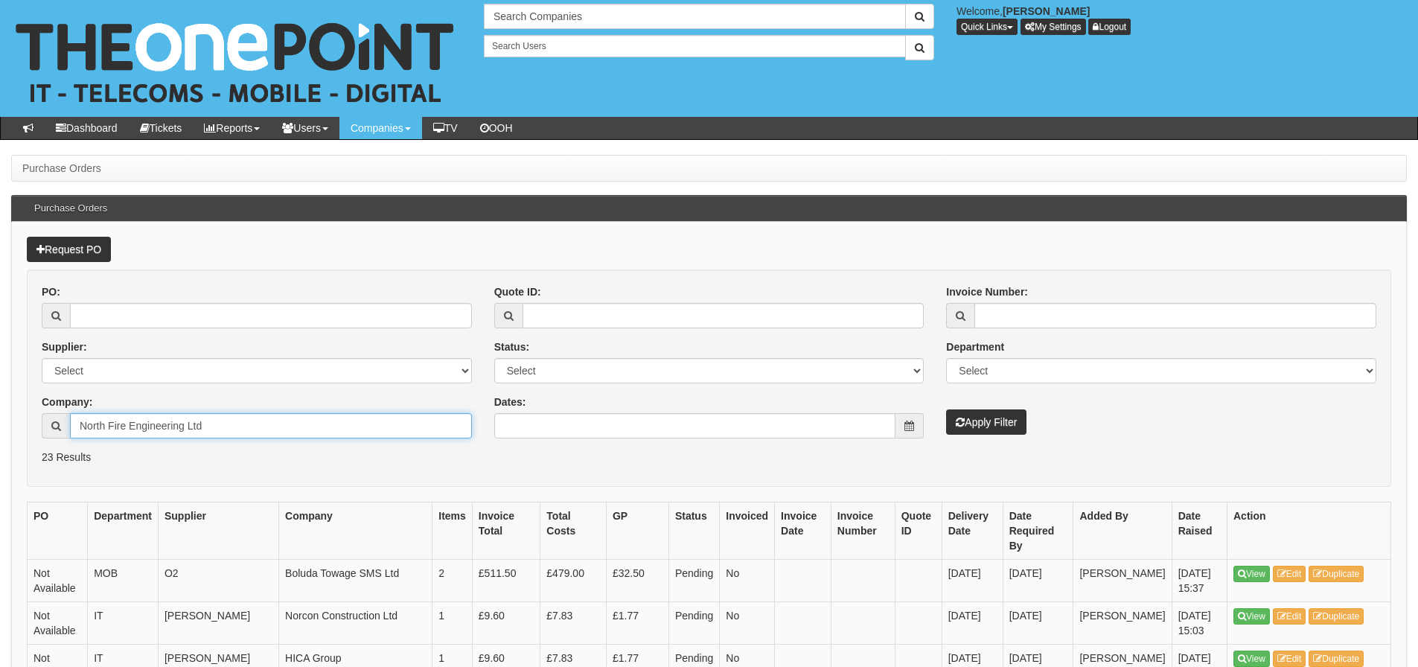
type input "North Fire Engineering Ltd"
click at [980, 424] on button "Apply Filter" at bounding box center [986, 421] width 80 height 25
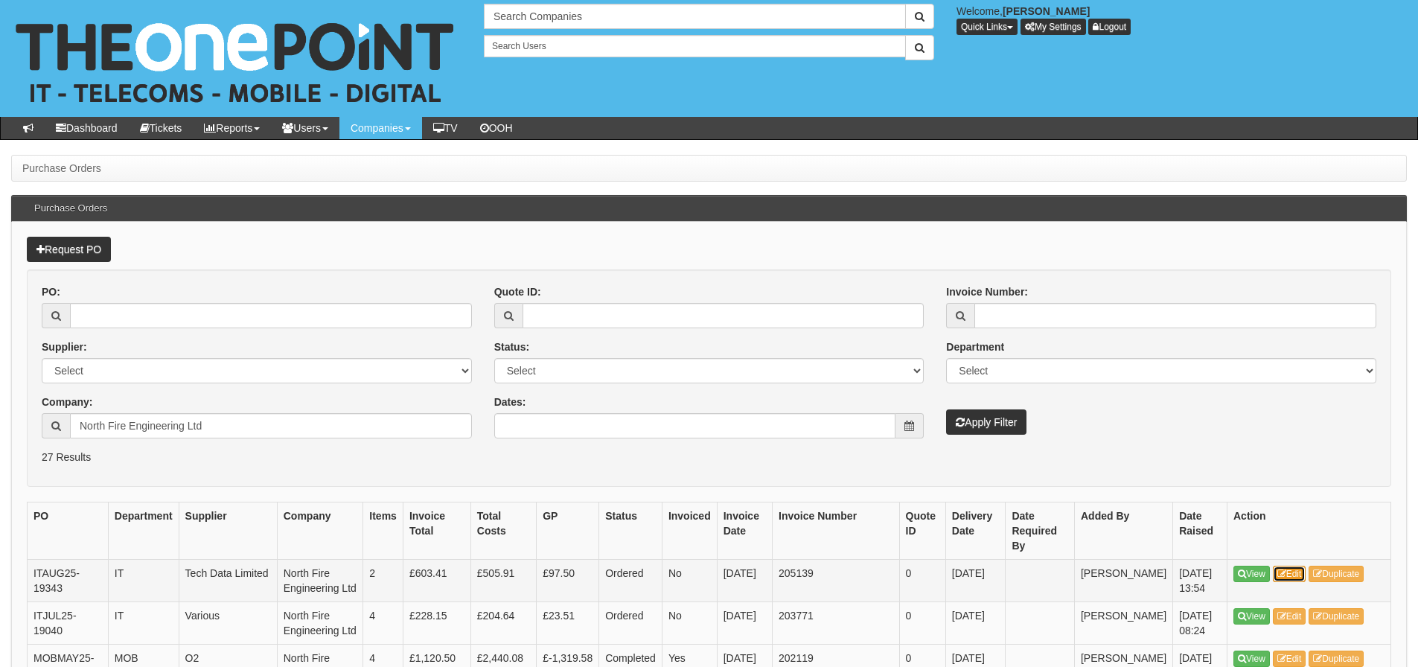
click at [1291, 566] on link "Edit" at bounding box center [1289, 574] width 33 height 16
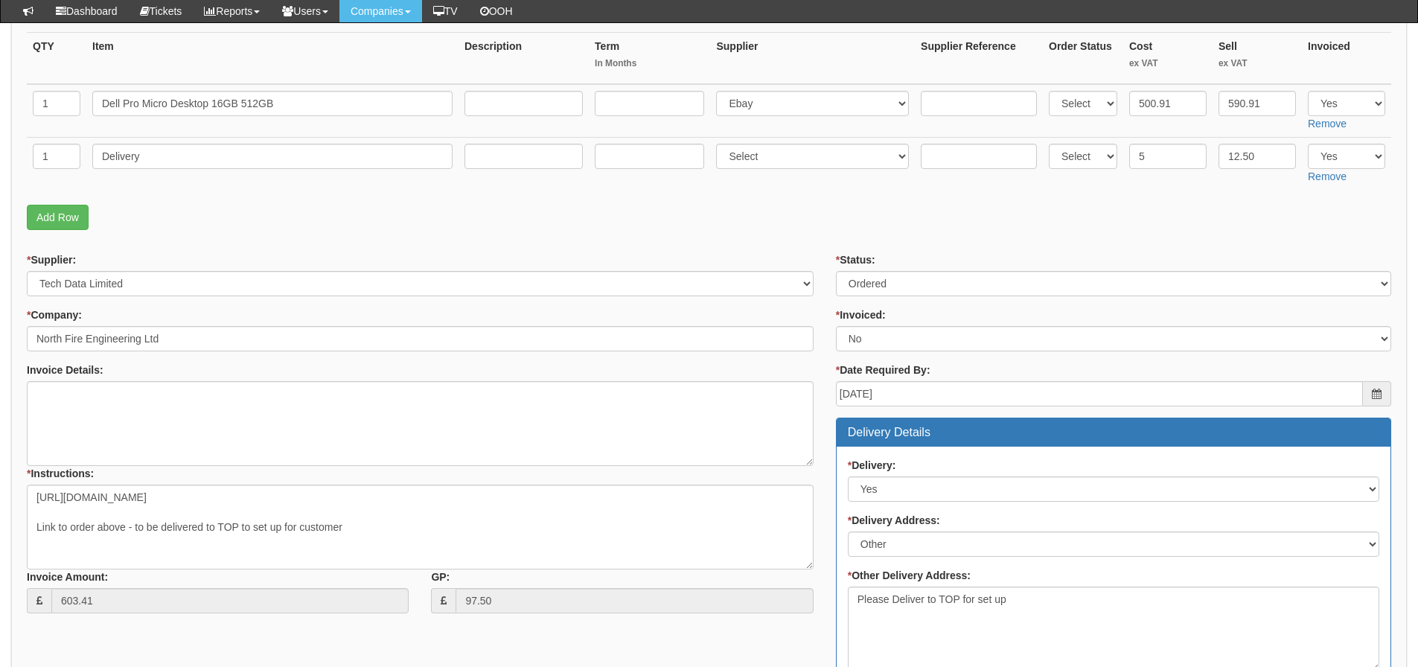
scroll to position [260, 0]
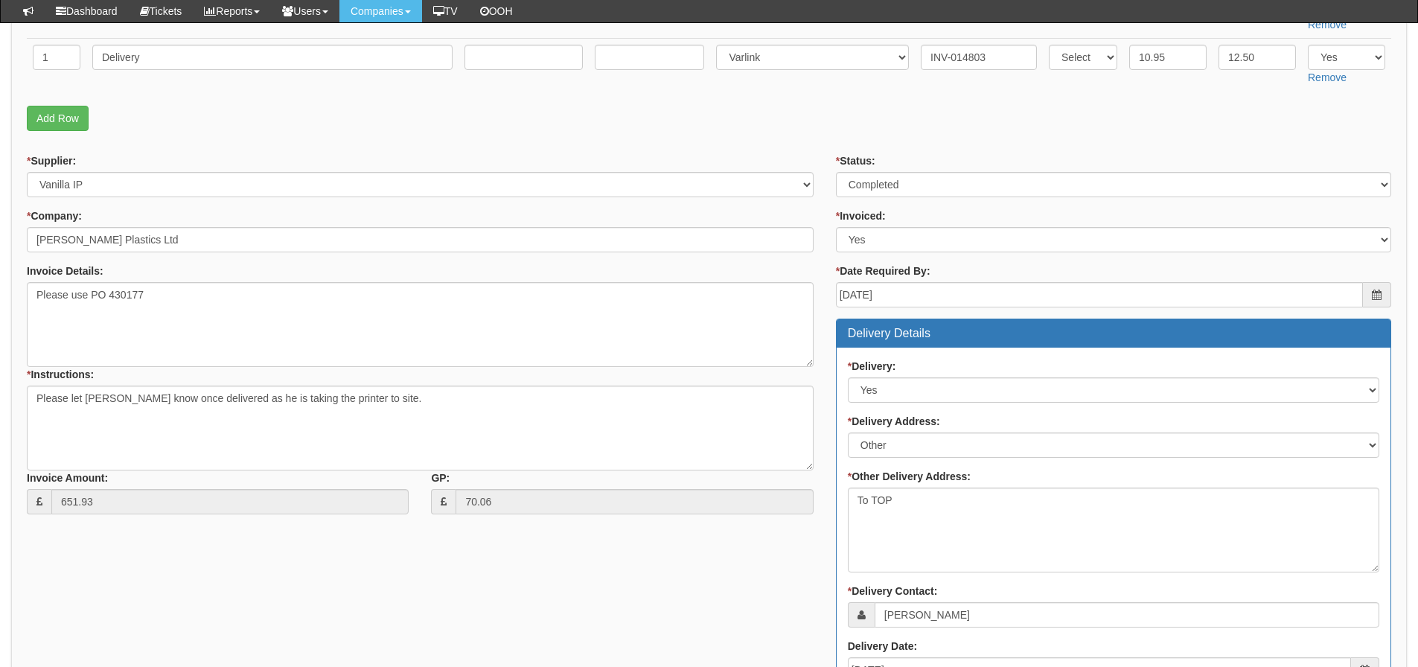
scroll to position [293, 0]
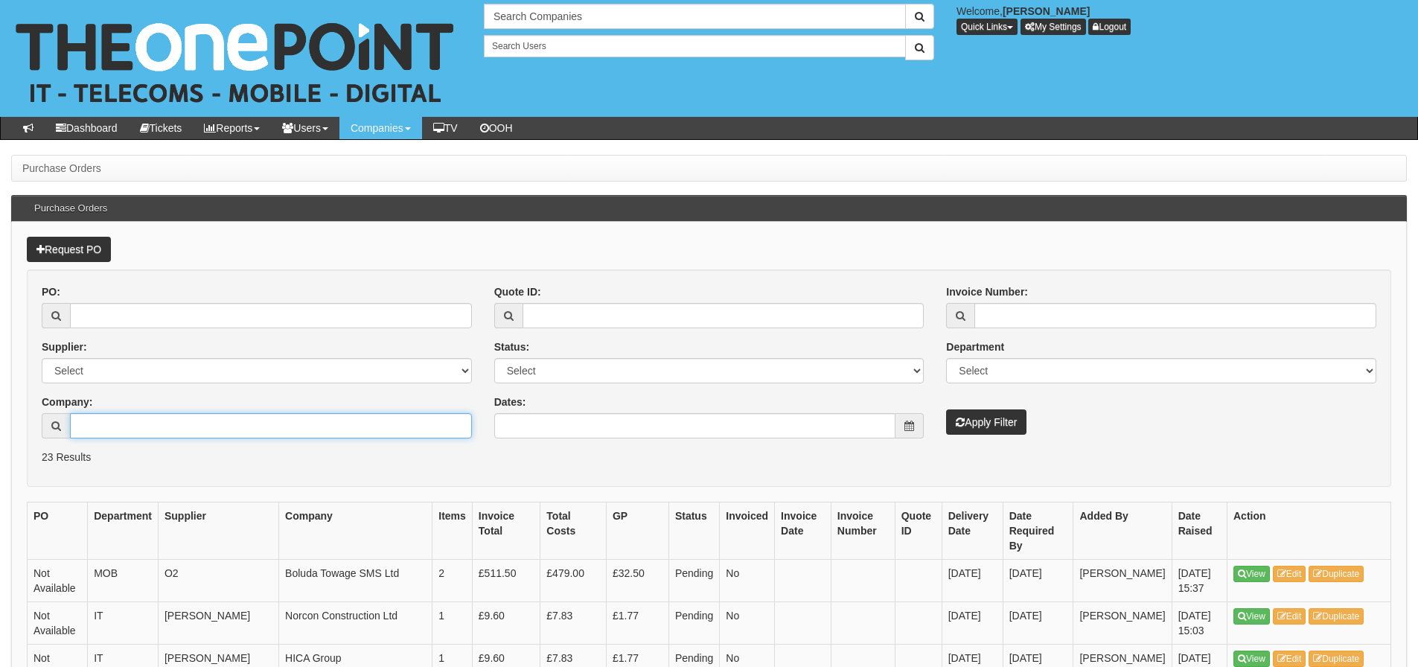
click at [247, 428] on input "Company:" at bounding box center [271, 425] width 402 height 25
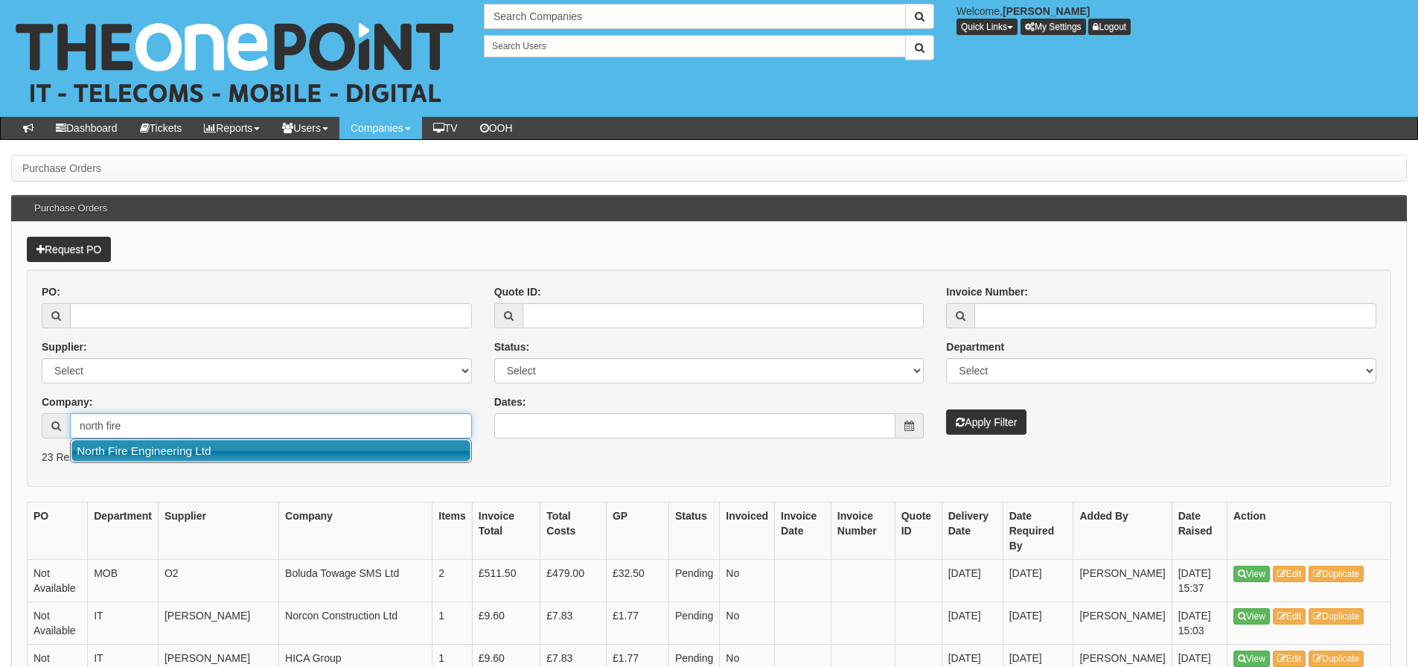
click at [244, 443] on link "North Fire Engineering Ltd" at bounding box center [270, 451] width 399 height 22
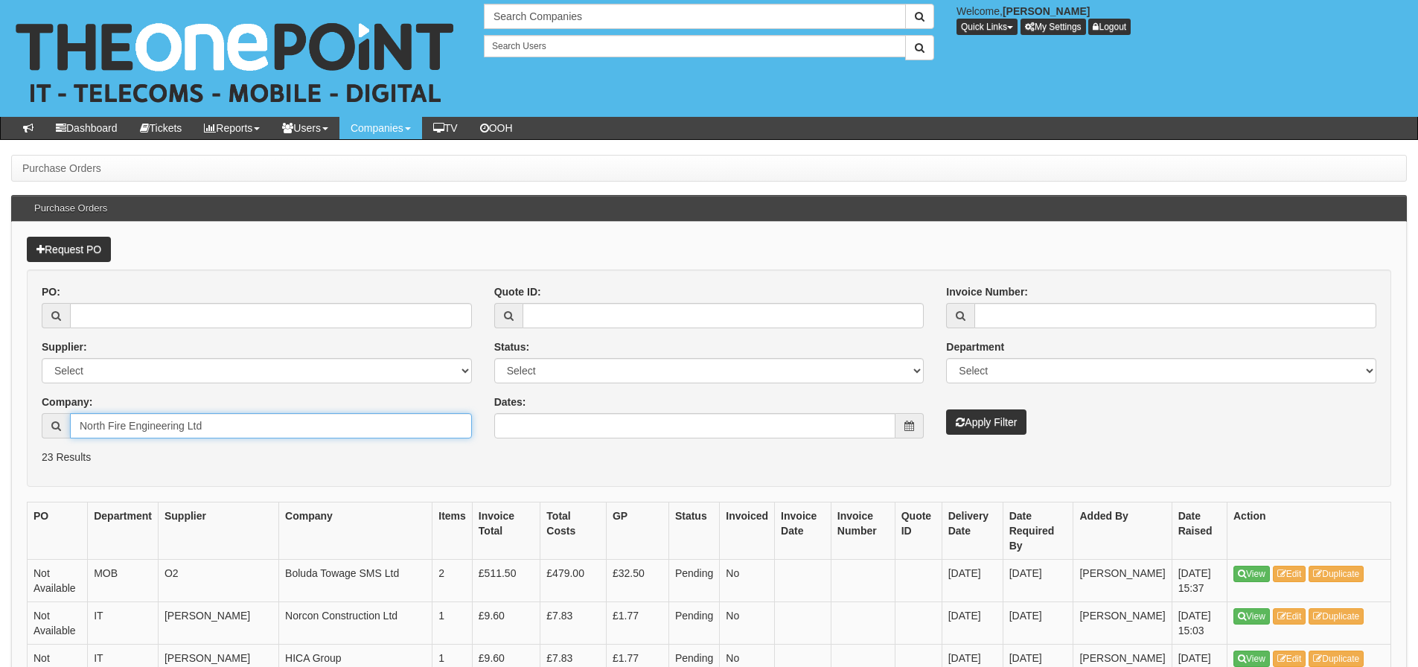
type input "North Fire Engineering Ltd"
click at [949, 419] on button "Apply Filter" at bounding box center [986, 421] width 80 height 25
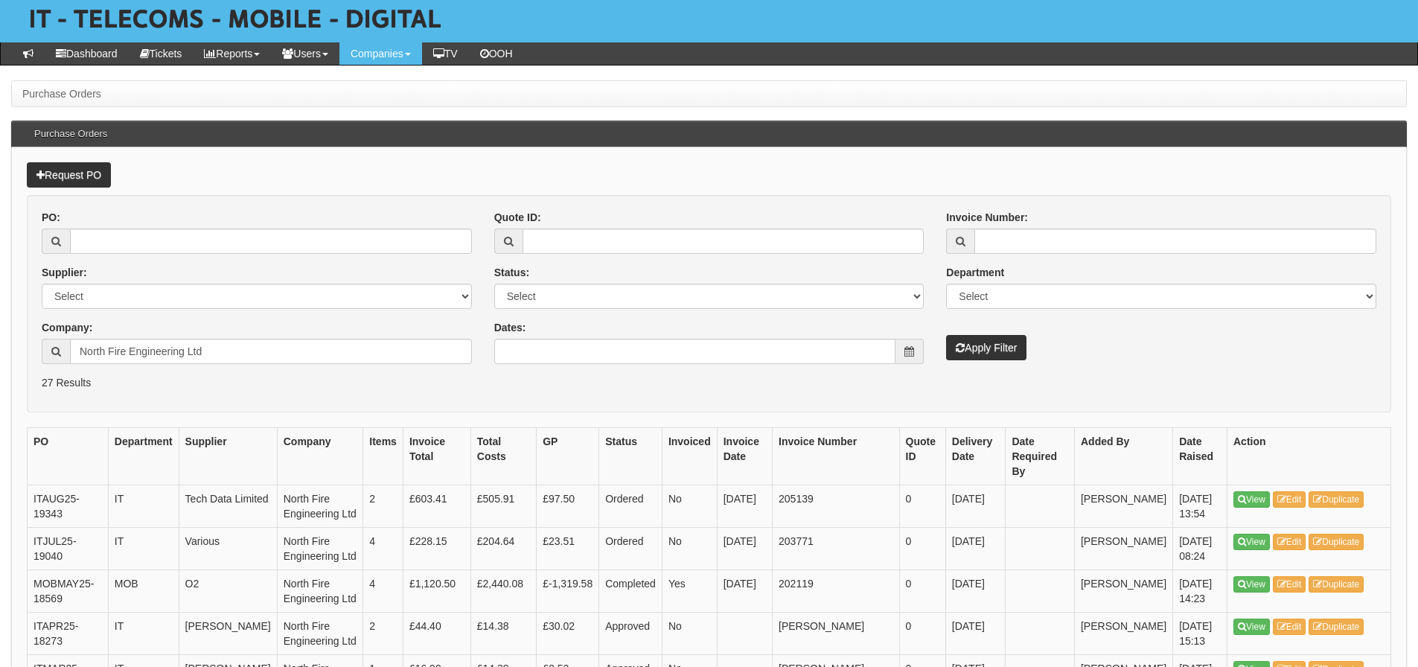
scroll to position [149, 0]
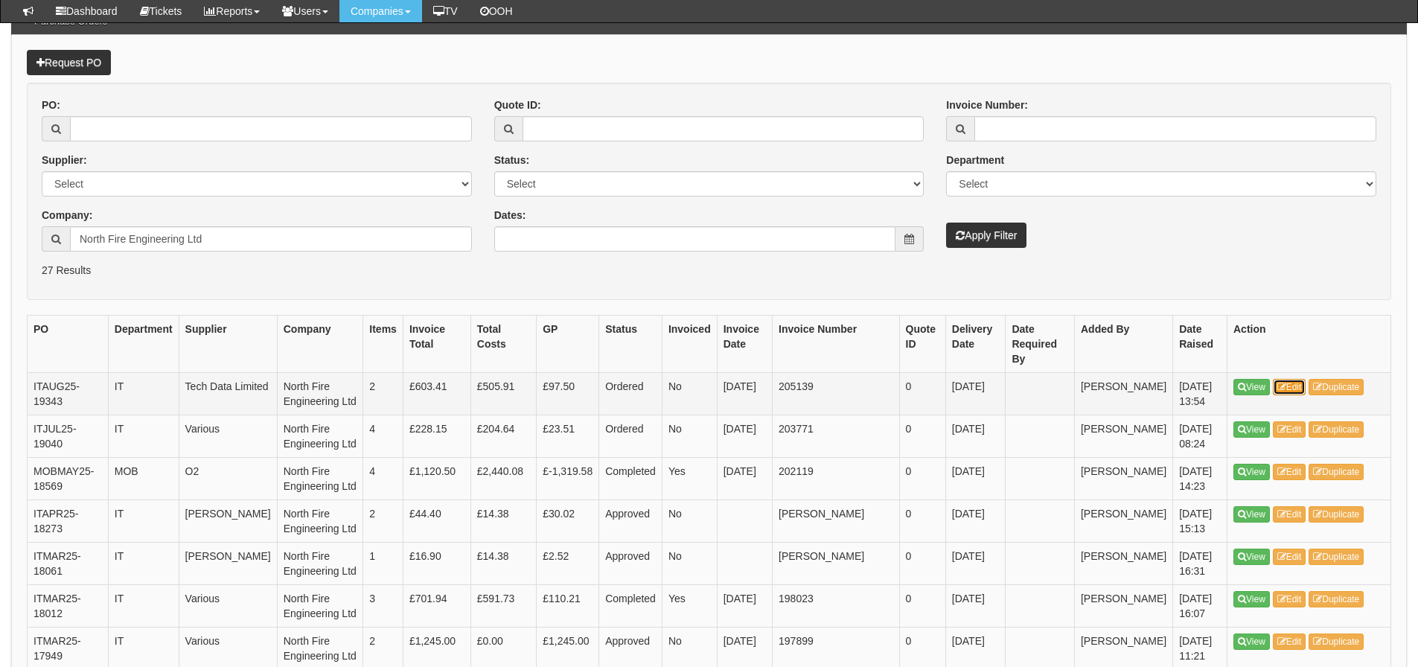
click at [1300, 379] on link "Edit" at bounding box center [1289, 387] width 33 height 16
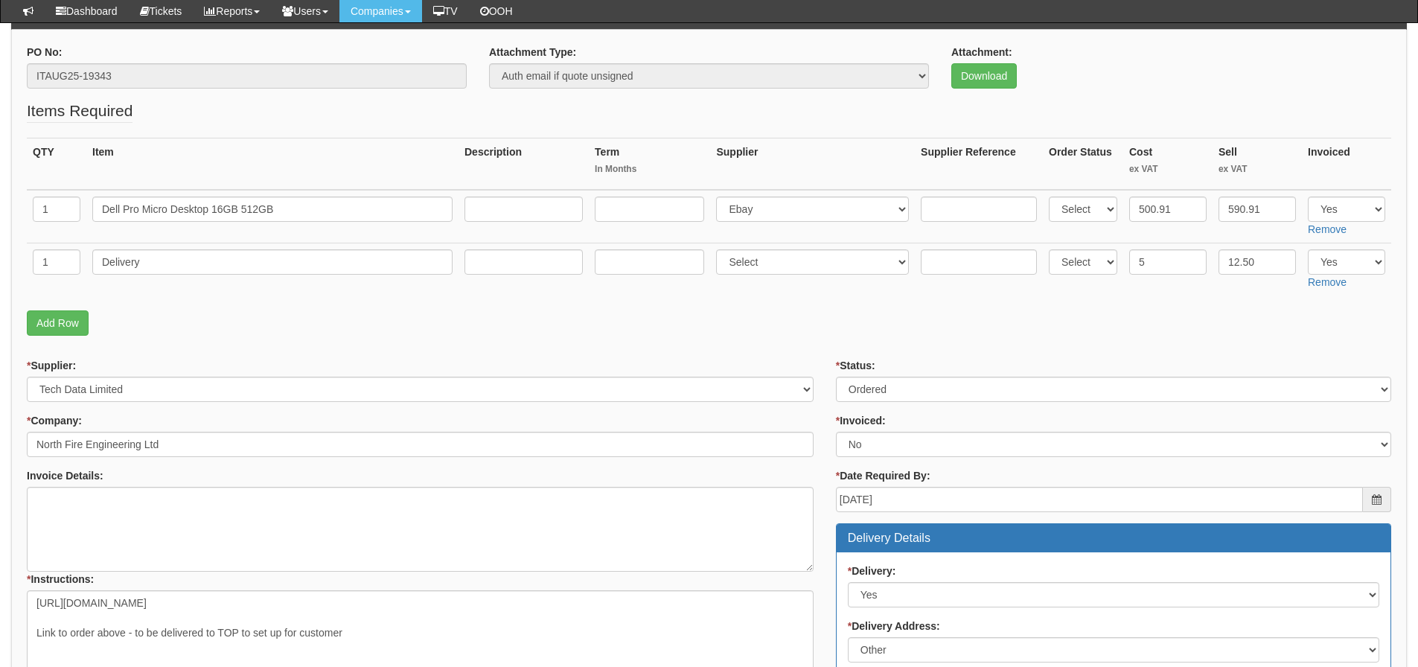
scroll to position [149, 0]
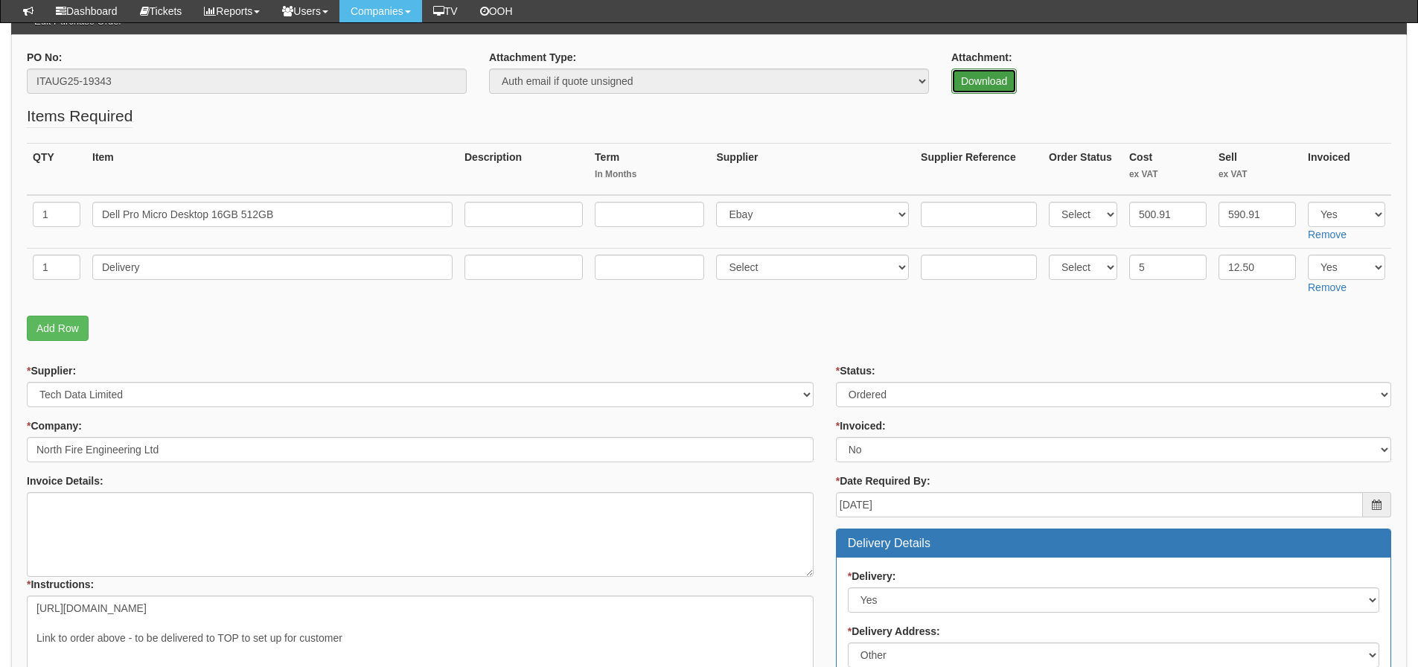
click at [978, 79] on link "Download" at bounding box center [983, 80] width 65 height 25
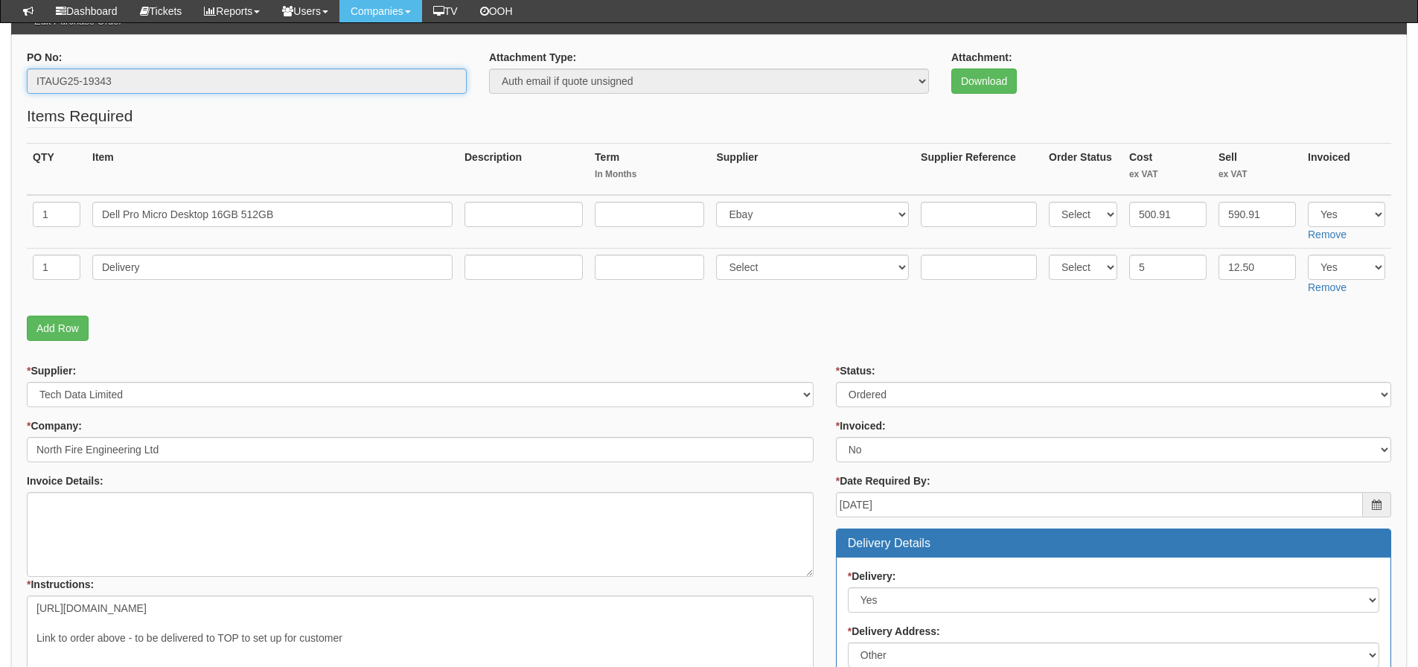
drag, startPoint x: 171, startPoint y: 83, endPoint x: -38, endPoint y: 87, distance: 209.2
click at [0, 87] on html "× Send Email × Add Appointment × Create Ticket × Create Proactive Activity × Ad…" at bounding box center [709, 631] width 1418 height 1561
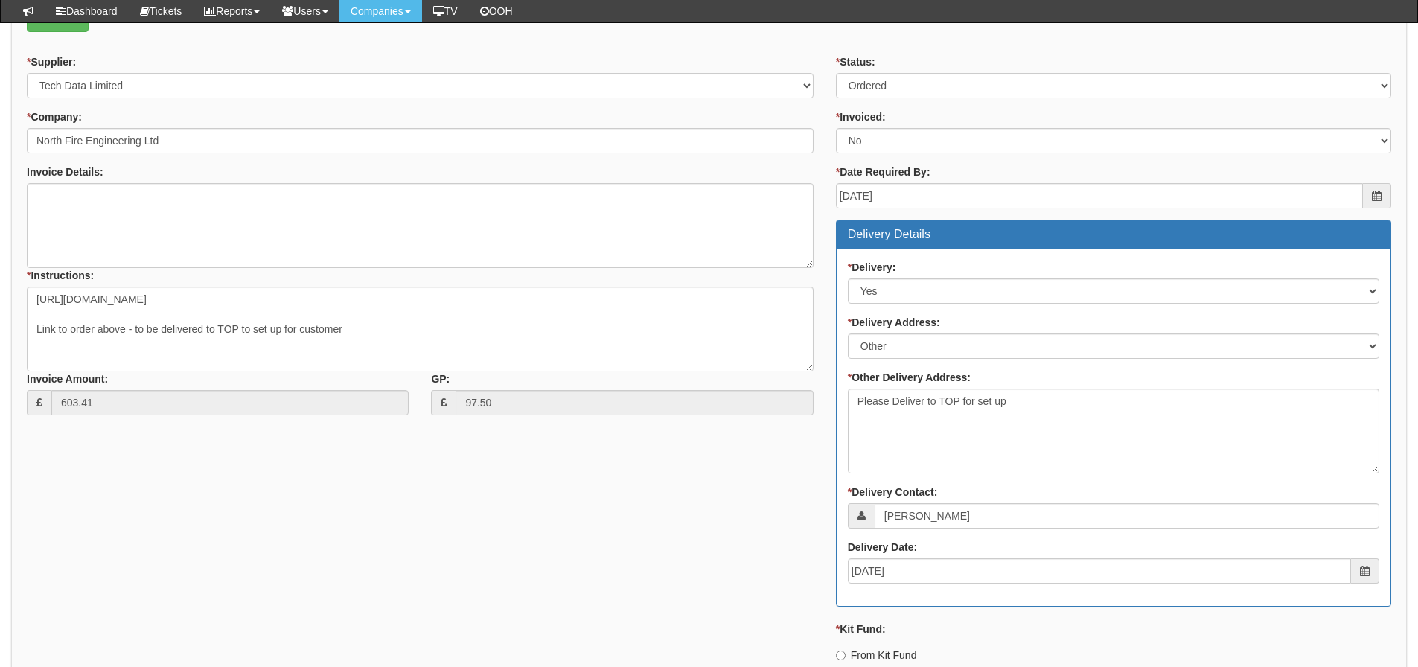
scroll to position [447, 0]
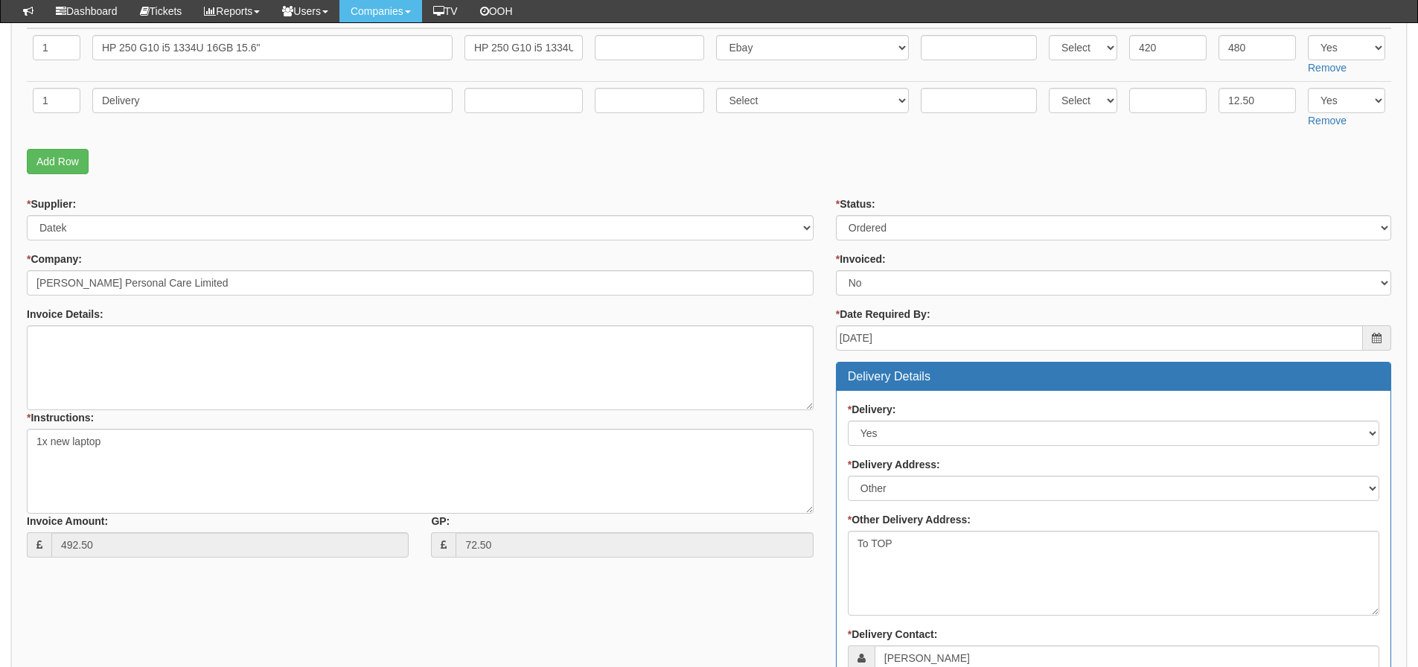
scroll to position [372, 0]
